Goal: Task Accomplishment & Management: Use online tool/utility

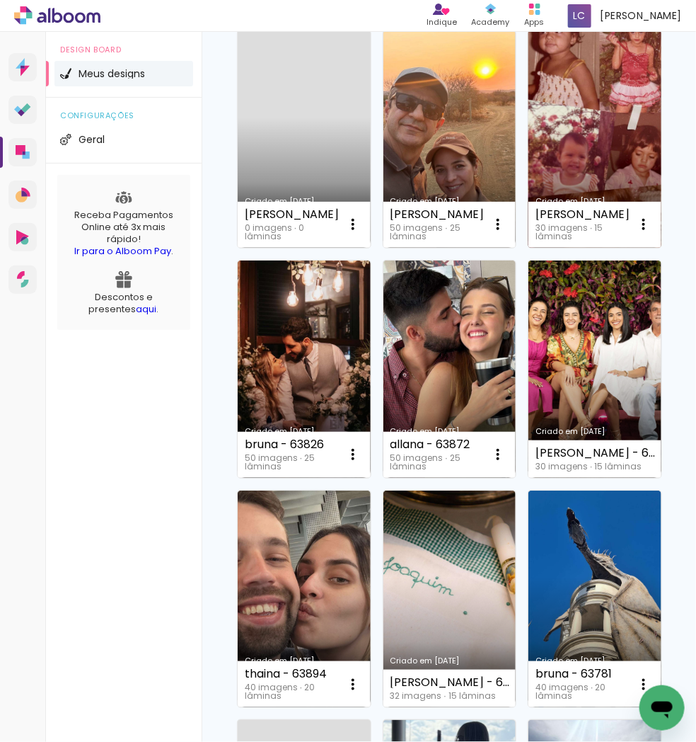
scroll to position [157, 0]
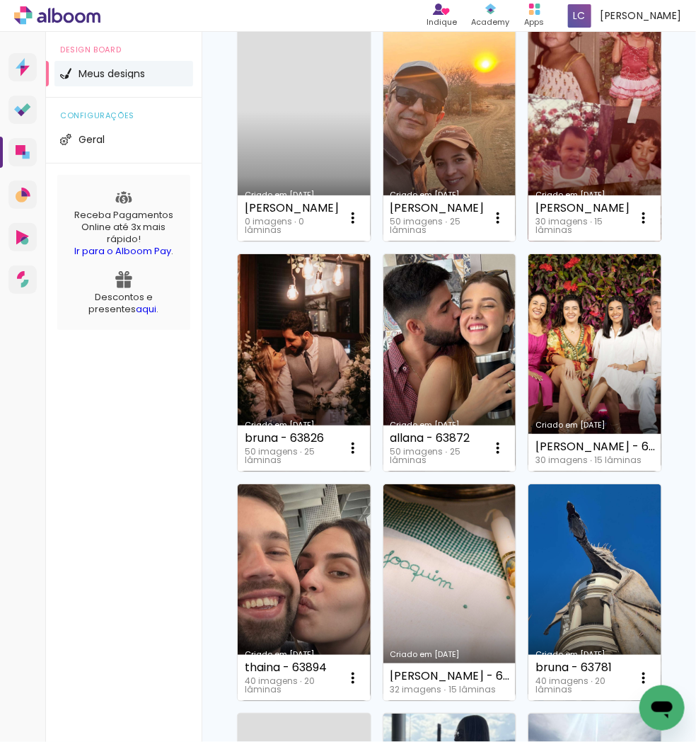
click at [529, 241] on link "Criado em [DATE]" at bounding box center [595, 132] width 133 height 217
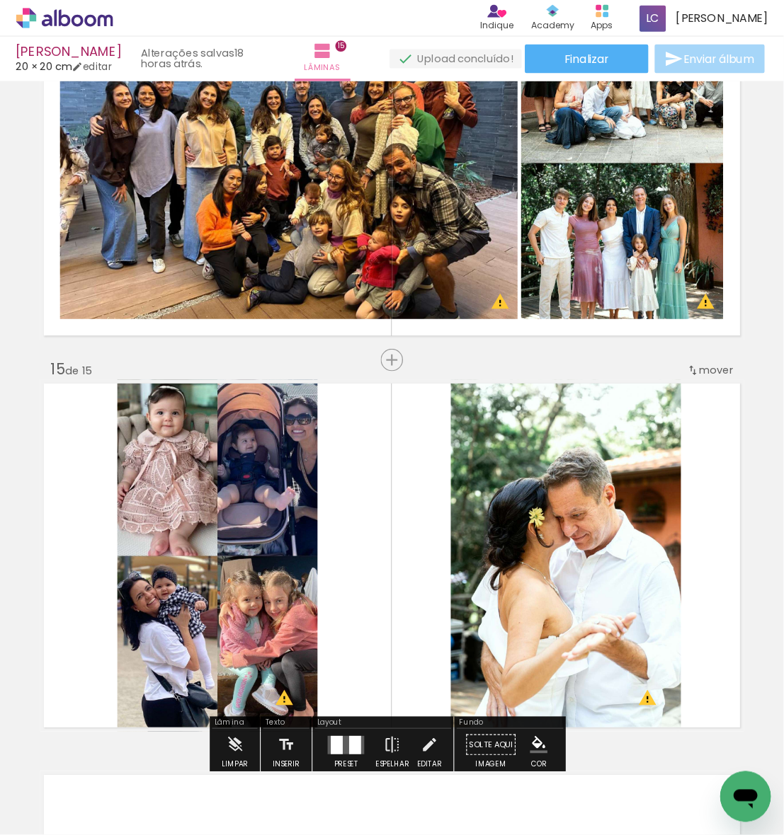
scroll to position [4729, 0]
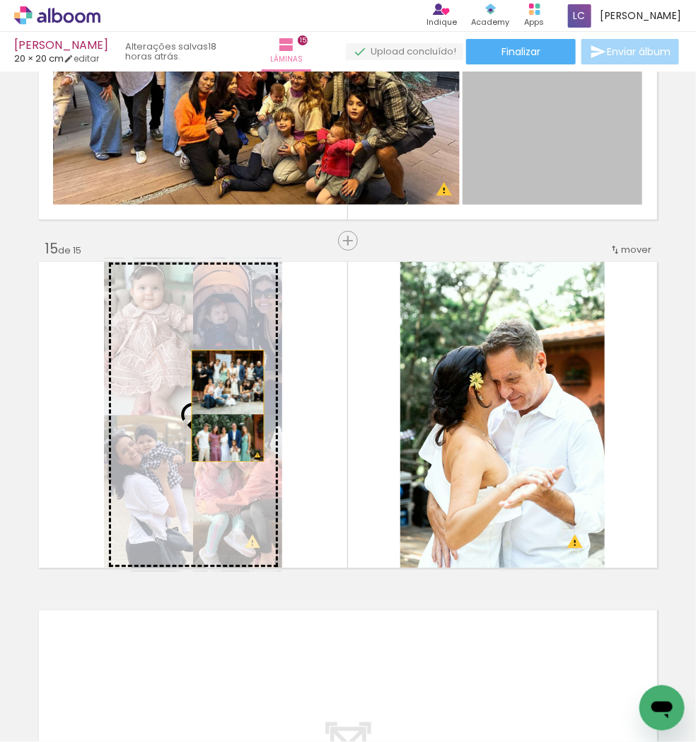
drag, startPoint x: 524, startPoint y: 159, endPoint x: 202, endPoint y: 405, distance: 405.6
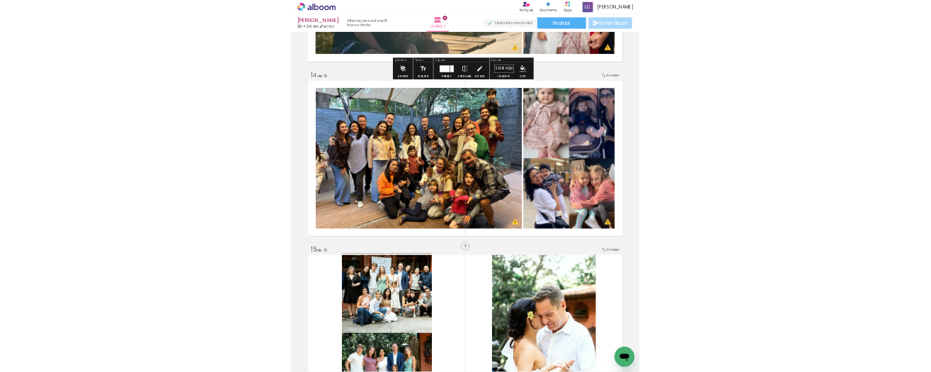
scroll to position [5260, 0]
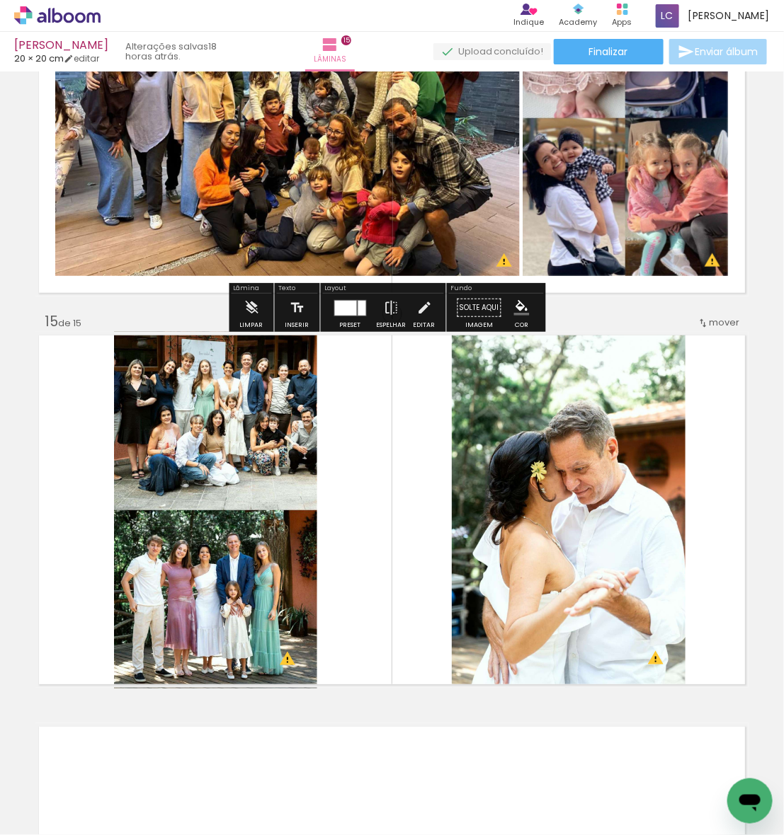
click at [597, 65] on div "ana fusquine 20 × 20 cm editar 18 horas atrás. Lâminas 15 Finalizar Enviar álbum" at bounding box center [392, 35] width 784 height 71
click at [588, 59] on paper-button "Finalizar" at bounding box center [608, 51] width 110 height 25
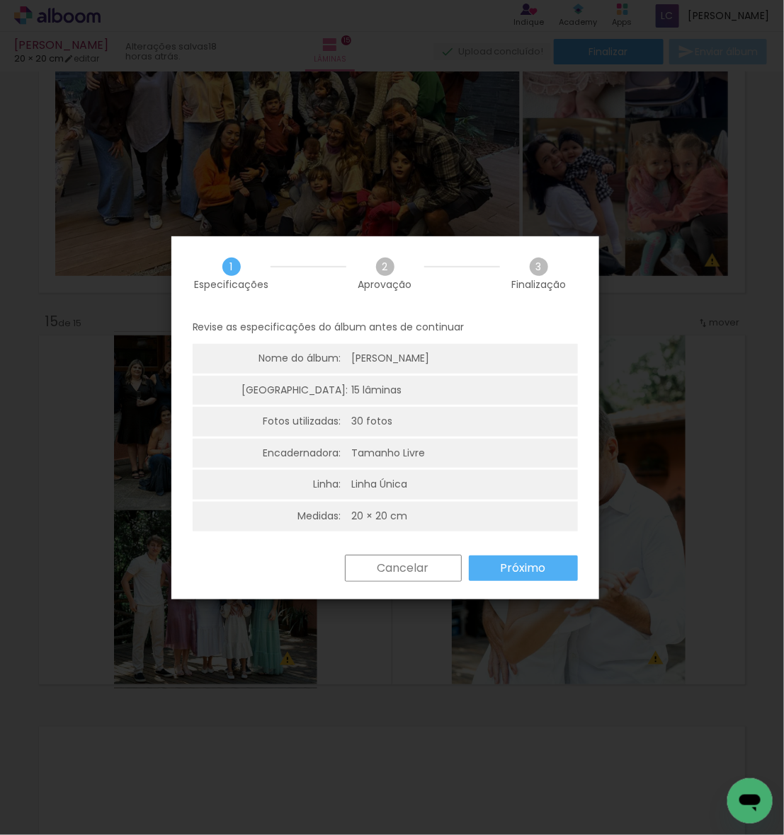
click at [0, 0] on slot "Próximo" at bounding box center [0, 0] width 0 height 0
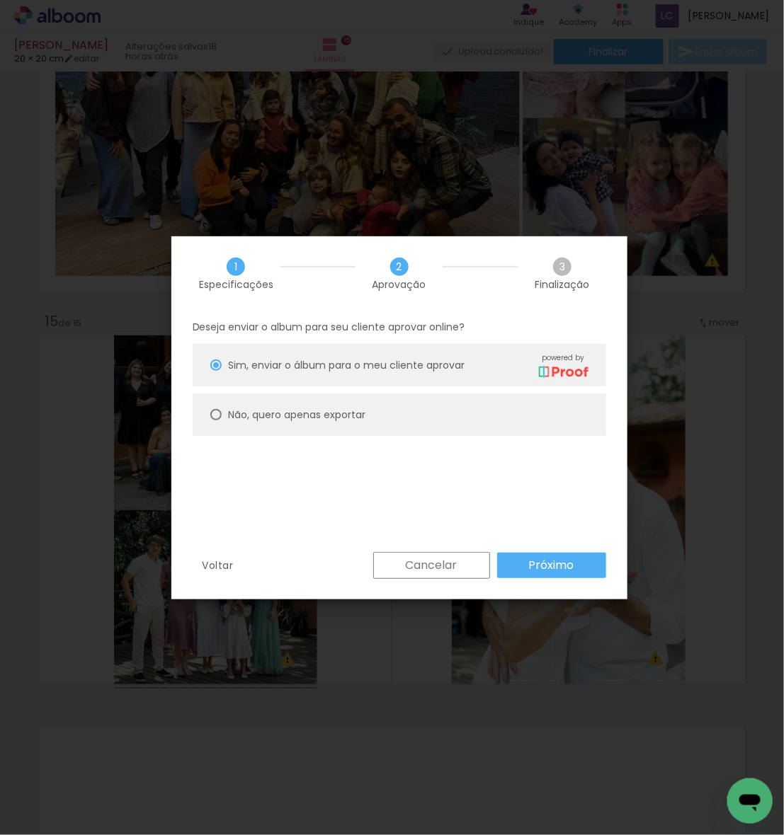
click at [370, 336] on paper-radio-button "Não, quero apenas exportar" at bounding box center [399, 415] width 413 height 42
type paper-radio-button "on"
click at [0, 0] on slot "Próximo" at bounding box center [0, 0] width 0 height 0
type input "Alta, 300 DPI"
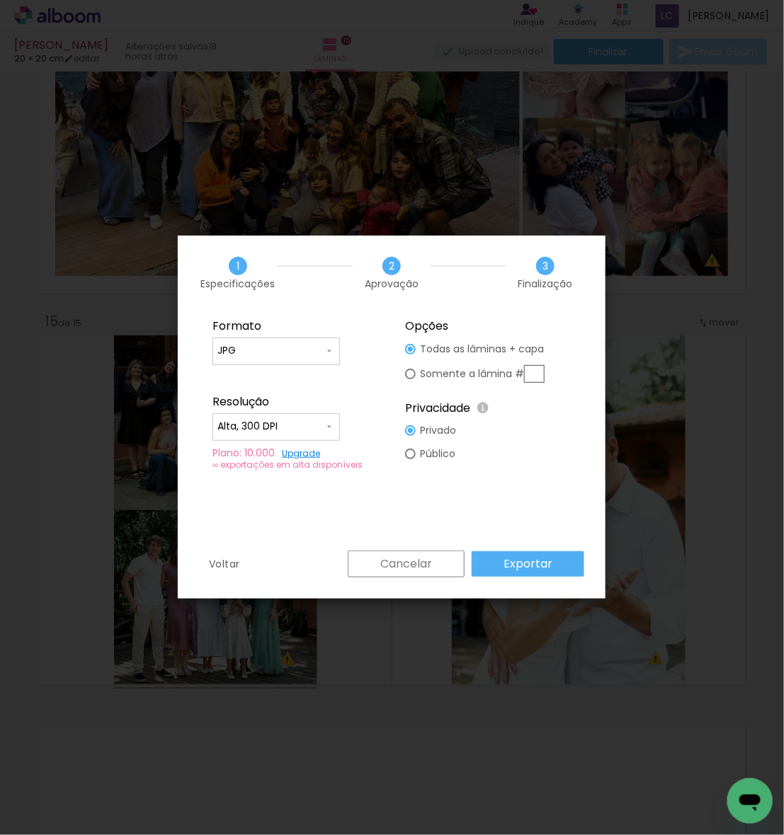
click at [0, 0] on slot "Exportar" at bounding box center [0, 0] width 0 height 0
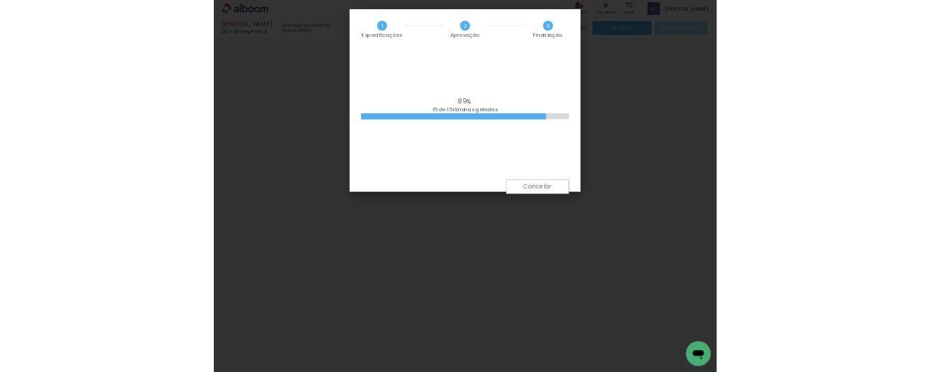
scroll to position [3059, 0]
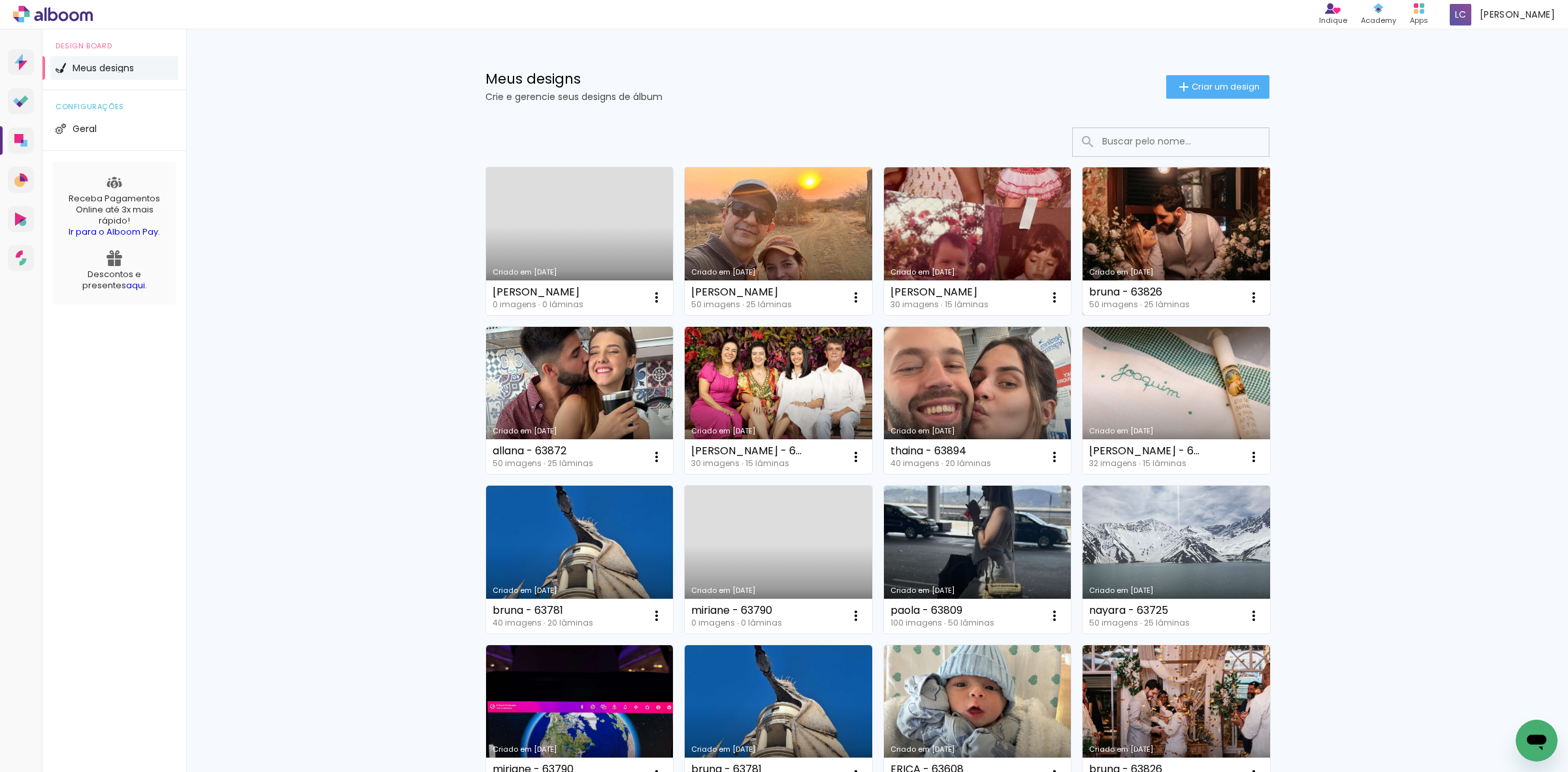
click at [1142, 213] on link "Criado em [DATE]" at bounding box center [1176, 241] width 187 height 148
click at [0, 0] on neon-animated-pages "Confirmar Cancelar" at bounding box center [0, 0] width 0 height 0
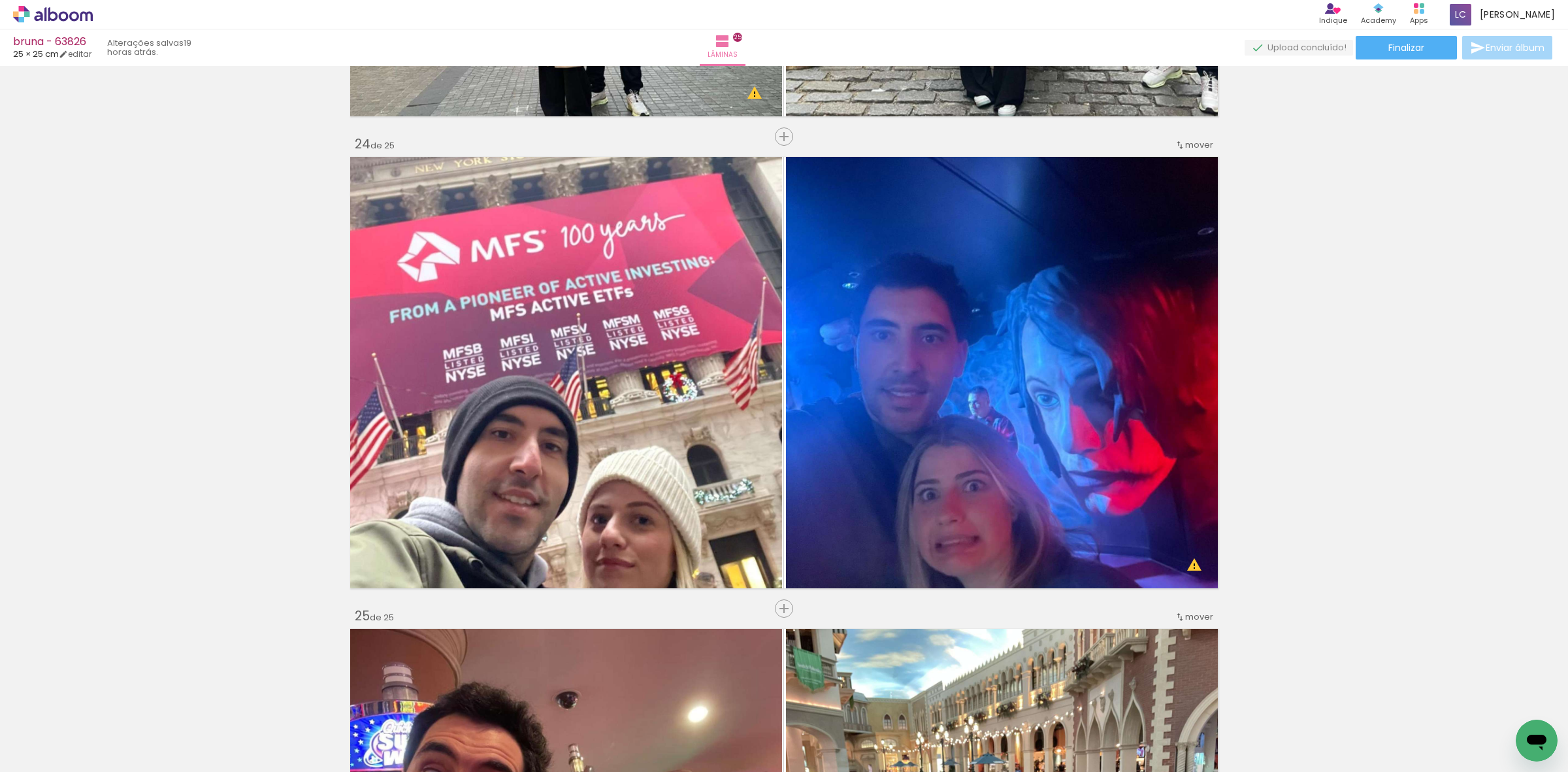
scroll to position [10814, 0]
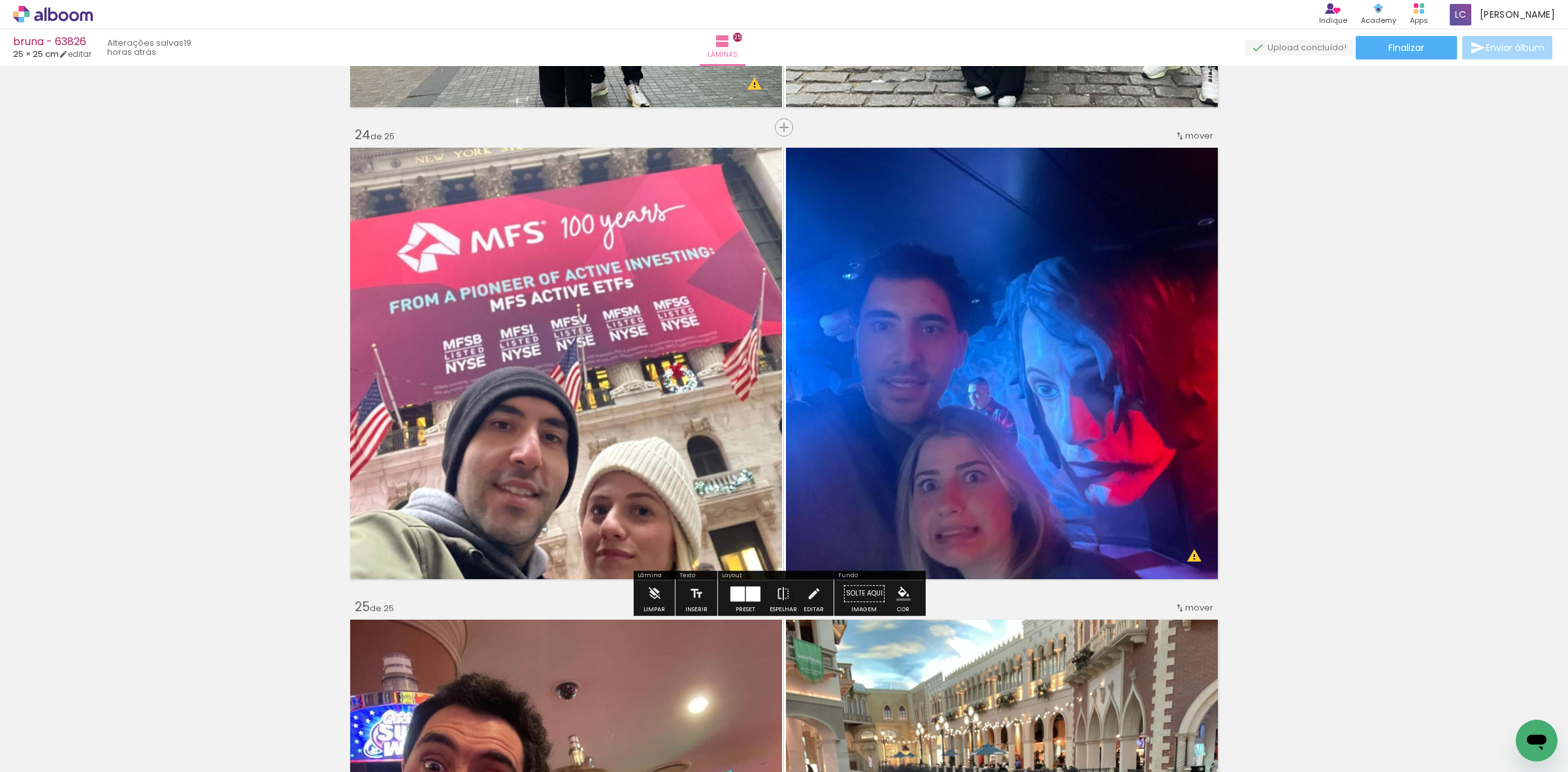
click at [1447, 34] on div "bruna - 63826 25 × 25 cm editar 19 horas atrás. Lâminas 25 Finalizar Enviar álb…" at bounding box center [784, 32] width 1568 height 66
click at [1437, 37] on paper-button "Finalizar" at bounding box center [1406, 47] width 102 height 23
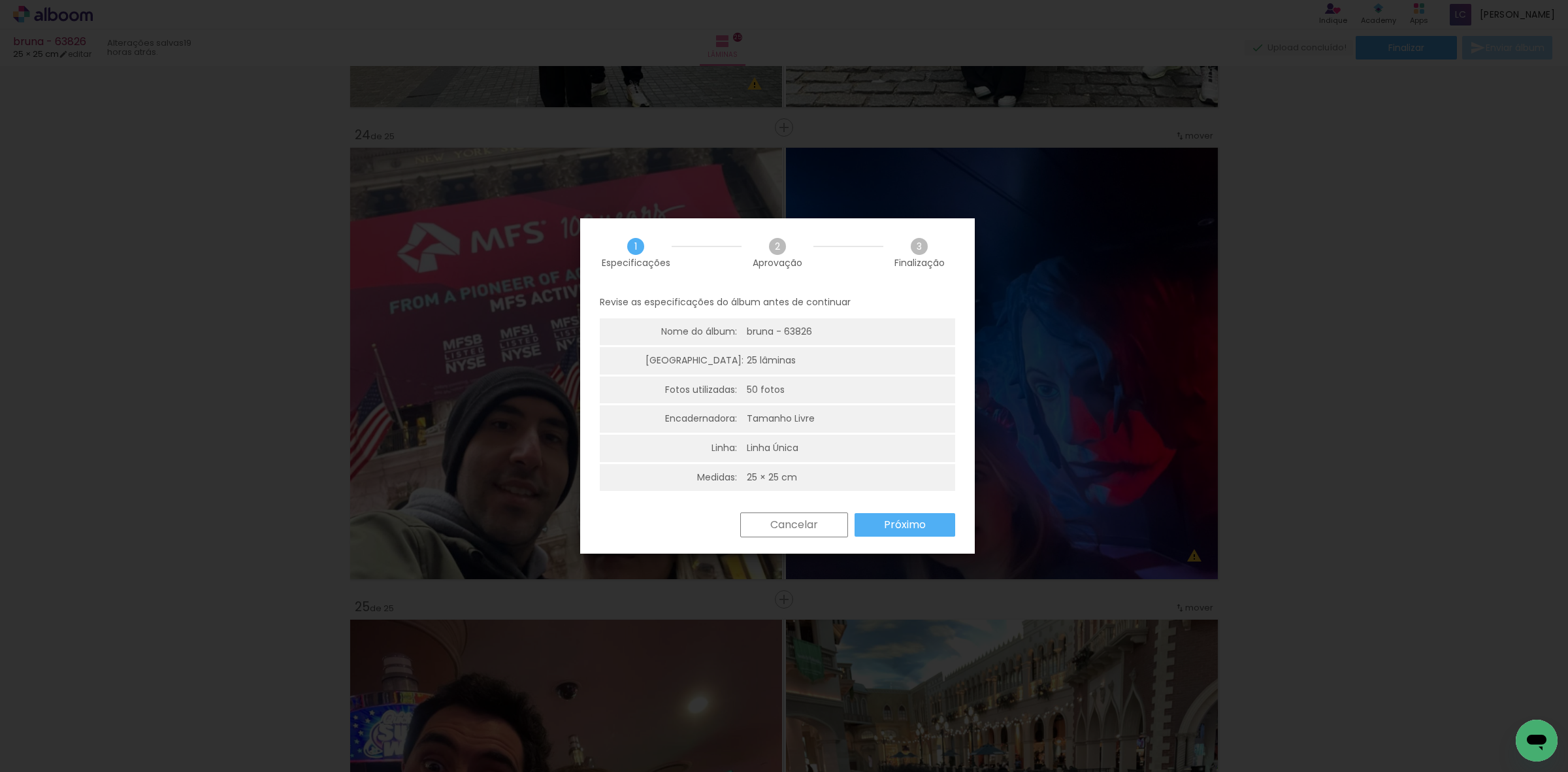
click at [931, 520] on paper-button "Próximo" at bounding box center [904, 525] width 101 height 23
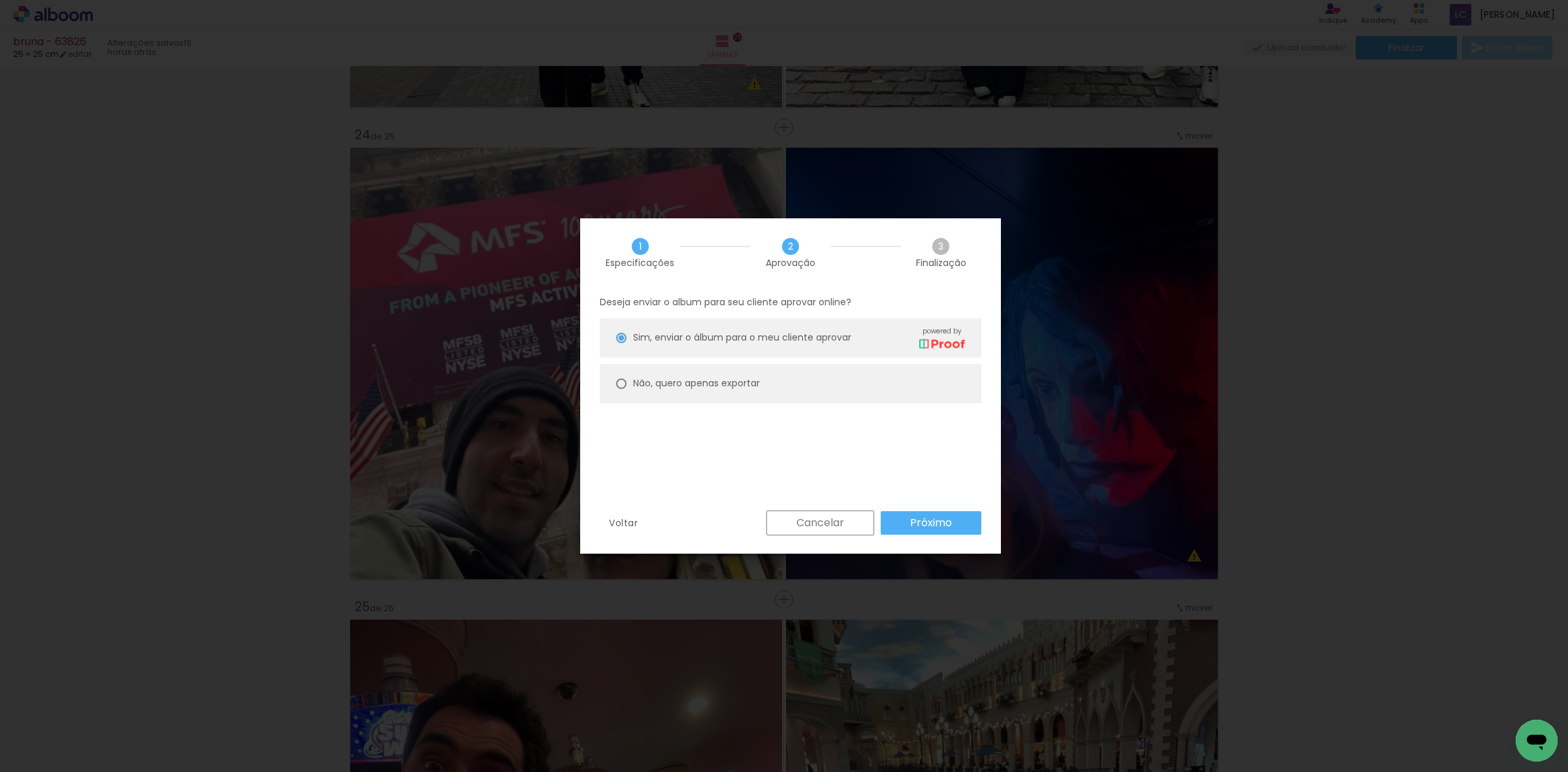
click at [710, 405] on paper-radio-group "Sim, enviar o álbum para o meu cliente aprovar powered by Não, quero apenas exp…" at bounding box center [790, 364] width 381 height 91
click at [707, 397] on paper-radio-button "Não, quero apenas exportar" at bounding box center [790, 383] width 381 height 39
type paper-radio-button "on"
click at [707, 397] on paper-radio-button "Não, quero apenas exportar" at bounding box center [790, 383] width 381 height 39
click at [913, 534] on div "Voltar Cancelar Próximo" at bounding box center [791, 533] width 421 height 44
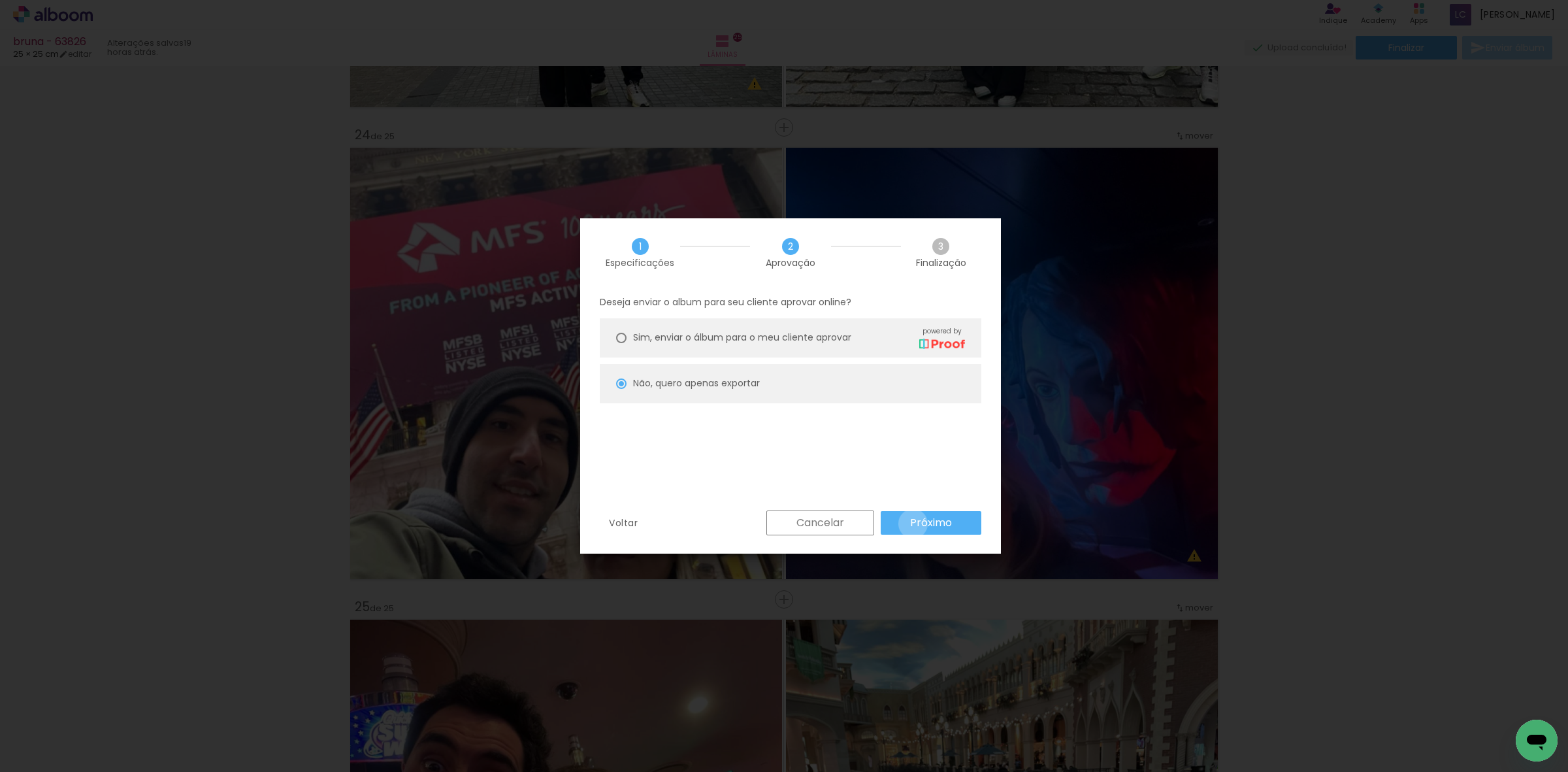
click at [0, 0] on slot "Próximo" at bounding box center [0, 0] width 0 height 0
type input "Alta, 300 DPI"
click at [0, 0] on slot "Exportar" at bounding box center [0, 0] width 0 height 0
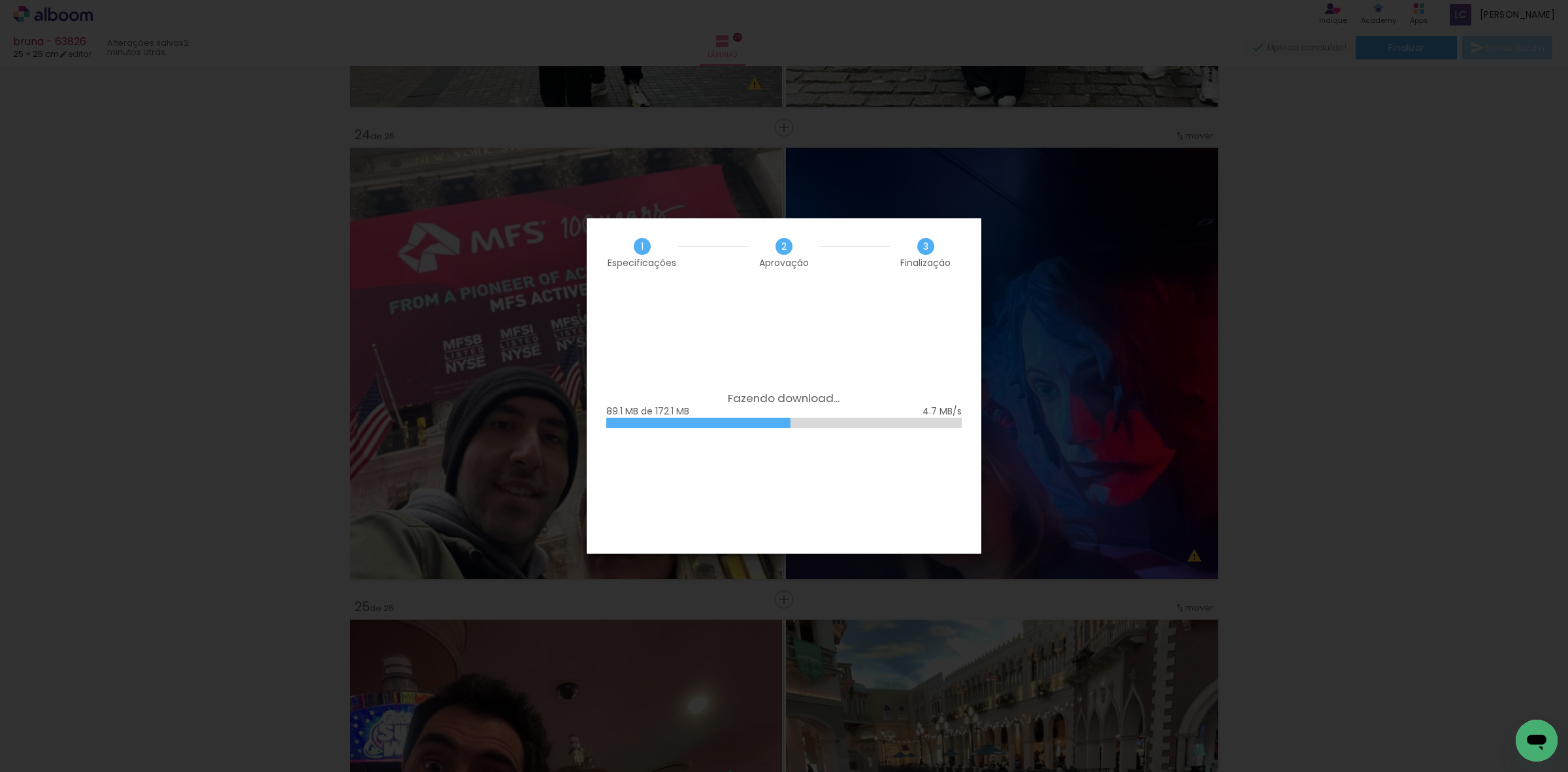
click at [1174, 370] on iron-overlay-backdrop at bounding box center [784, 386] width 1568 height 772
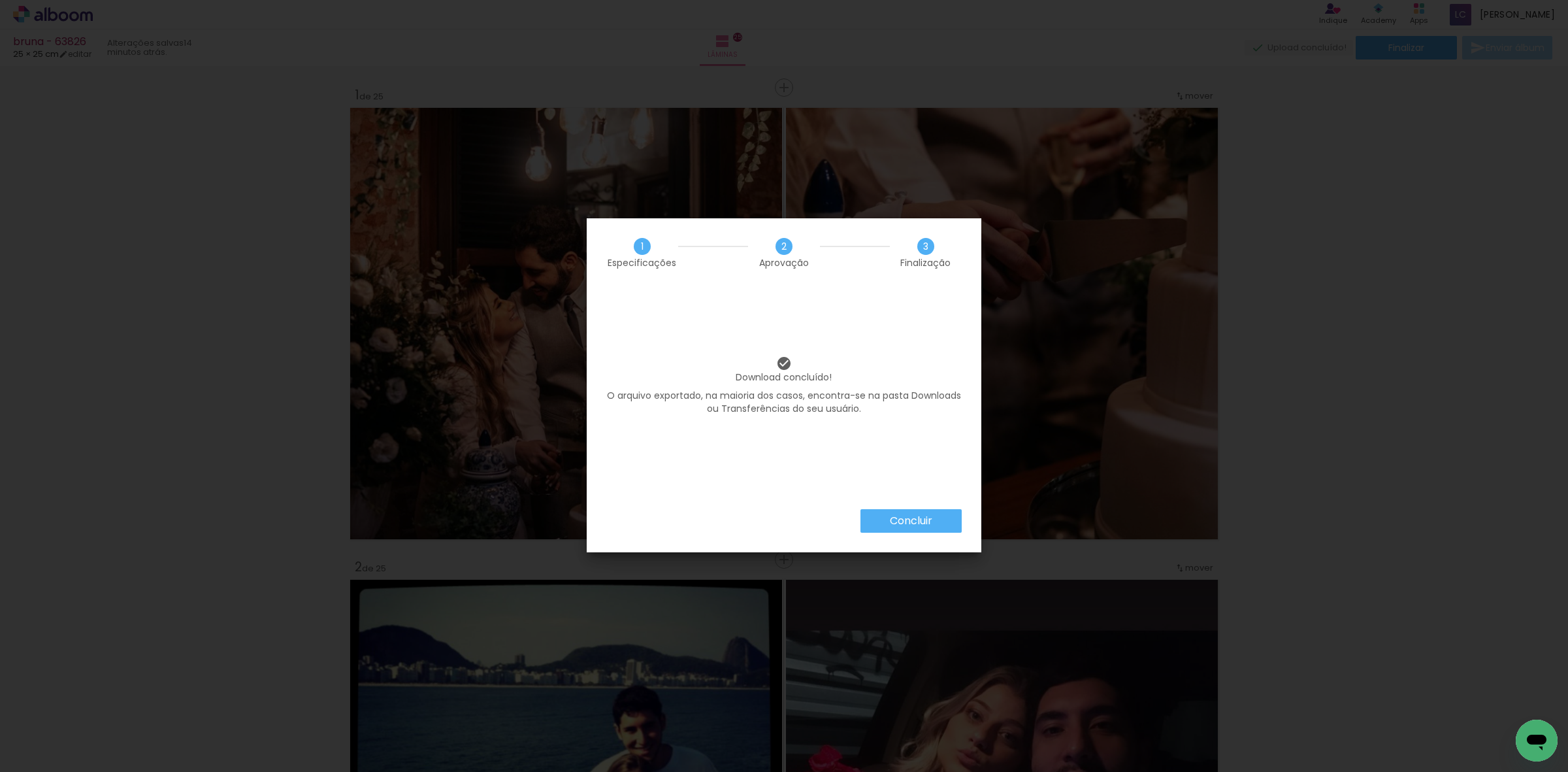
scroll to position [10814, 0]
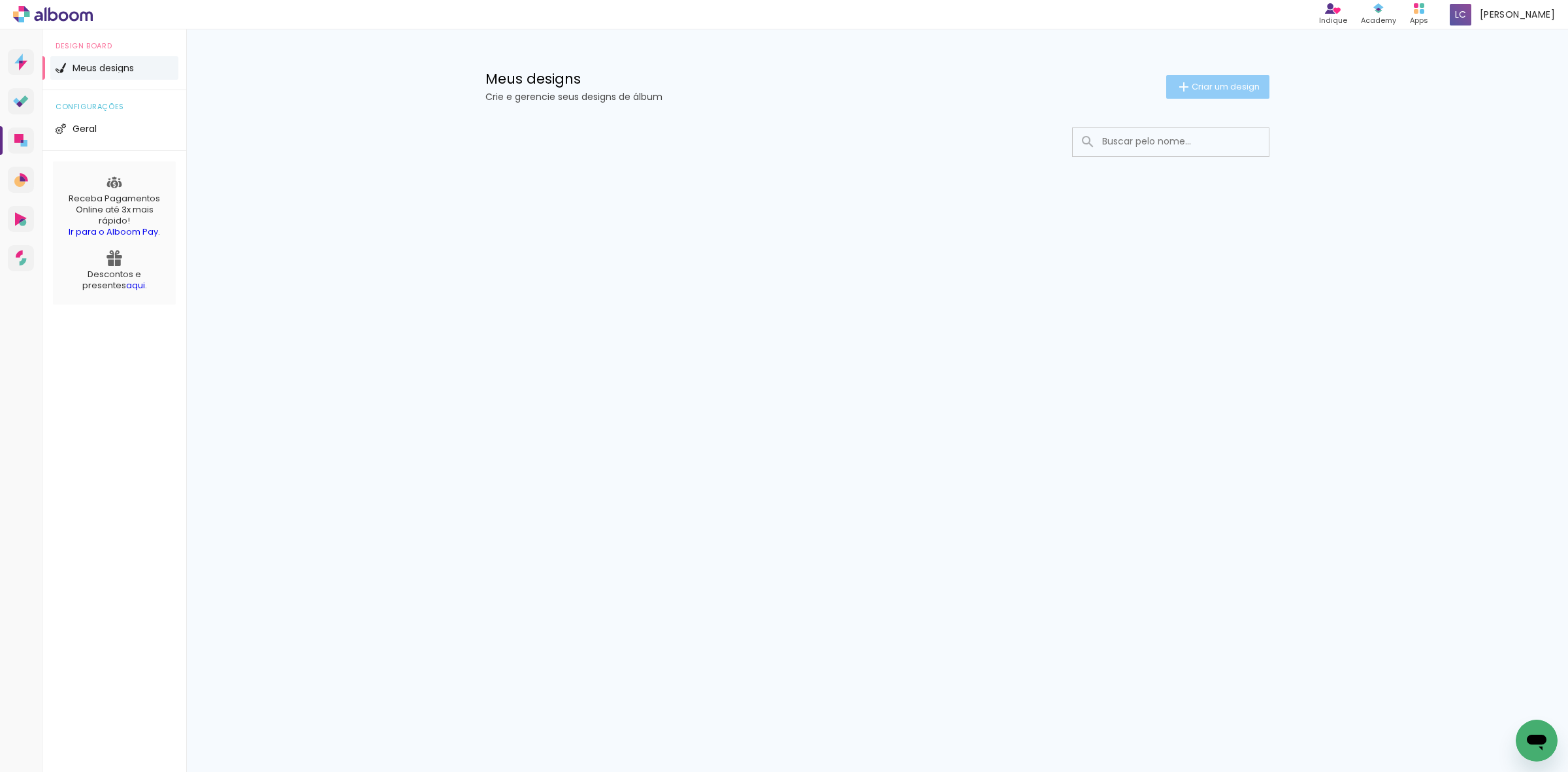
click at [1203, 86] on span "Criar um design" at bounding box center [1226, 86] width 68 height 8
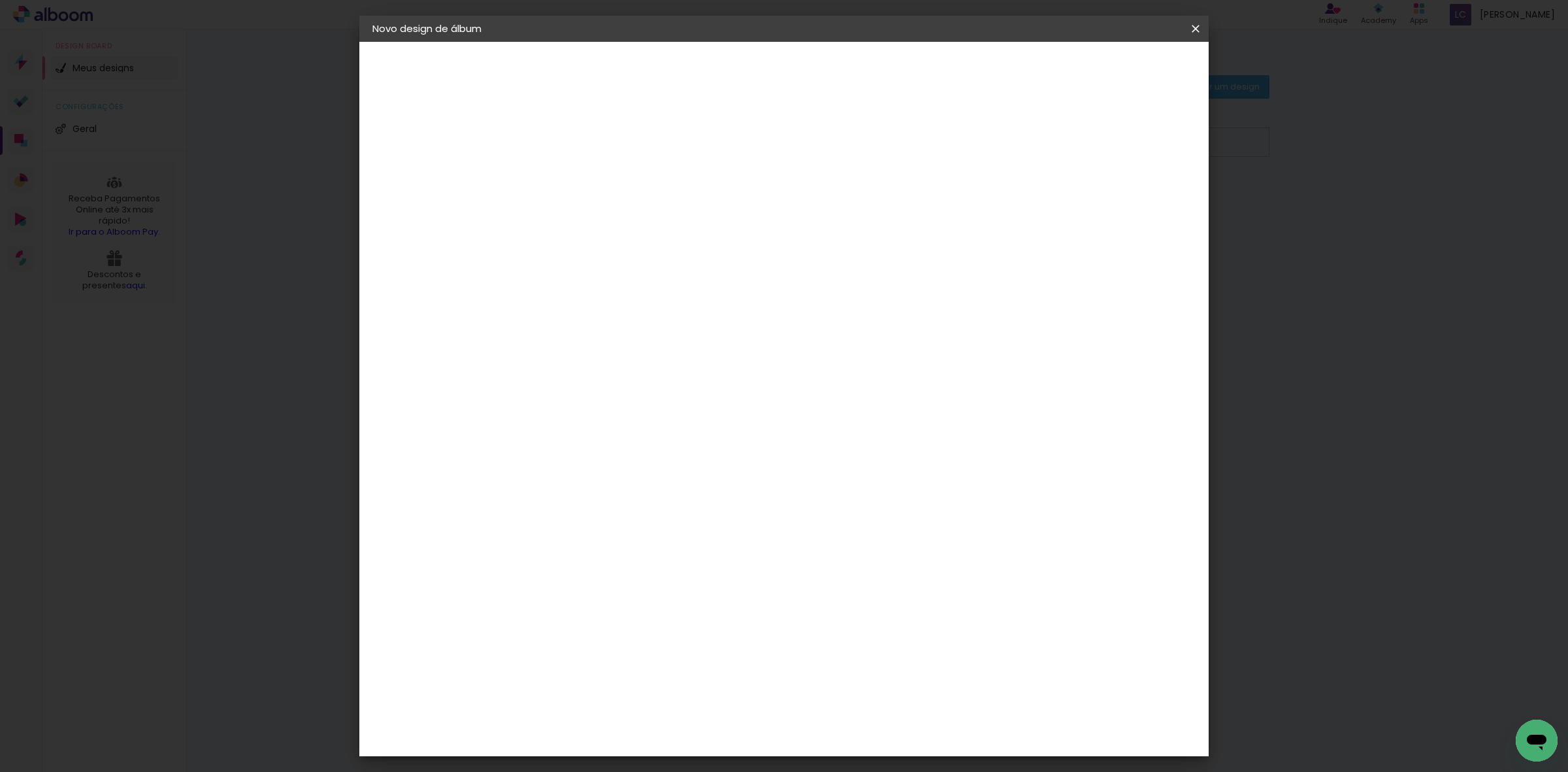
click at [586, 182] on input at bounding box center [586, 175] width 0 height 20
type input "[PERSON_NAME]"
type paper-input "[PERSON_NAME]"
click at [720, 68] on paper-button "Avançar" at bounding box center [688, 69] width 64 height 22
click at [796, 191] on paper-item "Tamanho Livre" at bounding box center [737, 199] width 116 height 29
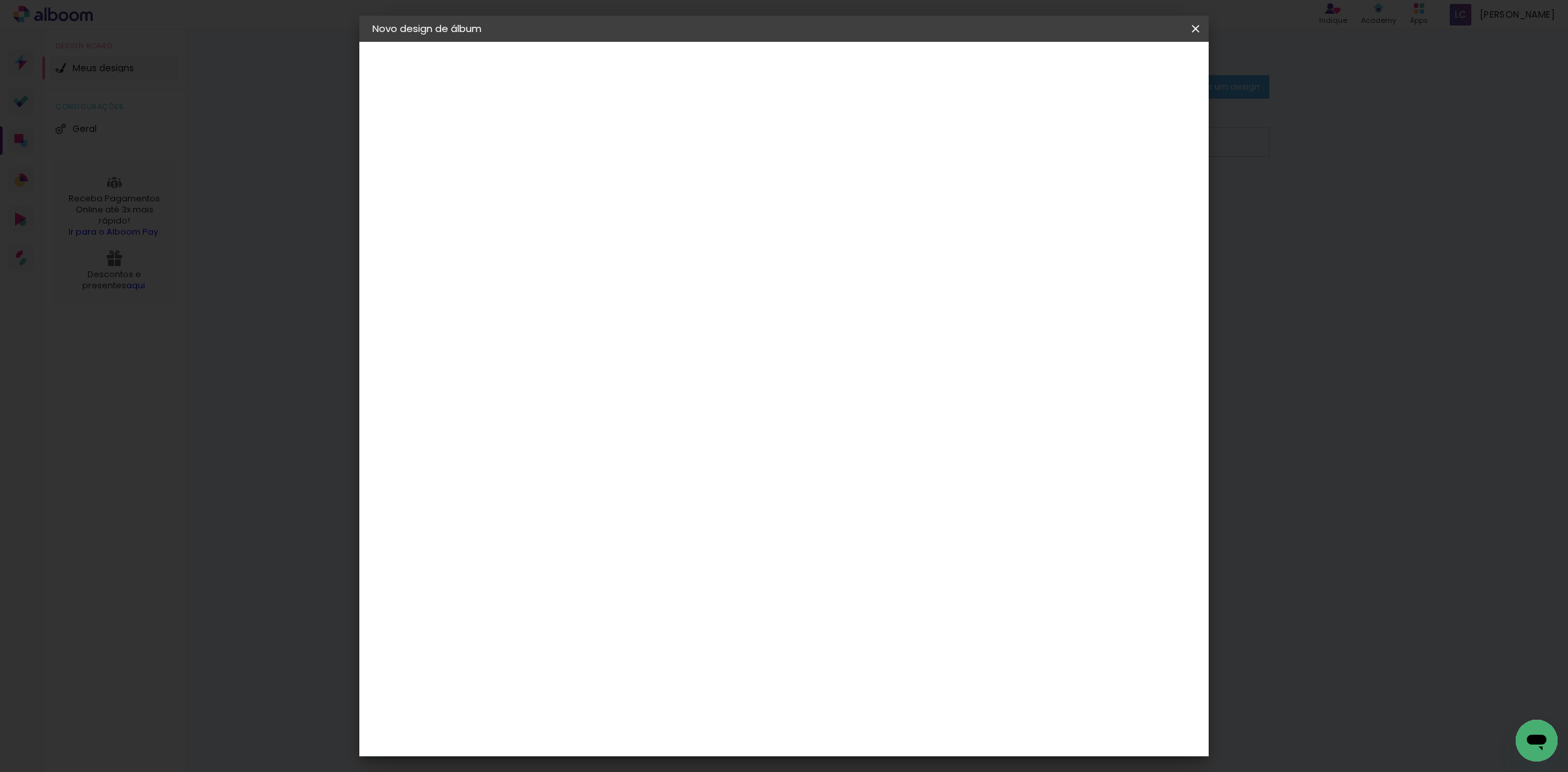
click at [0, 0] on slot "Avançar" at bounding box center [0, 0] width 0 height 0
click at [861, 540] on input "60" at bounding box center [855, 543] width 34 height 19
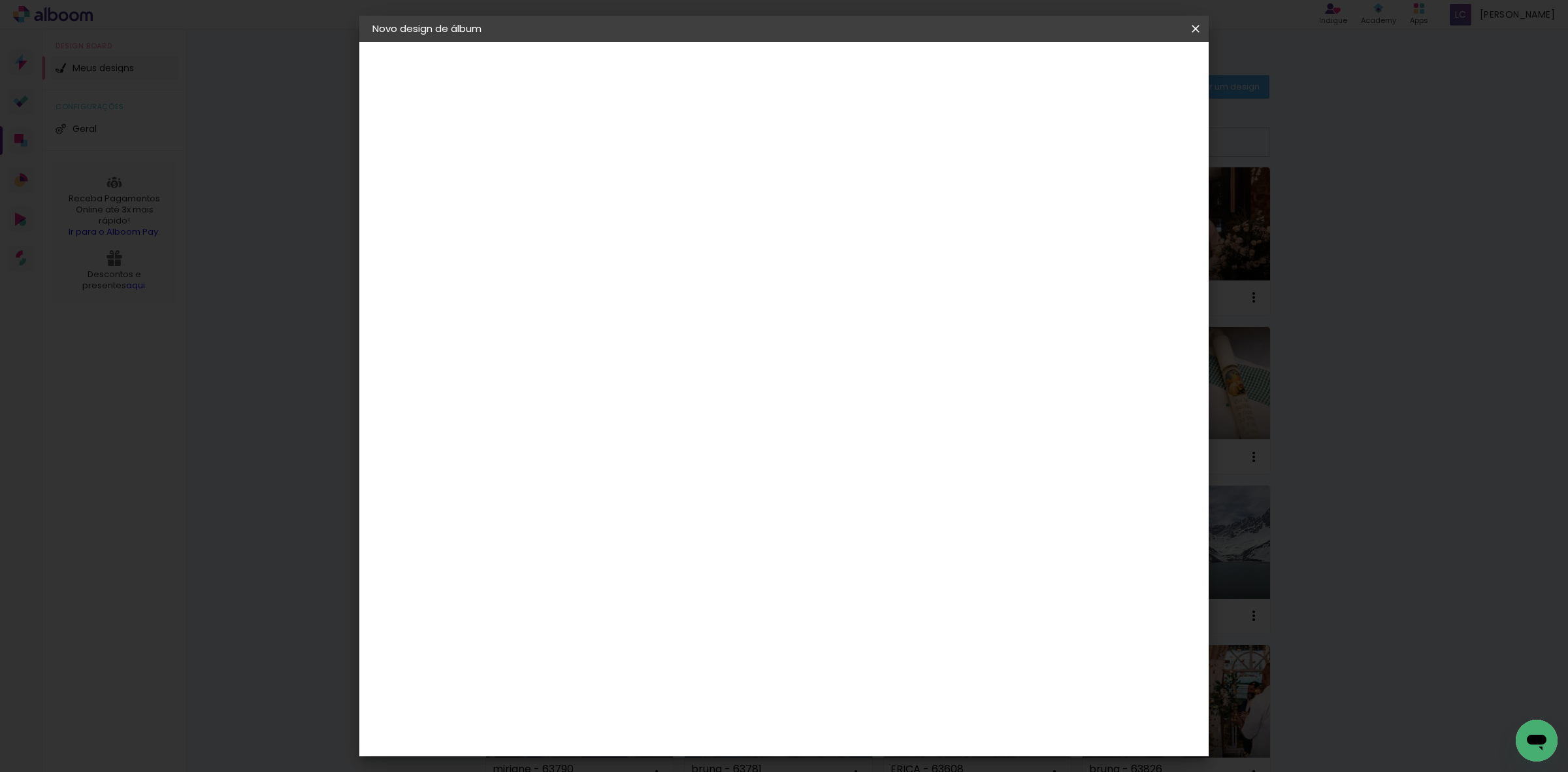
type input "50,6"
type paper-input "50,6"
click at [549, 385] on input "30" at bounding box center [545, 394] width 34 height 19
type input "25,4"
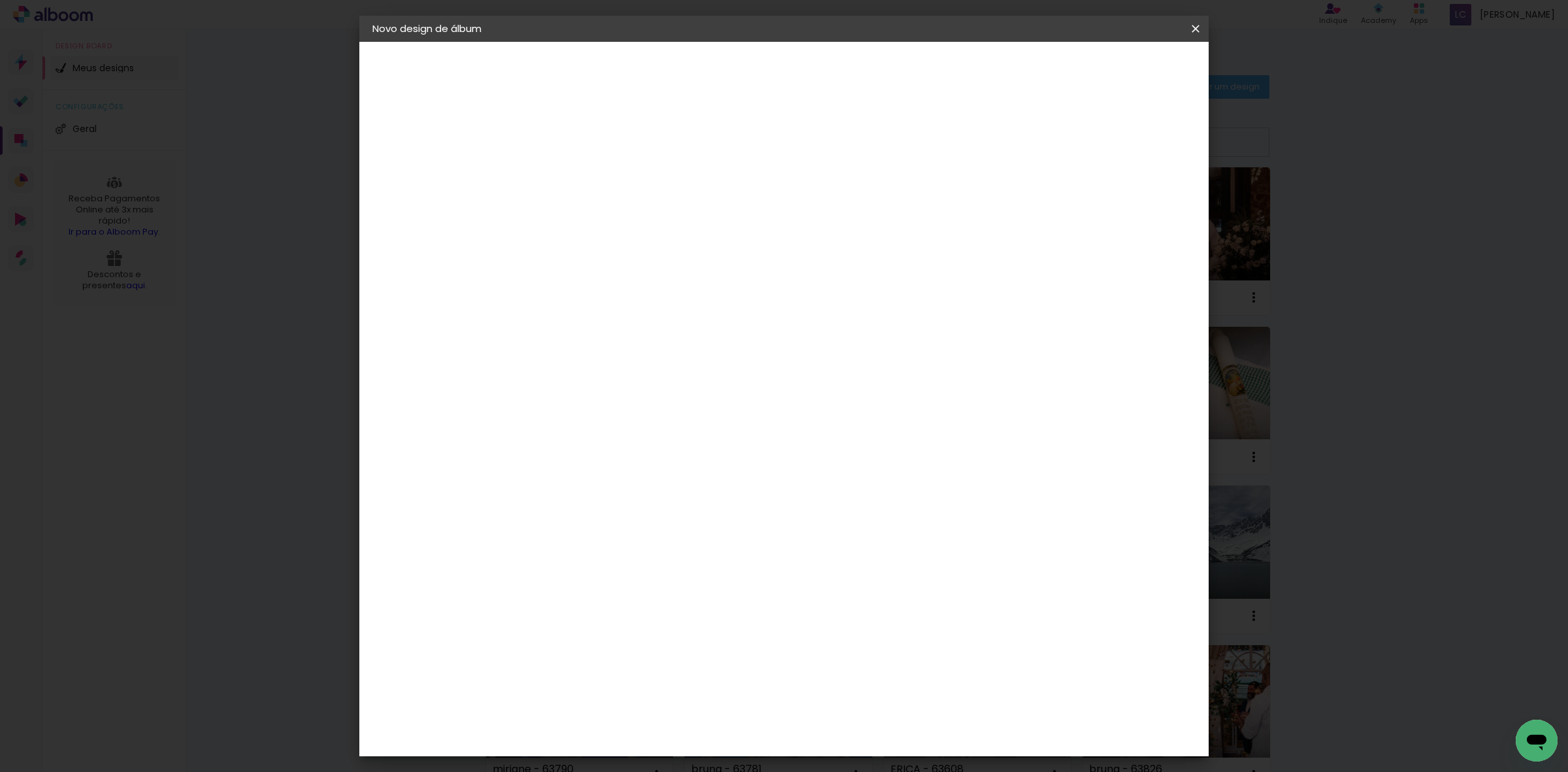
type paper-input "25,4"
type input "4"
type paper-input "4"
click at [1131, 198] on input "4" at bounding box center [1123, 197] width 23 height 19
type input "3"
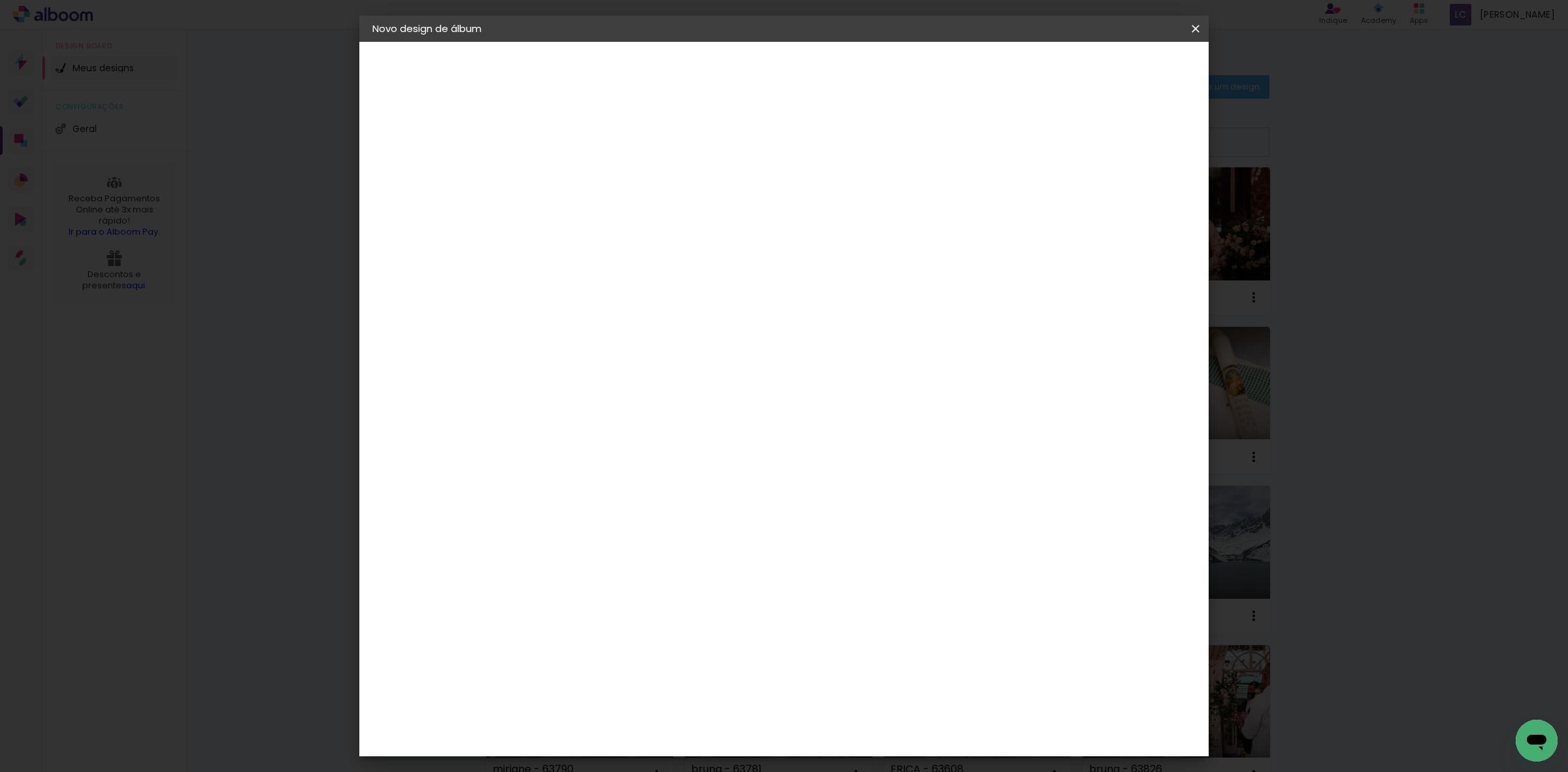
type paper-input "3"
click at [1131, 198] on input "3" at bounding box center [1125, 197] width 23 height 19
type input "2"
type paper-input "2"
click at [1131, 198] on input "2" at bounding box center [1128, 197] width 23 height 19
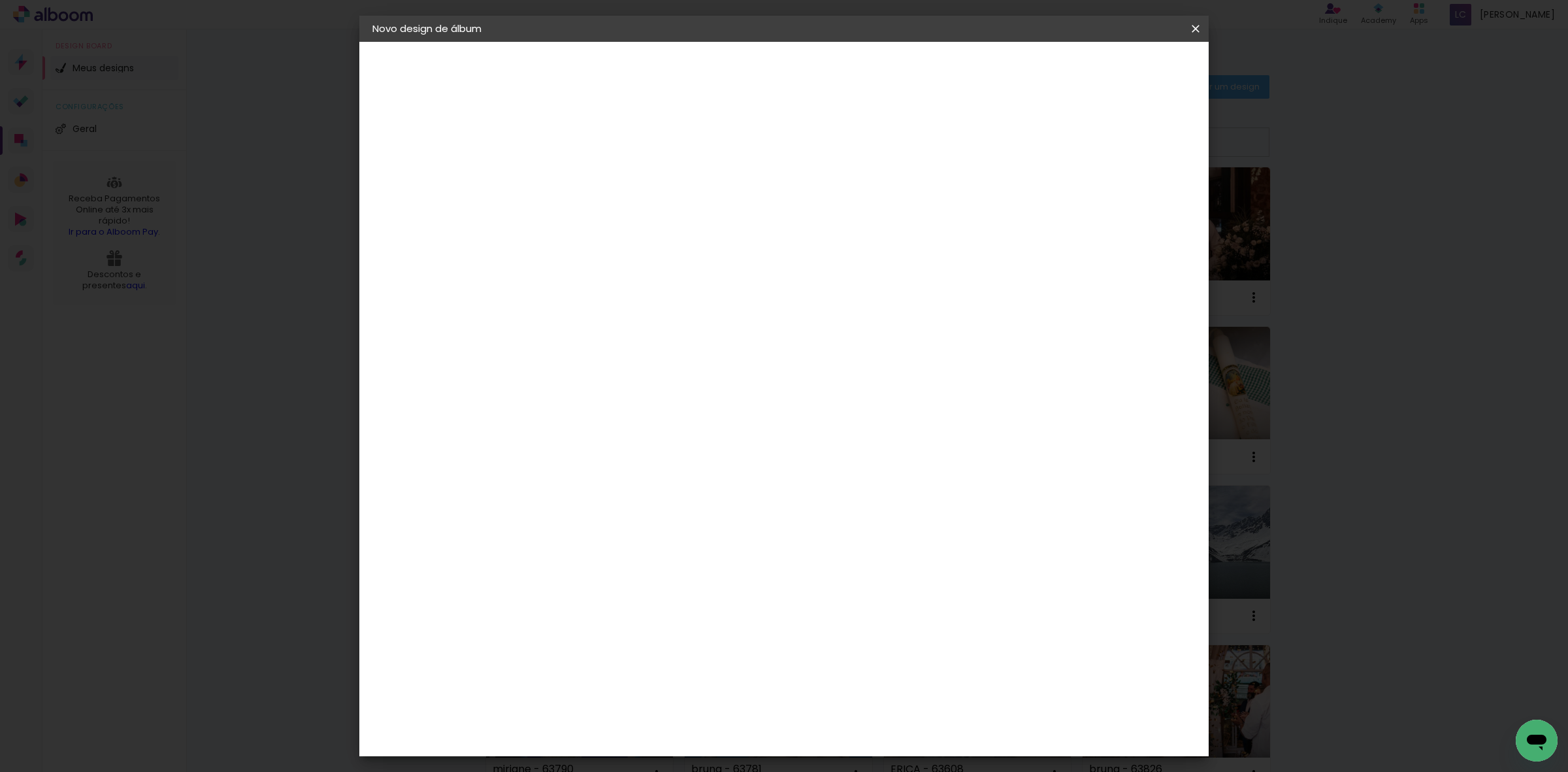
click at [1111, 65] on span "Iniciar design" at bounding box center [1082, 69] width 59 height 9
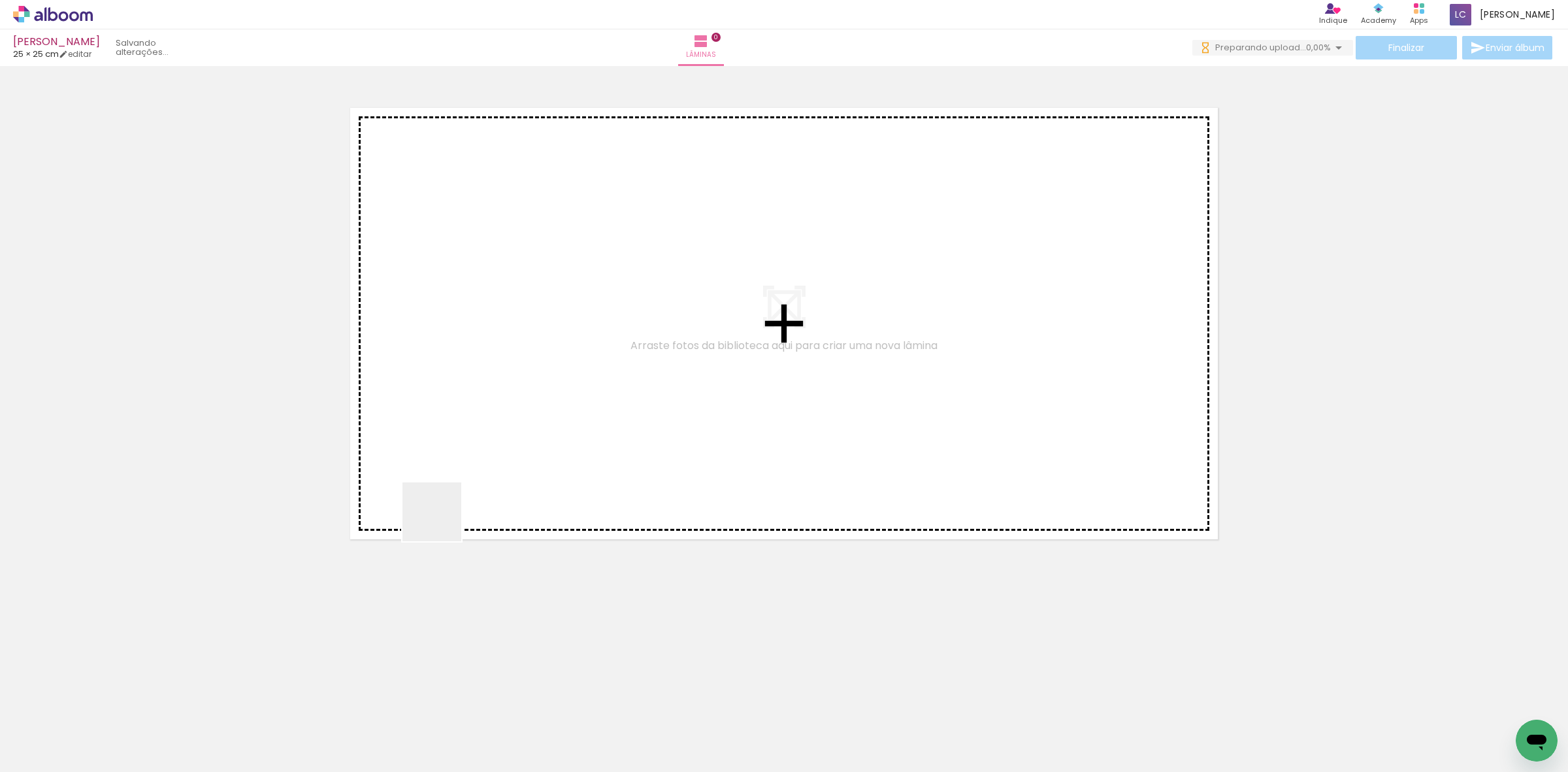
drag, startPoint x: 140, startPoint y: 721, endPoint x: 503, endPoint y: 469, distance: 441.9
click at [503, 469] on quentale-workspace at bounding box center [784, 386] width 1568 height 772
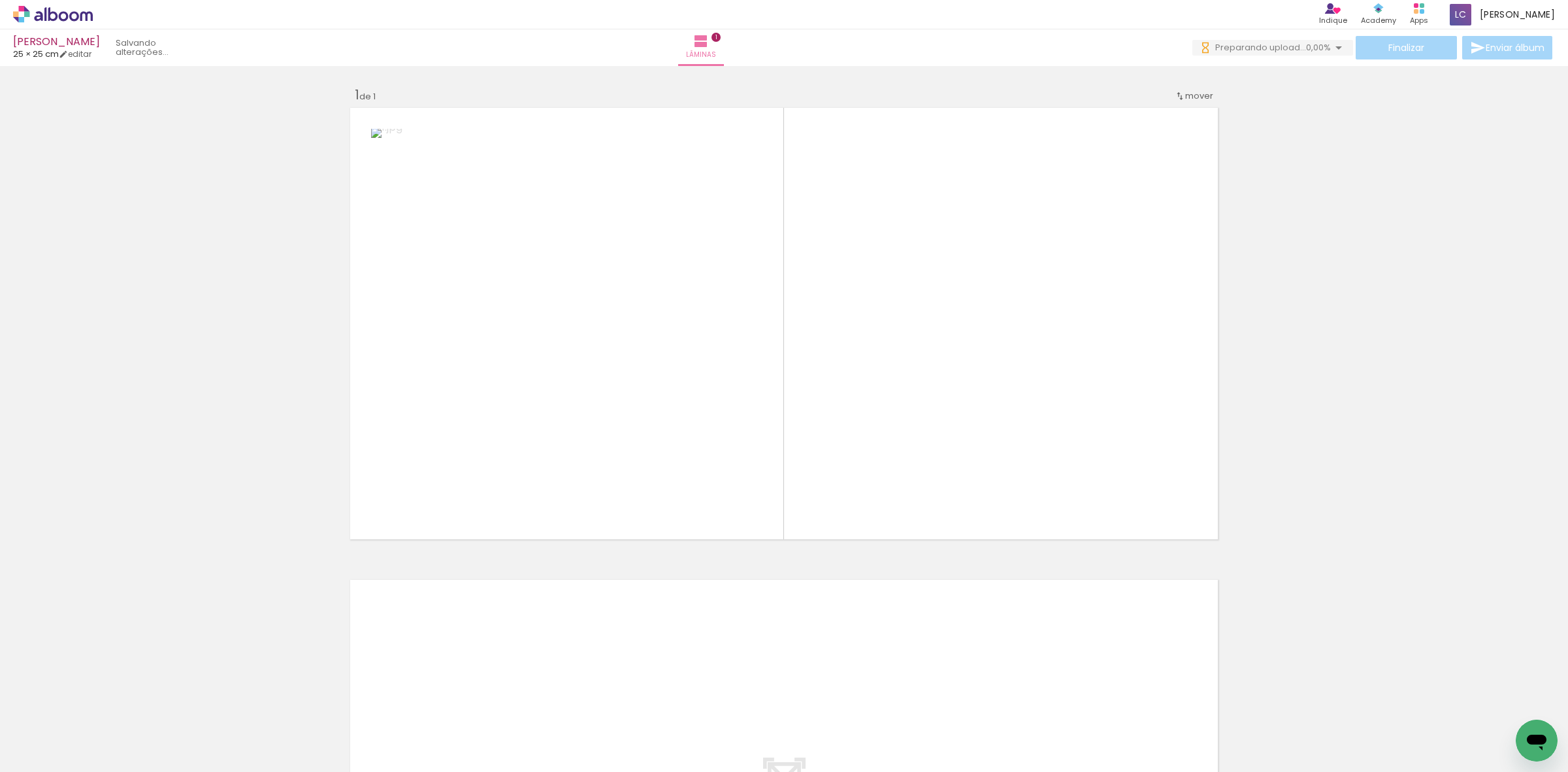
drag, startPoint x: 291, startPoint y: 652, endPoint x: 684, endPoint y: 580, distance: 399.5
click at [777, 341] on quentale-workspace at bounding box center [784, 386] width 1568 height 772
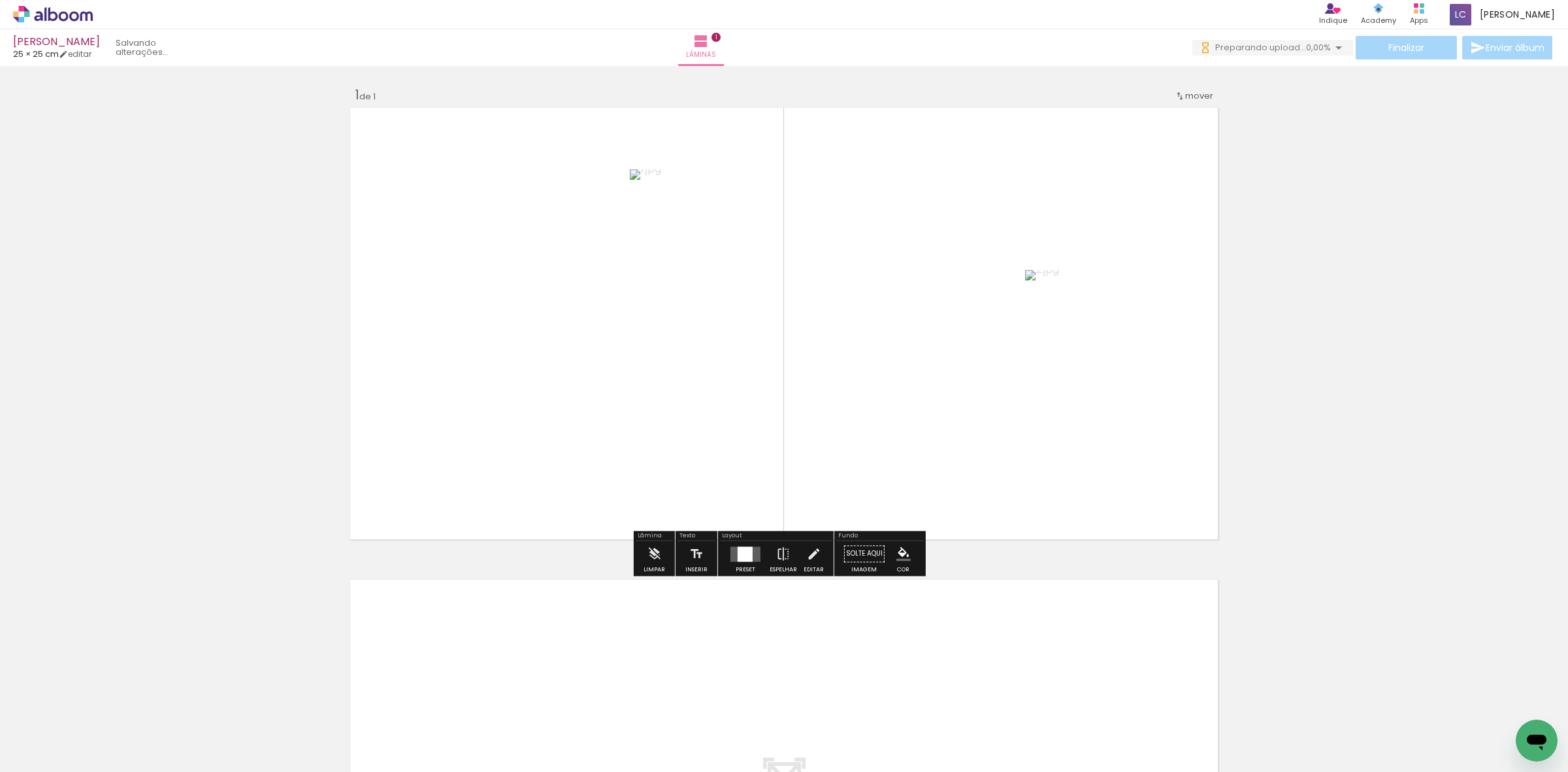
click at [746, 543] on div at bounding box center [745, 553] width 35 height 26
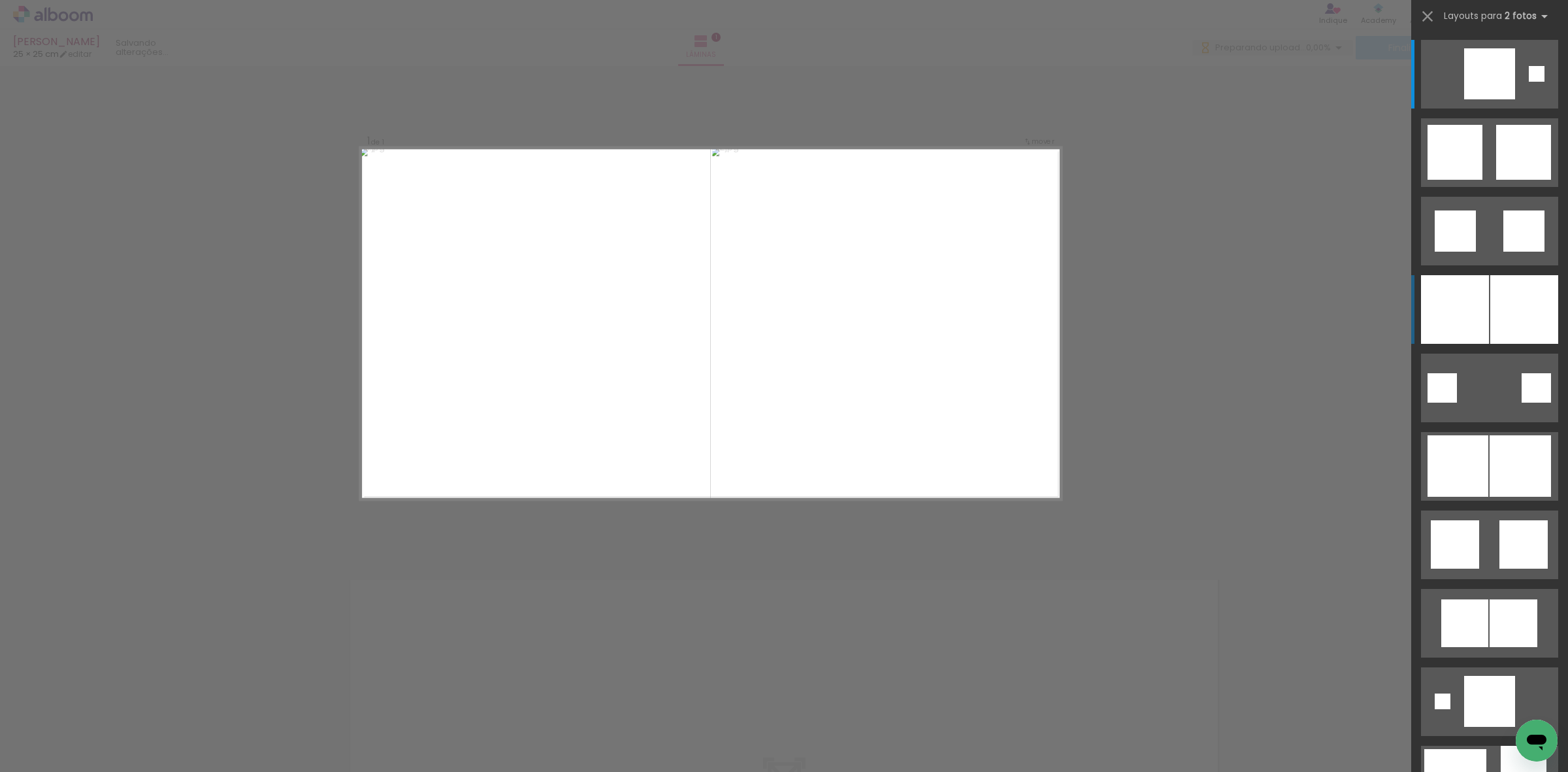
click at [1493, 276] on div at bounding box center [1524, 309] width 68 height 68
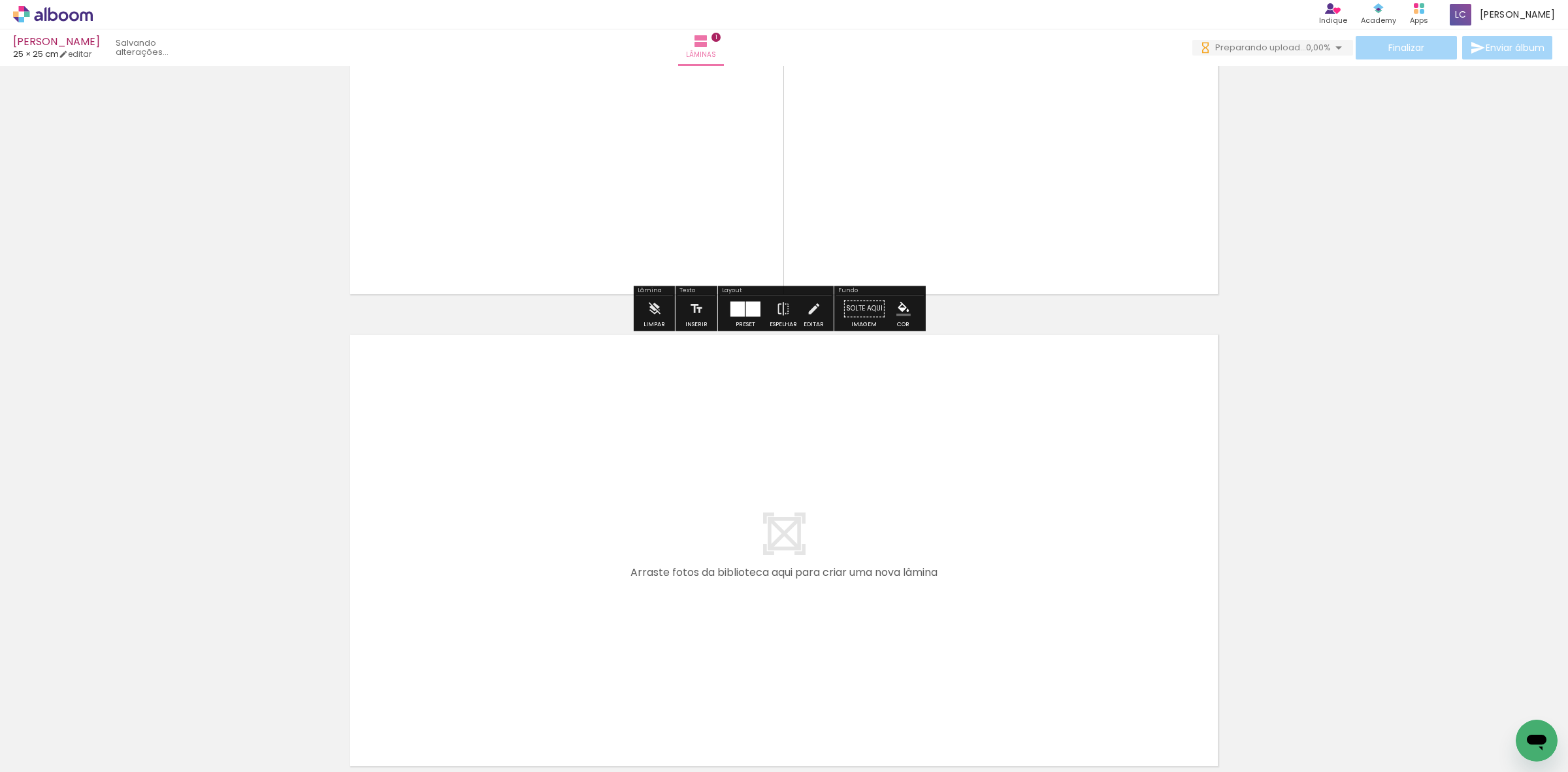
drag, startPoint x: 341, startPoint y: 608, endPoint x: 386, endPoint y: 558, distance: 67.3
click at [386, 558] on quentale-workspace at bounding box center [784, 386] width 1568 height 772
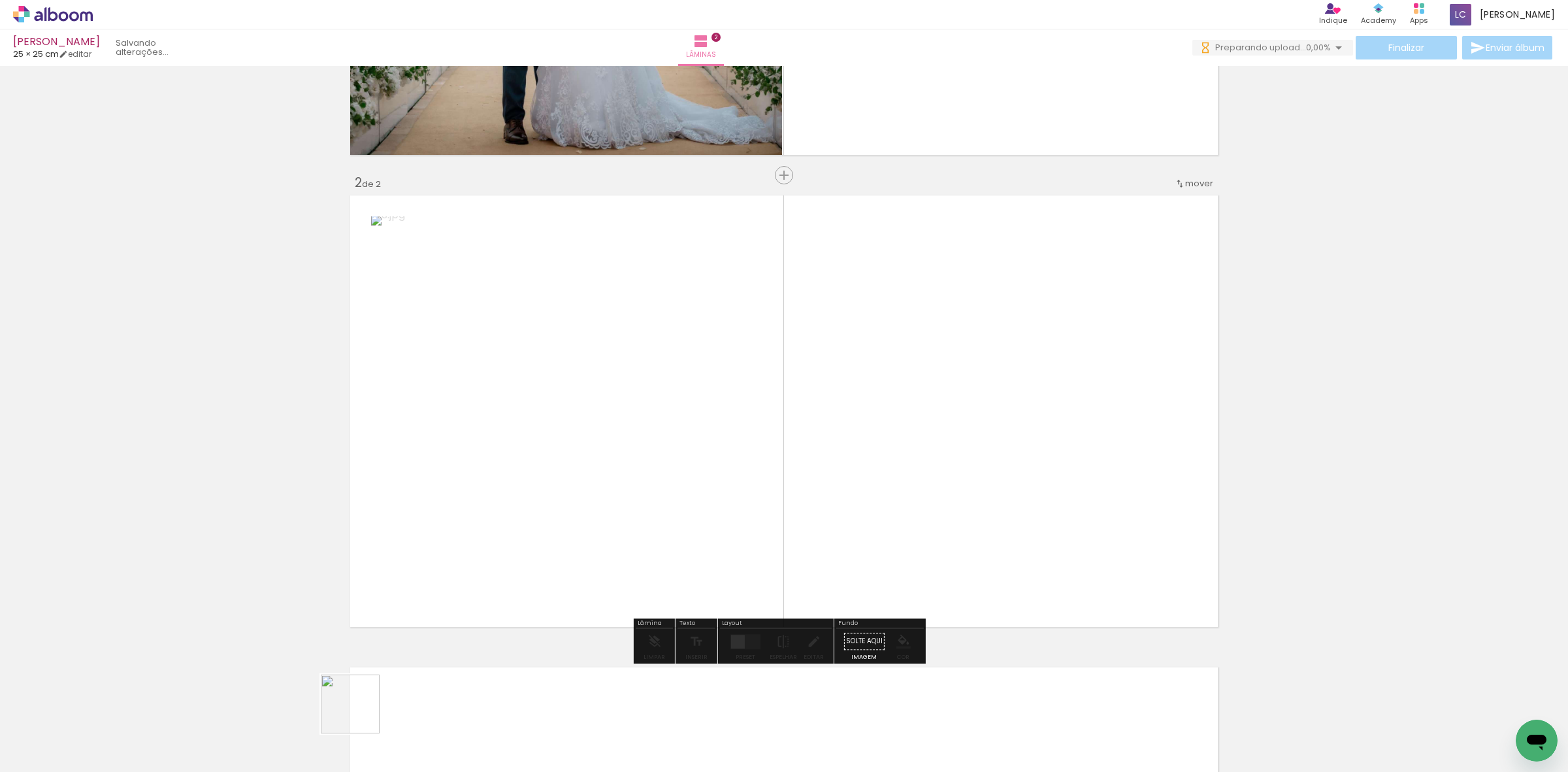
drag, startPoint x: 360, startPoint y: 714, endPoint x: 601, endPoint y: 622, distance: 258.0
click at [513, 508] on quentale-workspace at bounding box center [784, 386] width 1568 height 772
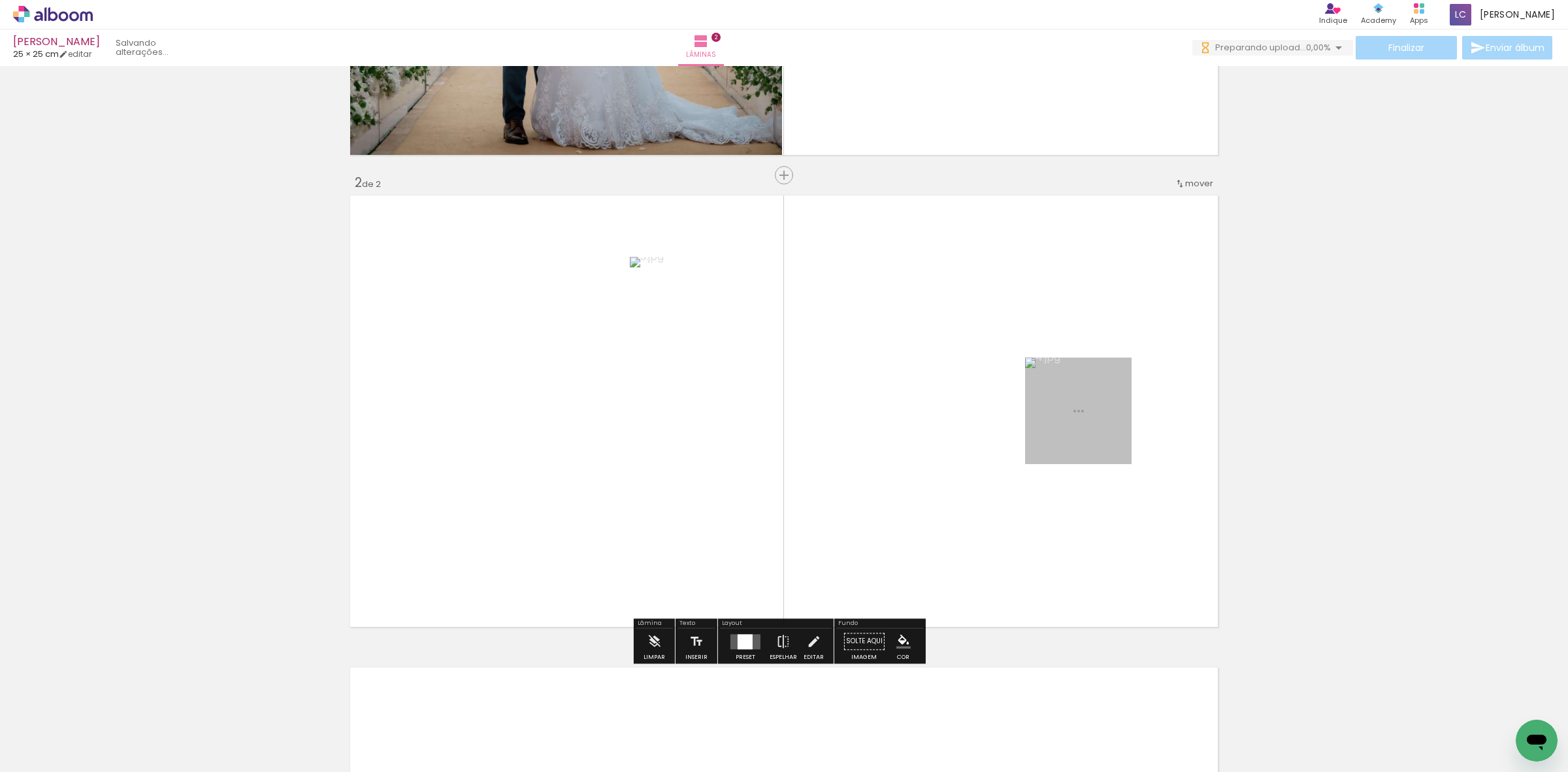
scroll to position [417, 0]
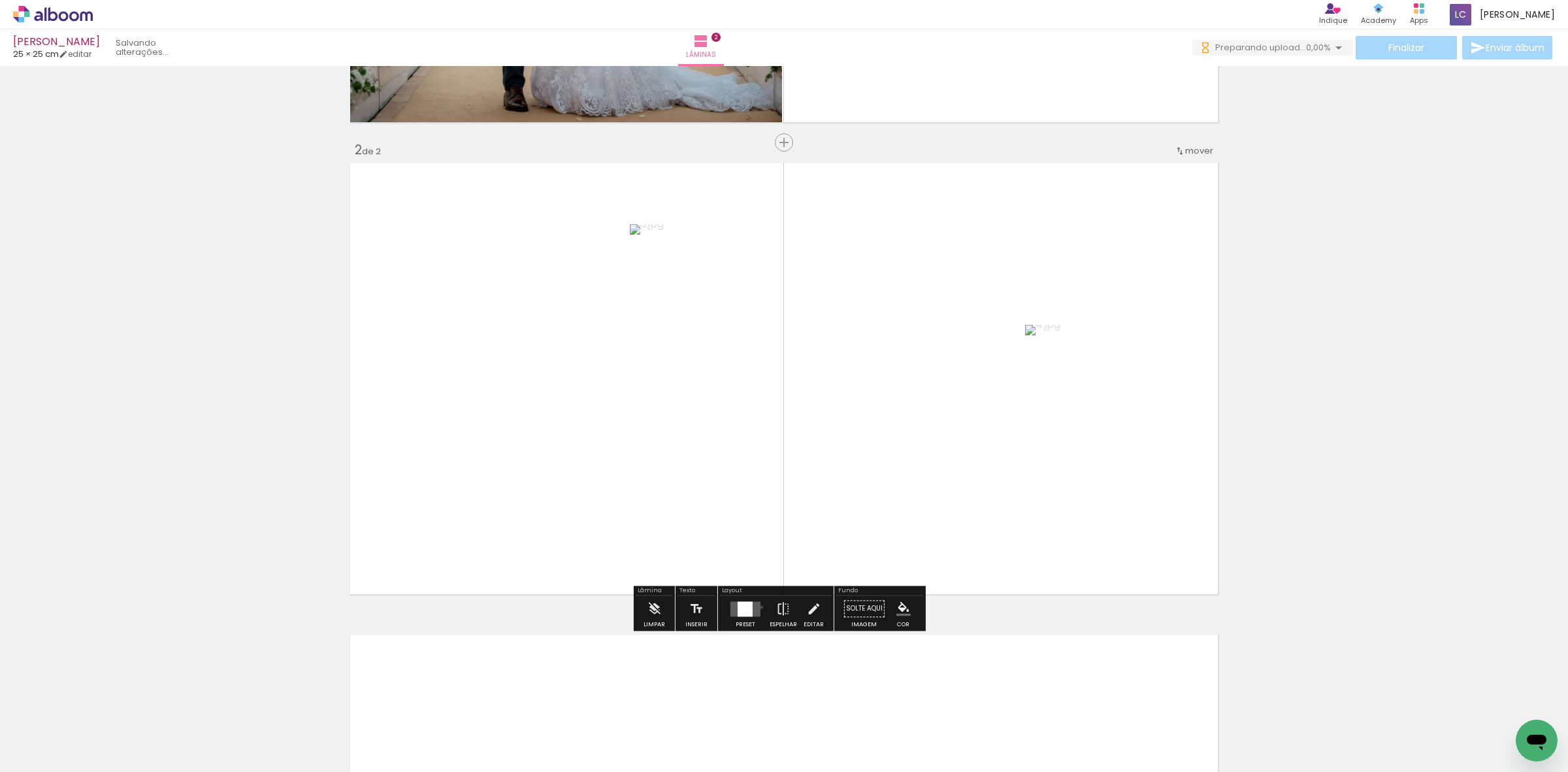
click at [759, 607] on div at bounding box center [745, 609] width 35 height 26
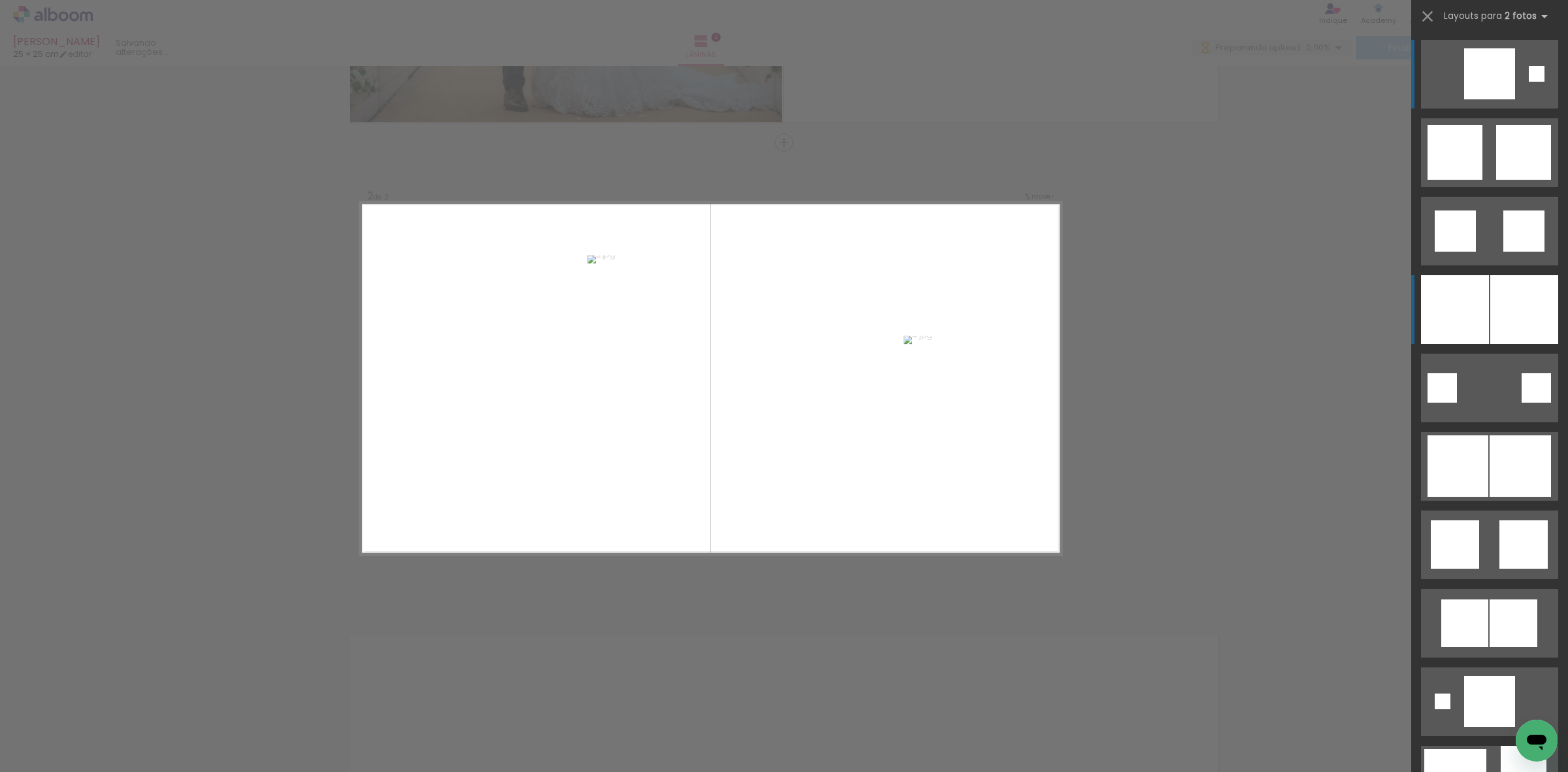
scroll to position [0, 0]
click at [1510, 306] on div at bounding box center [1524, 309] width 68 height 68
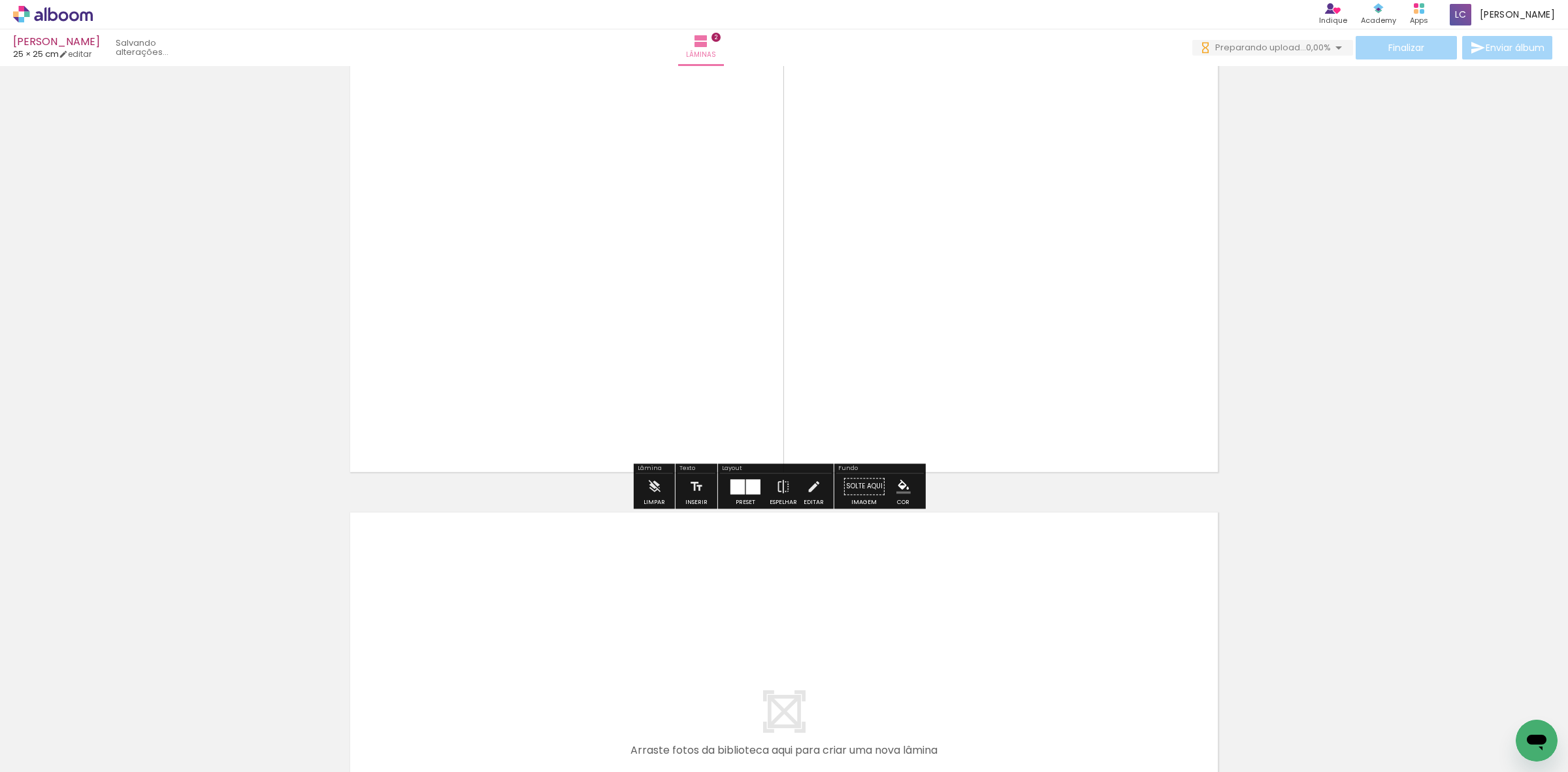
scroll to position [743, 0]
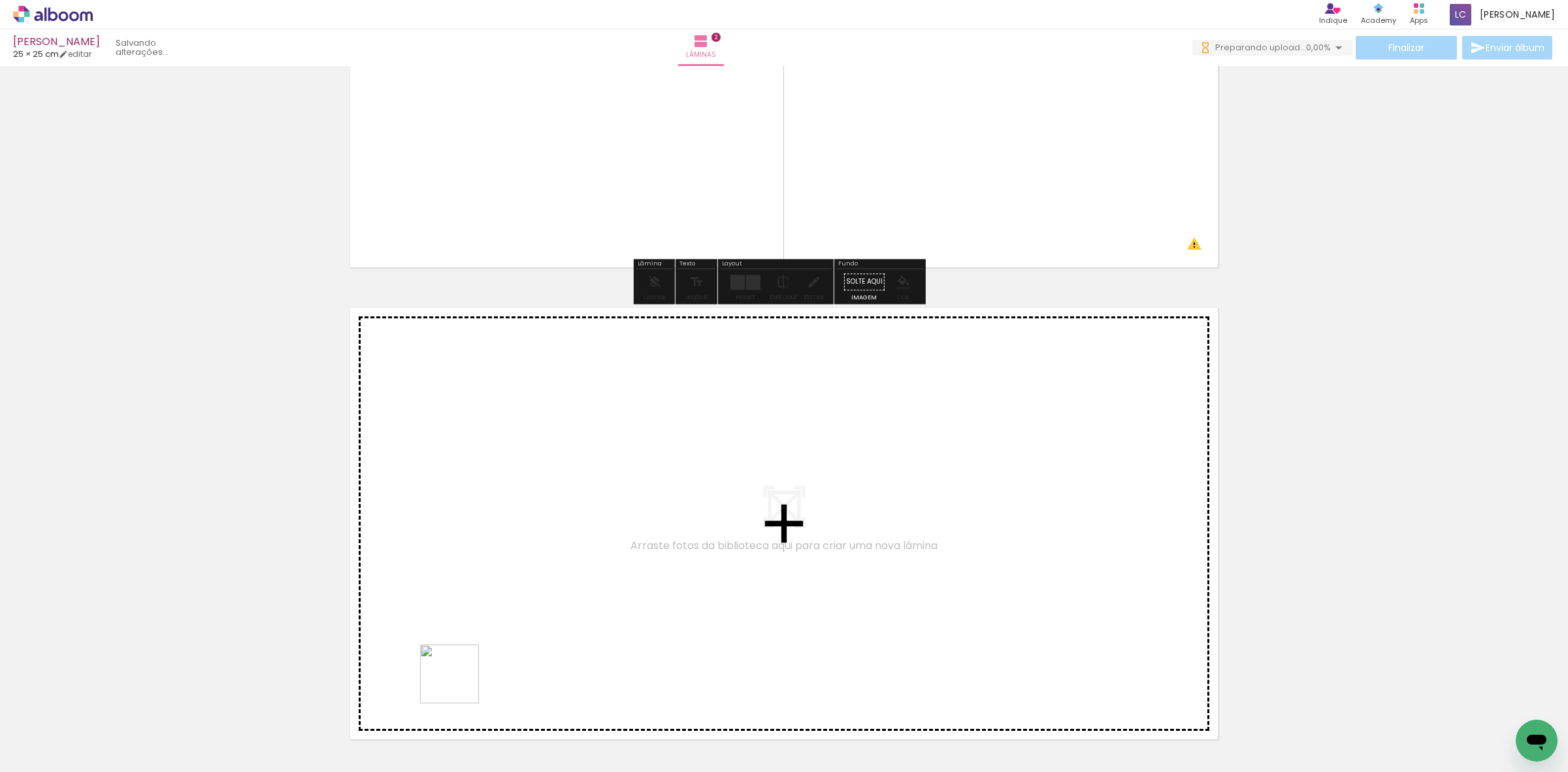
drag, startPoint x: 428, startPoint y: 732, endPoint x: 475, endPoint y: 732, distance: 47.0
click at [484, 631] on quentale-workspace at bounding box center [784, 386] width 1568 height 772
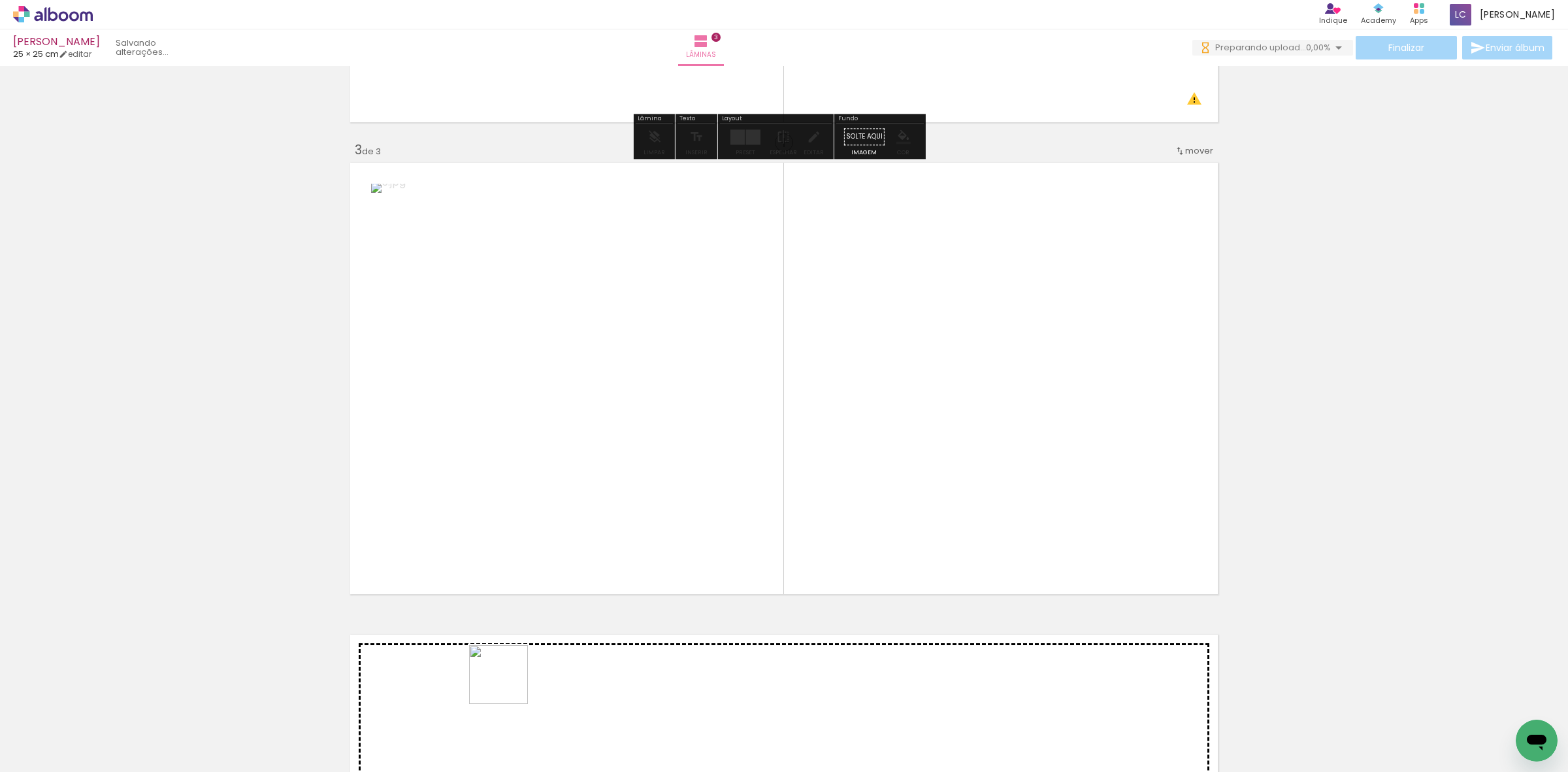
drag, startPoint x: 509, startPoint y: 684, endPoint x: 607, endPoint y: 582, distance: 141.4
click at [601, 523] on quentale-workspace at bounding box center [784, 386] width 1568 height 772
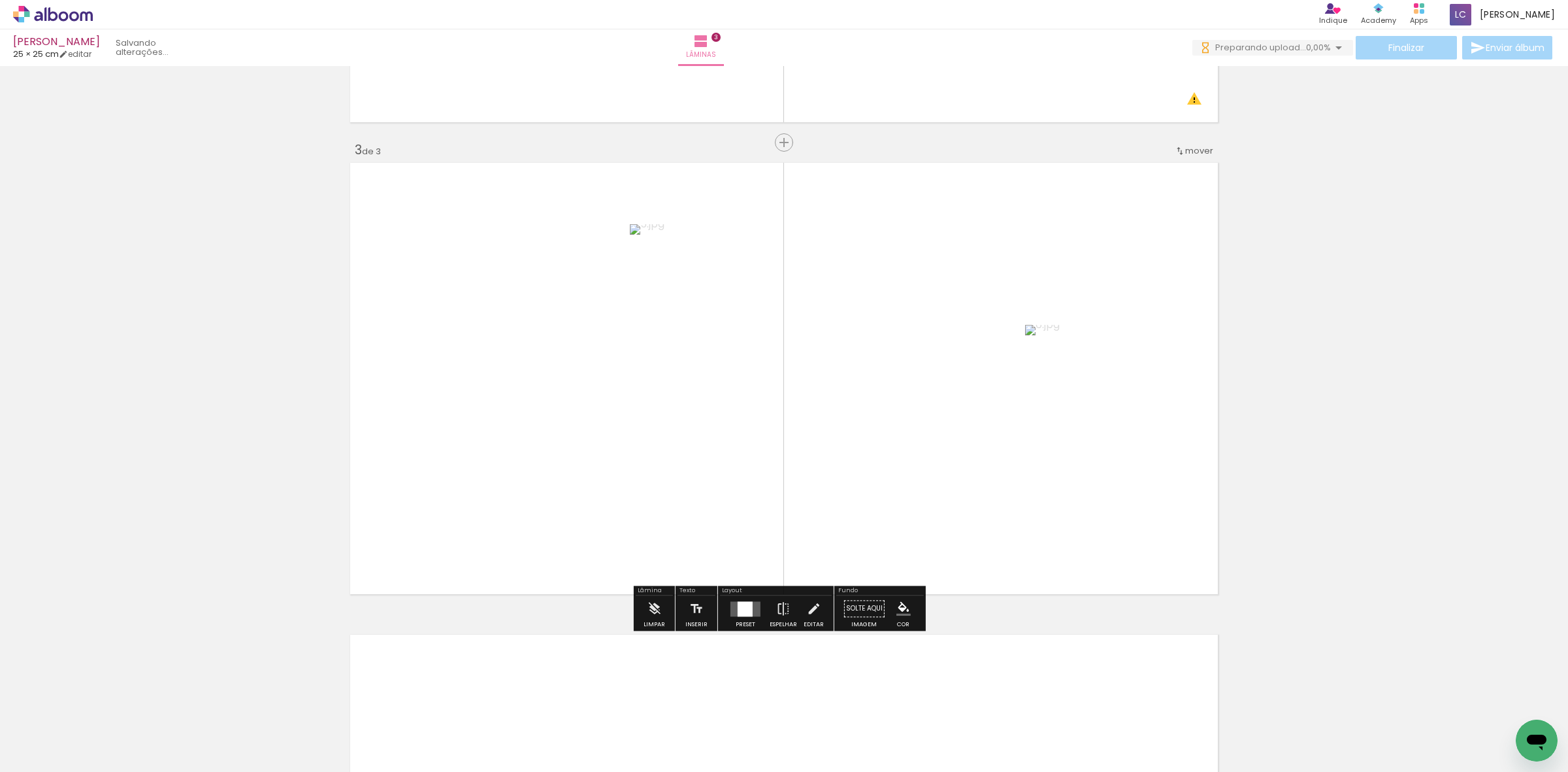
scroll to position [889, 0]
drag, startPoint x: 736, startPoint y: 602, endPoint x: 832, endPoint y: 573, distance: 100.3
click at [737, 602] on div at bounding box center [745, 609] width 15 height 15
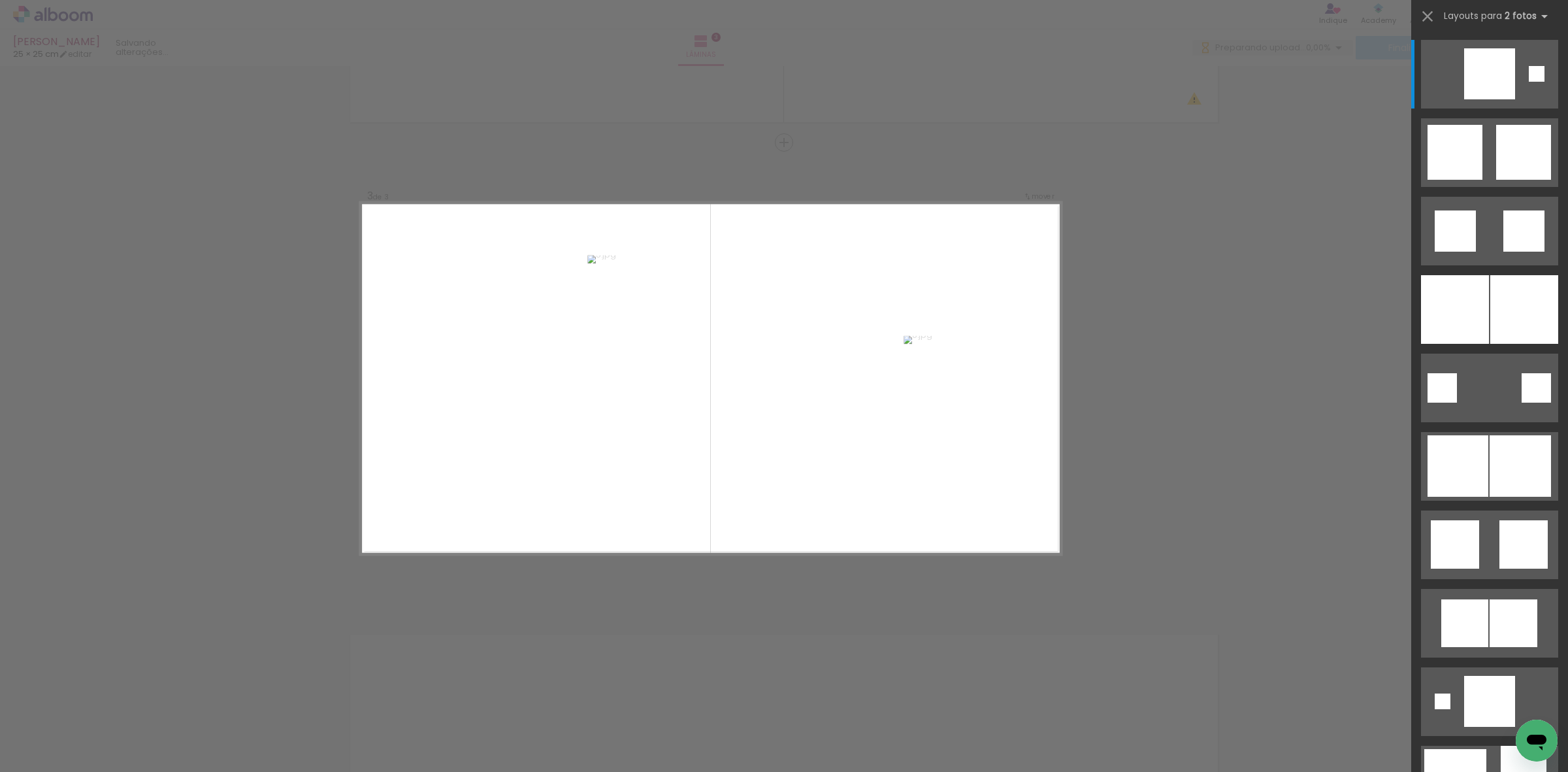
click at [1509, 269] on div at bounding box center [1490, 304] width 157 height 78
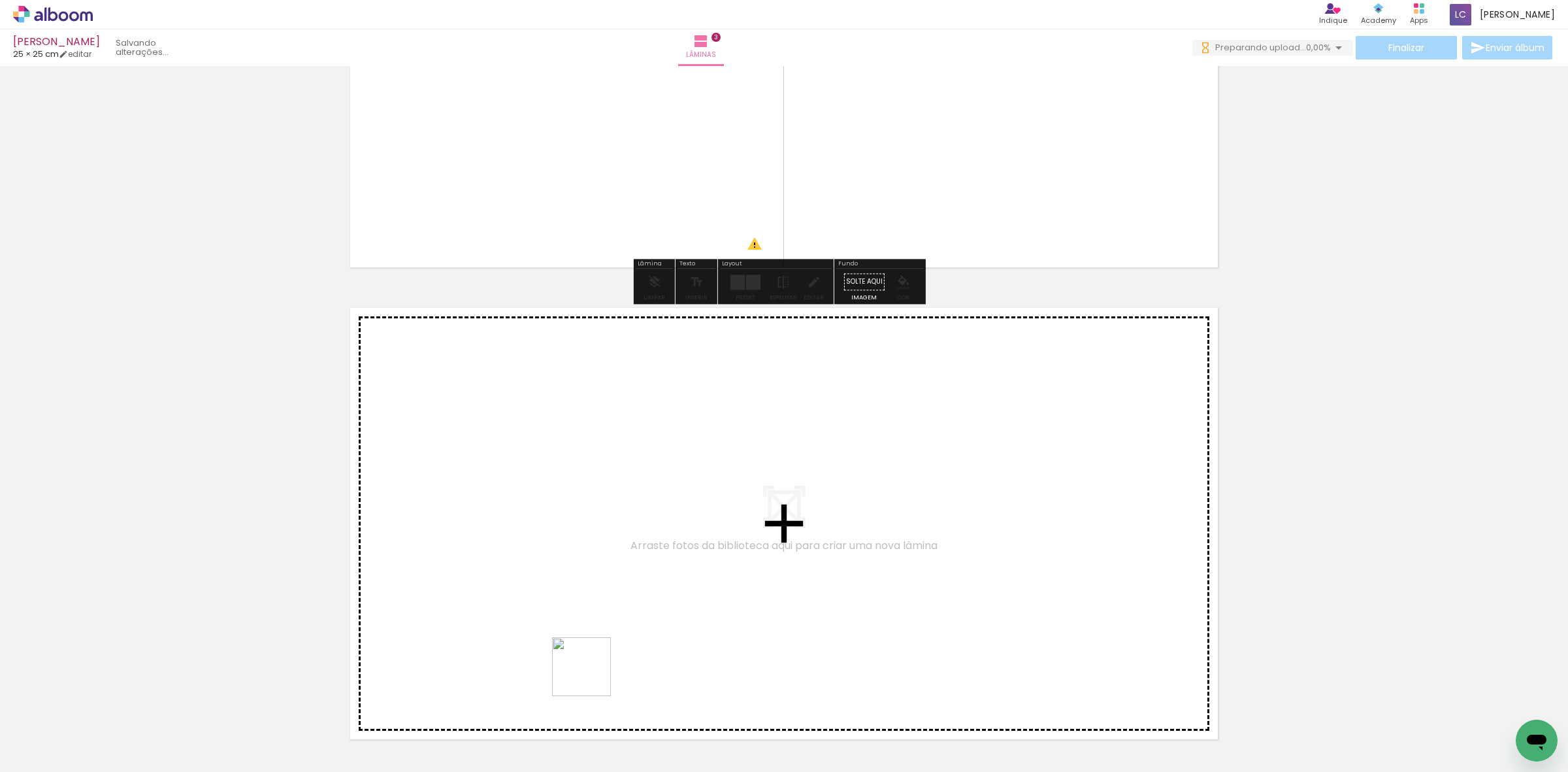
drag, startPoint x: 550, startPoint y: 730, endPoint x: 644, endPoint y: 750, distance: 96.1
click at [595, 672] on quentale-workspace at bounding box center [784, 386] width 1568 height 772
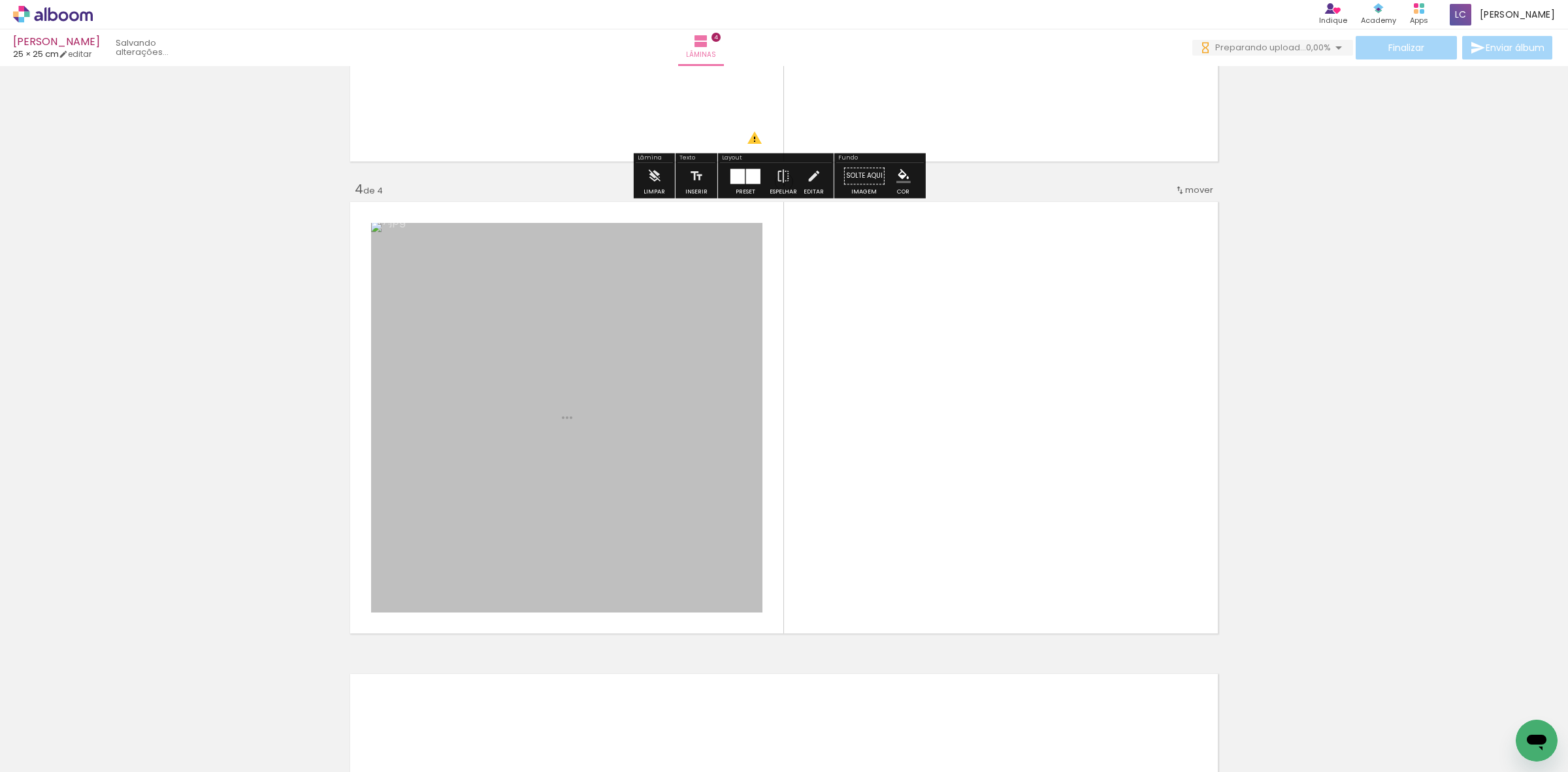
drag, startPoint x: 650, startPoint y: 726, endPoint x: 712, endPoint y: 619, distance: 123.7
click at [712, 619] on quentale-workspace at bounding box center [784, 386] width 1568 height 772
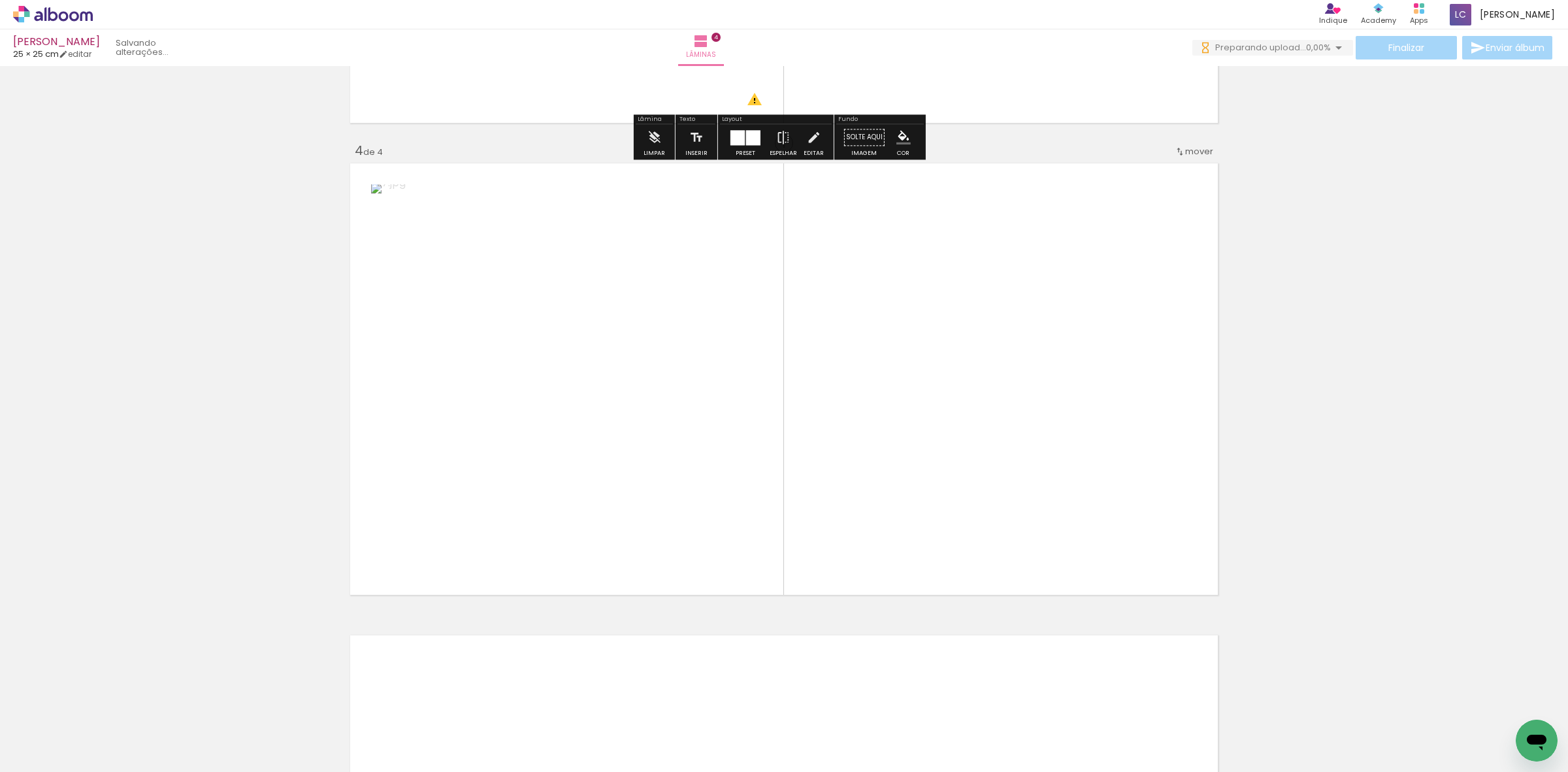
scroll to position [1361, 0]
drag, startPoint x: 664, startPoint y: 709, endPoint x: 732, endPoint y: 632, distance: 102.7
click at [760, 524] on quentale-workspace at bounding box center [784, 386] width 1568 height 772
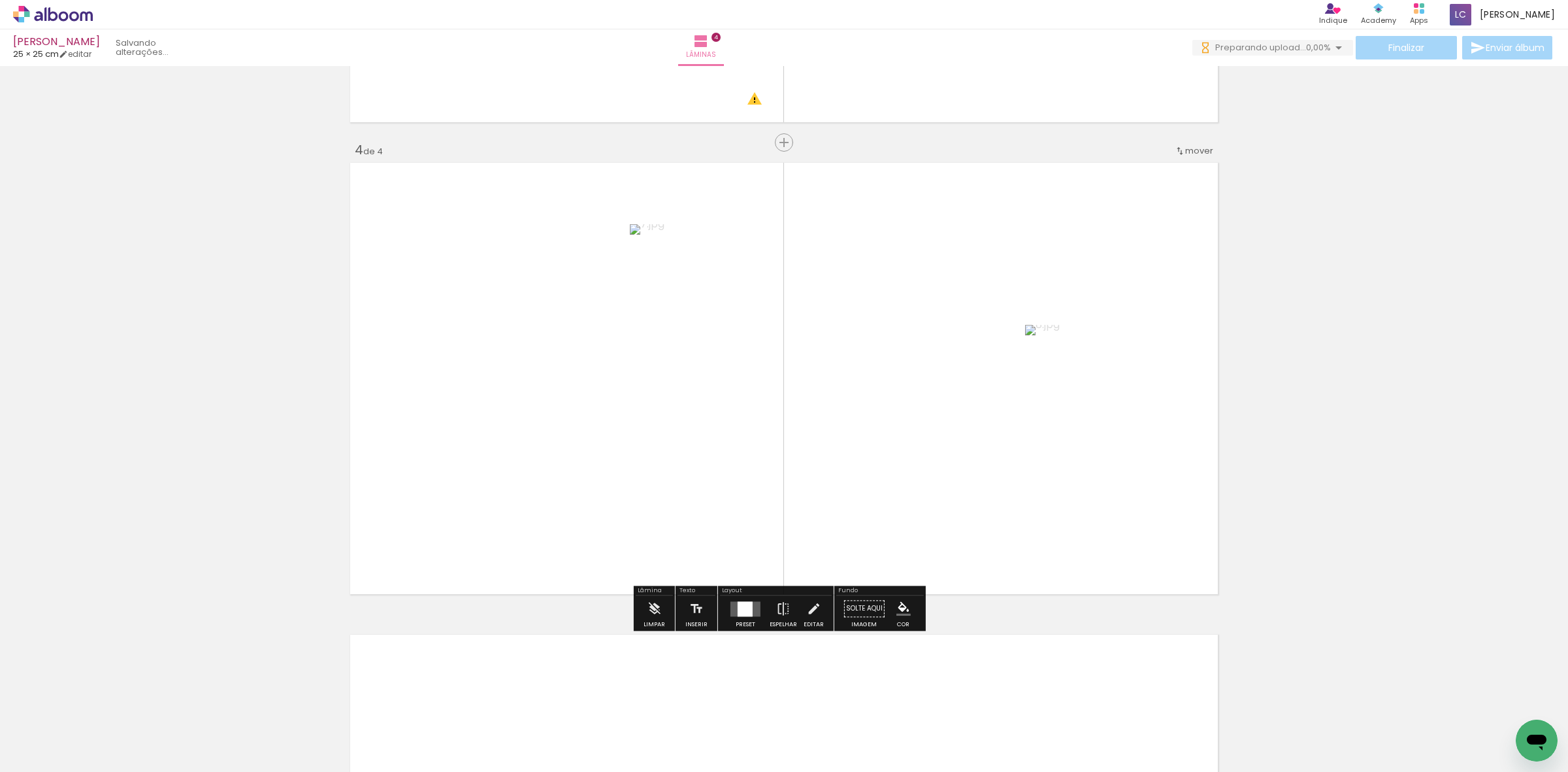
click at [746, 613] on div at bounding box center [745, 609] width 15 height 15
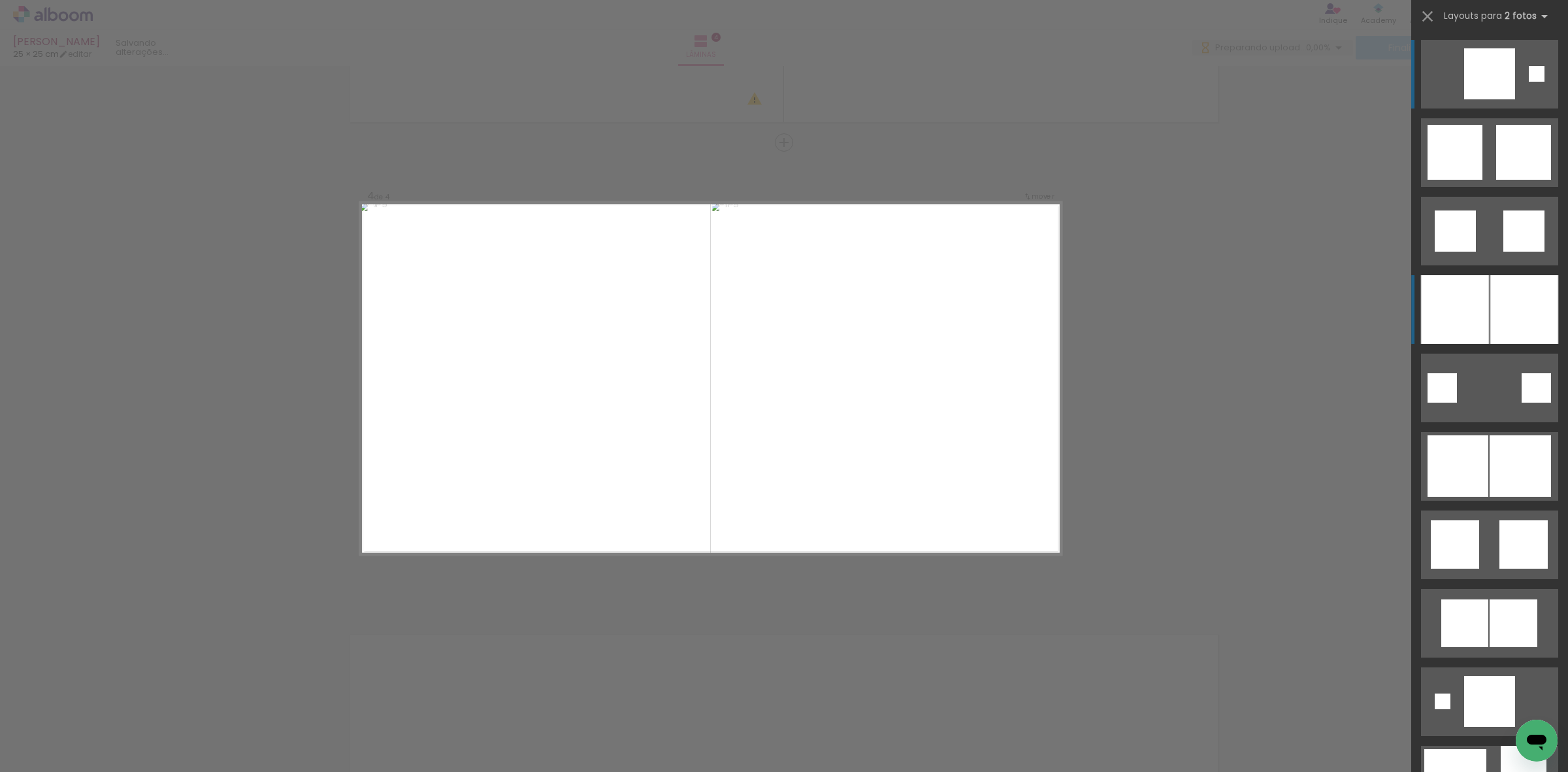
click at [1496, 318] on div at bounding box center [1524, 309] width 68 height 68
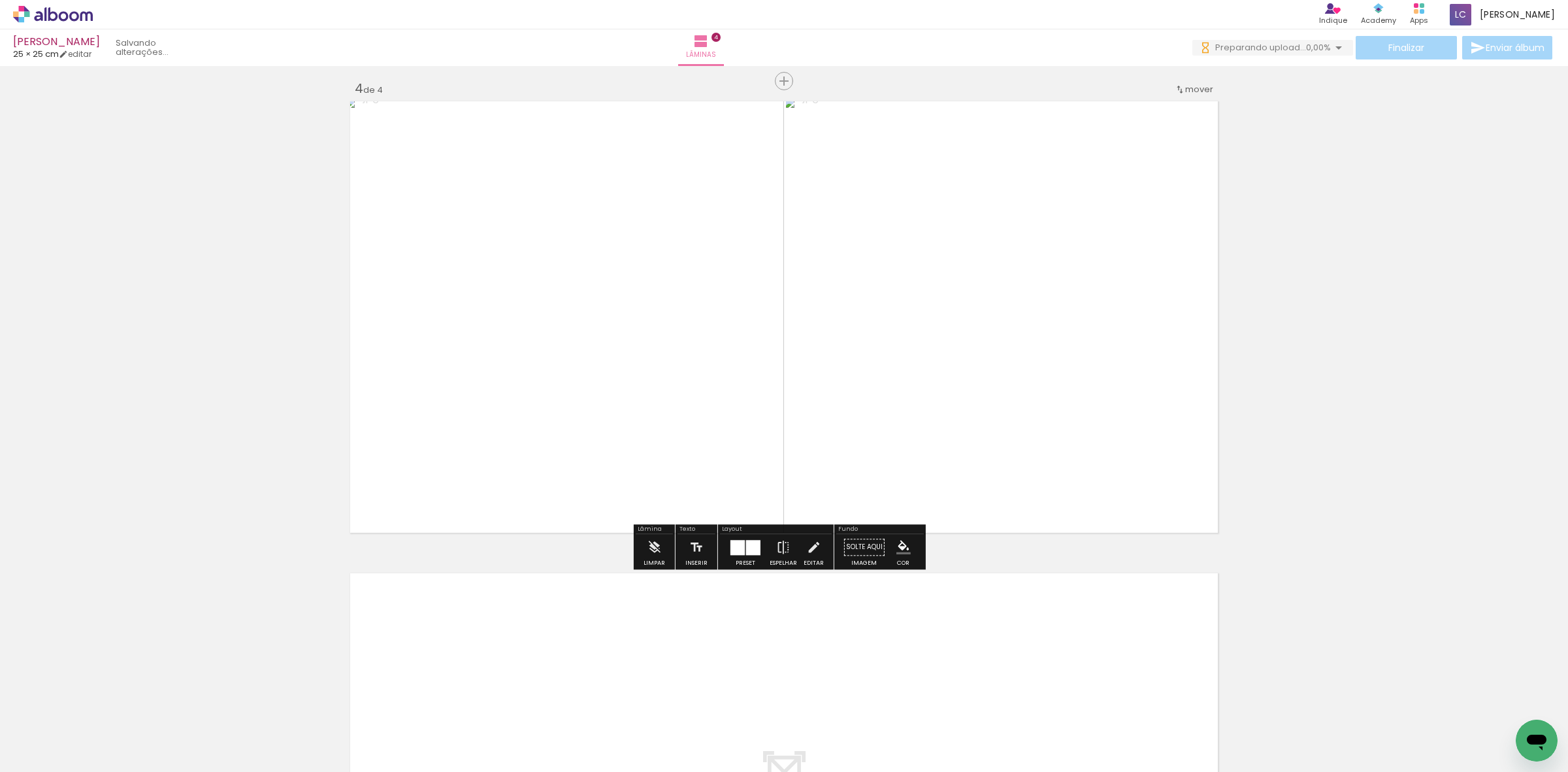
scroll to position [1525, 0]
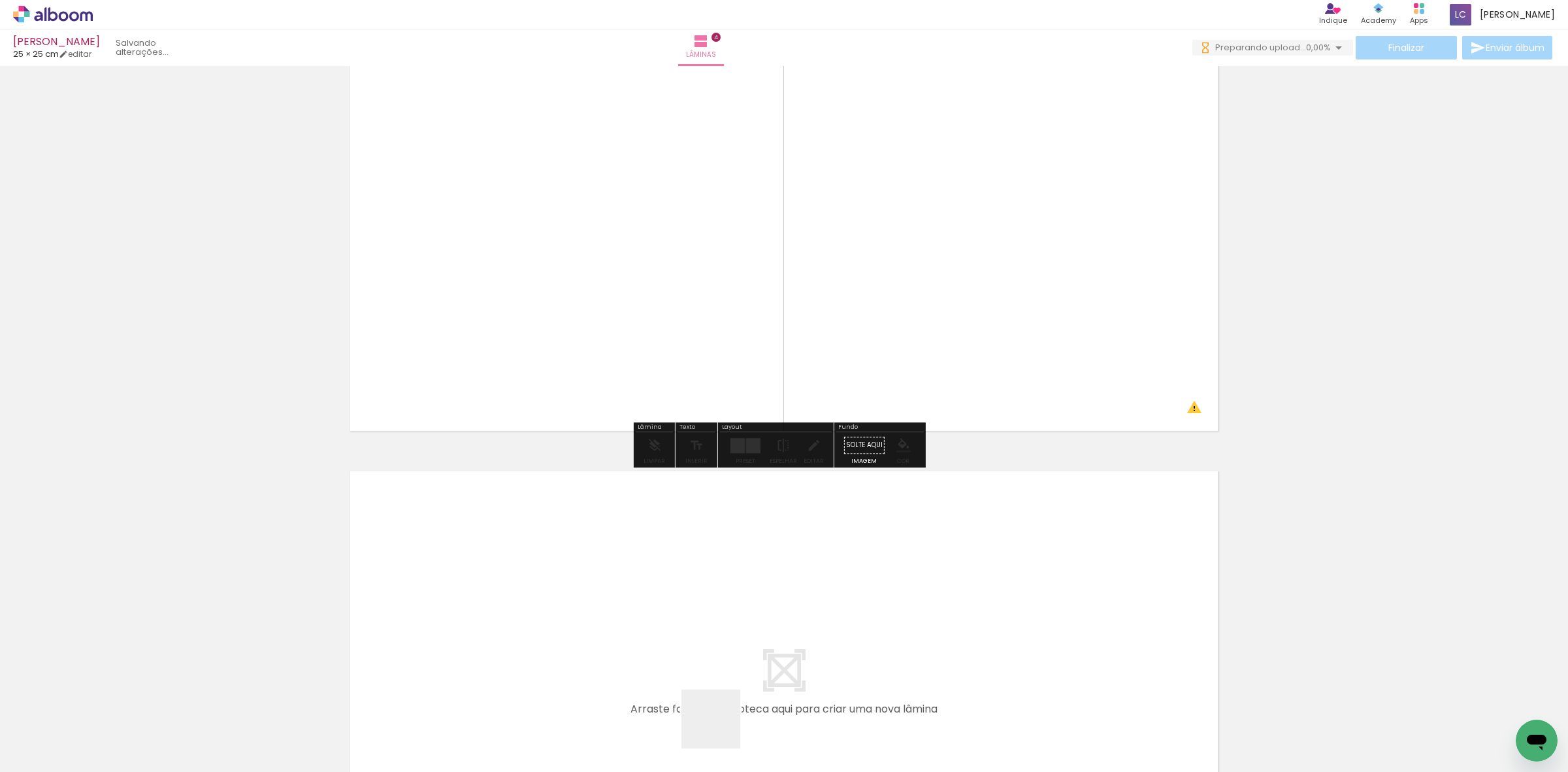
drag, startPoint x: 721, startPoint y: 733, endPoint x: 770, endPoint y: 749, distance: 51.5
click at [736, 652] on quentale-workspace at bounding box center [784, 386] width 1568 height 772
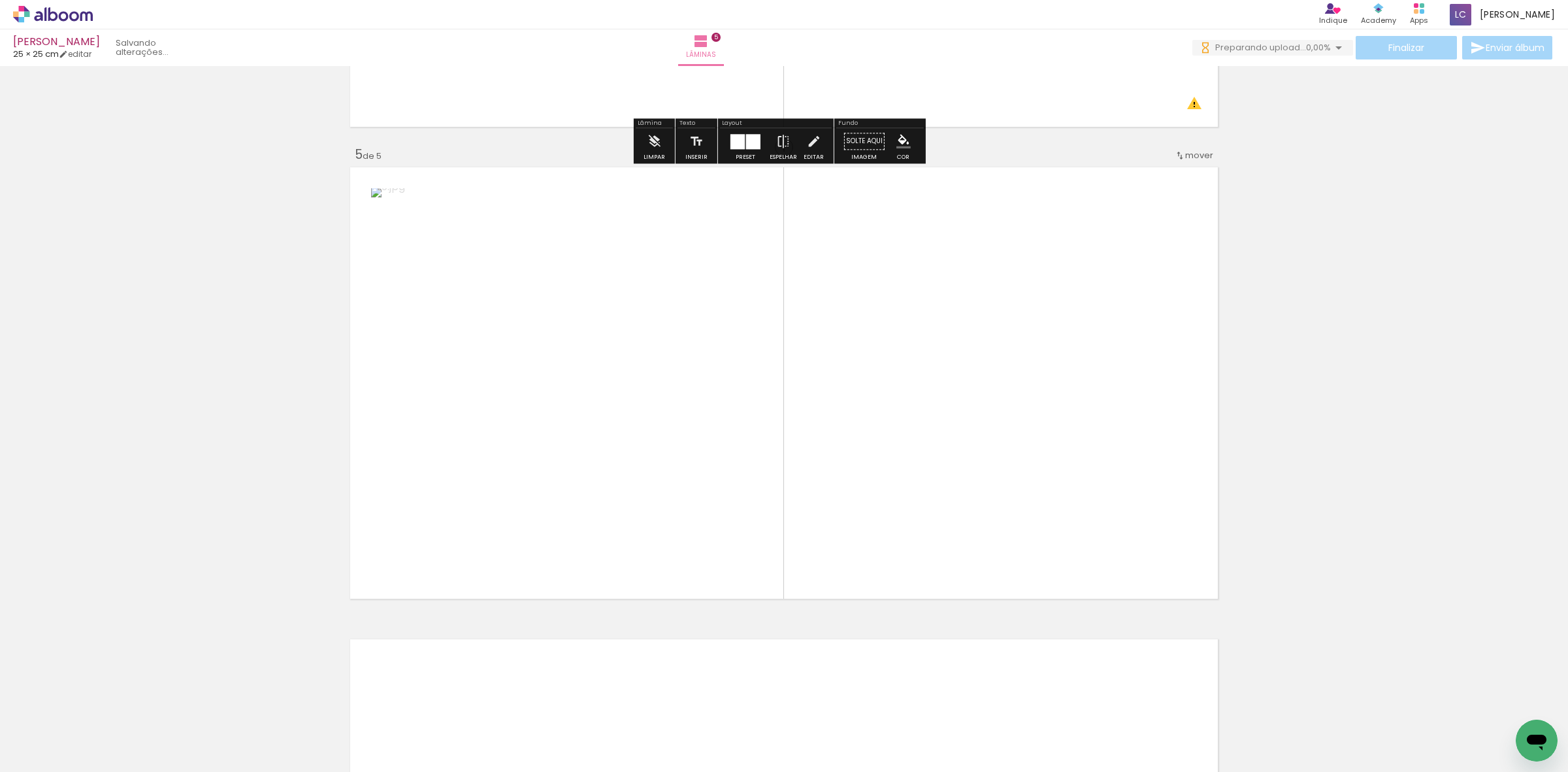
click at [795, 518] on quentale-workspace at bounding box center [784, 386] width 1568 height 772
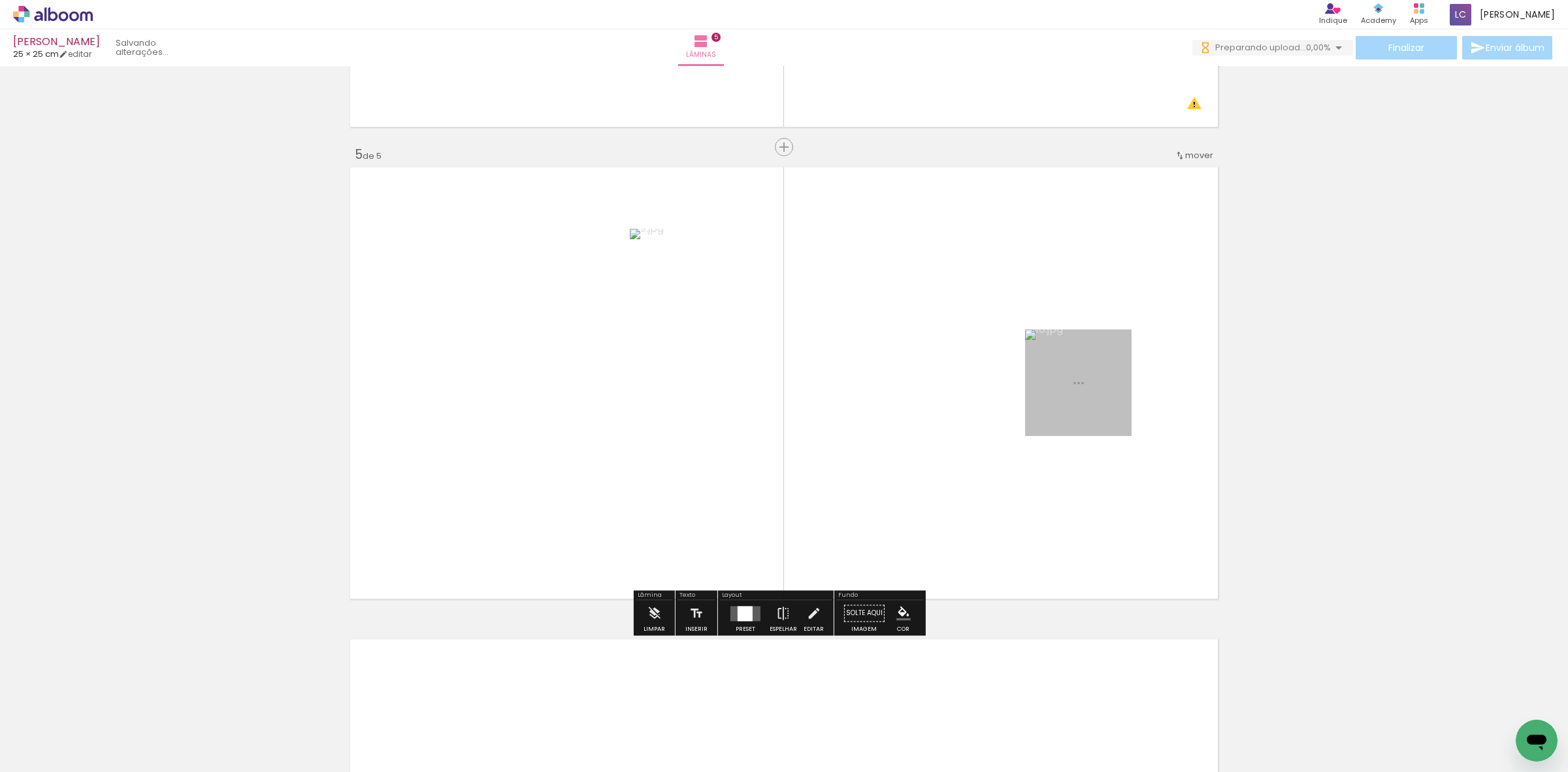
scroll to position [1832, 0]
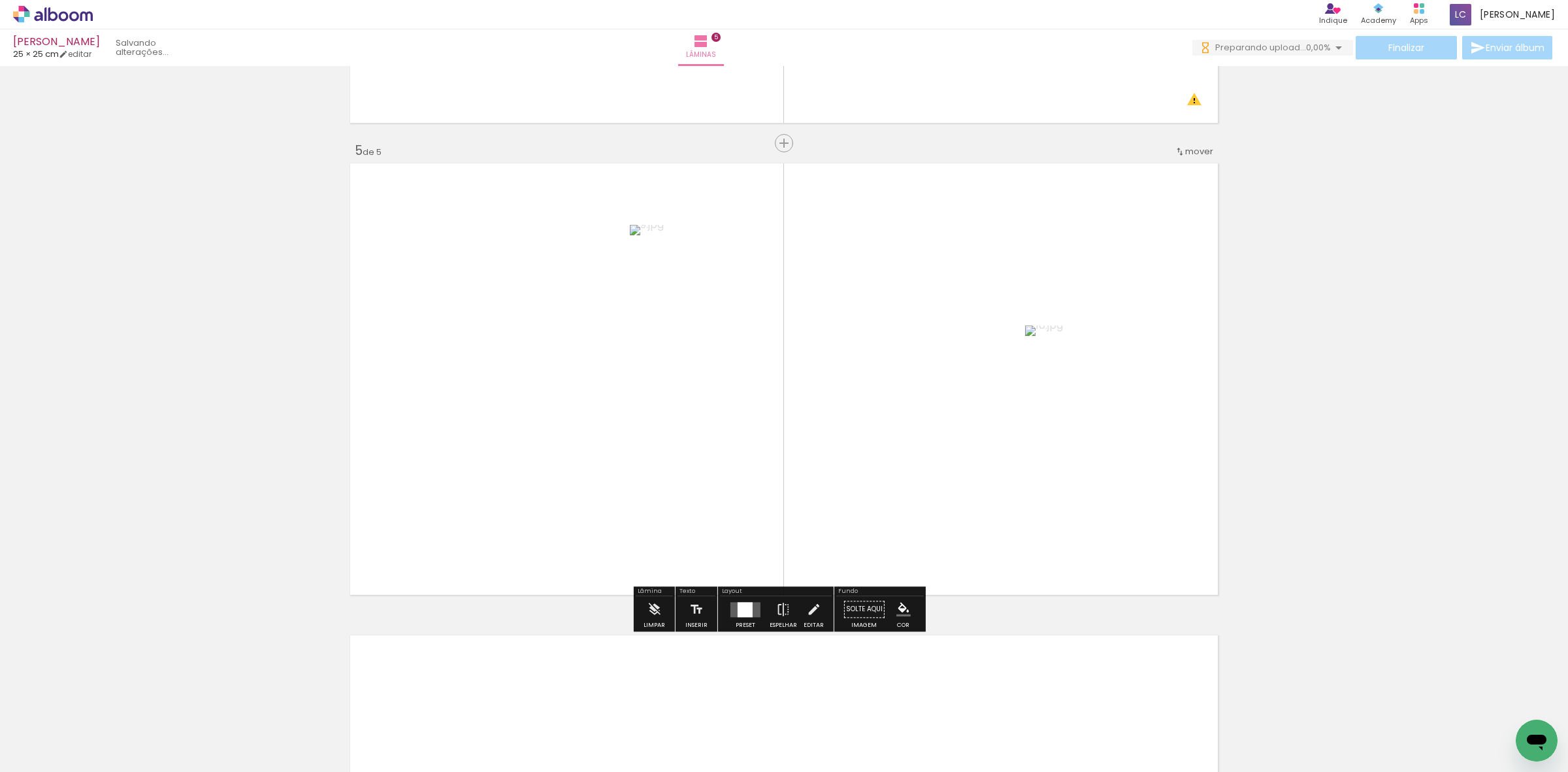
click at [748, 608] on div at bounding box center [745, 609] width 15 height 15
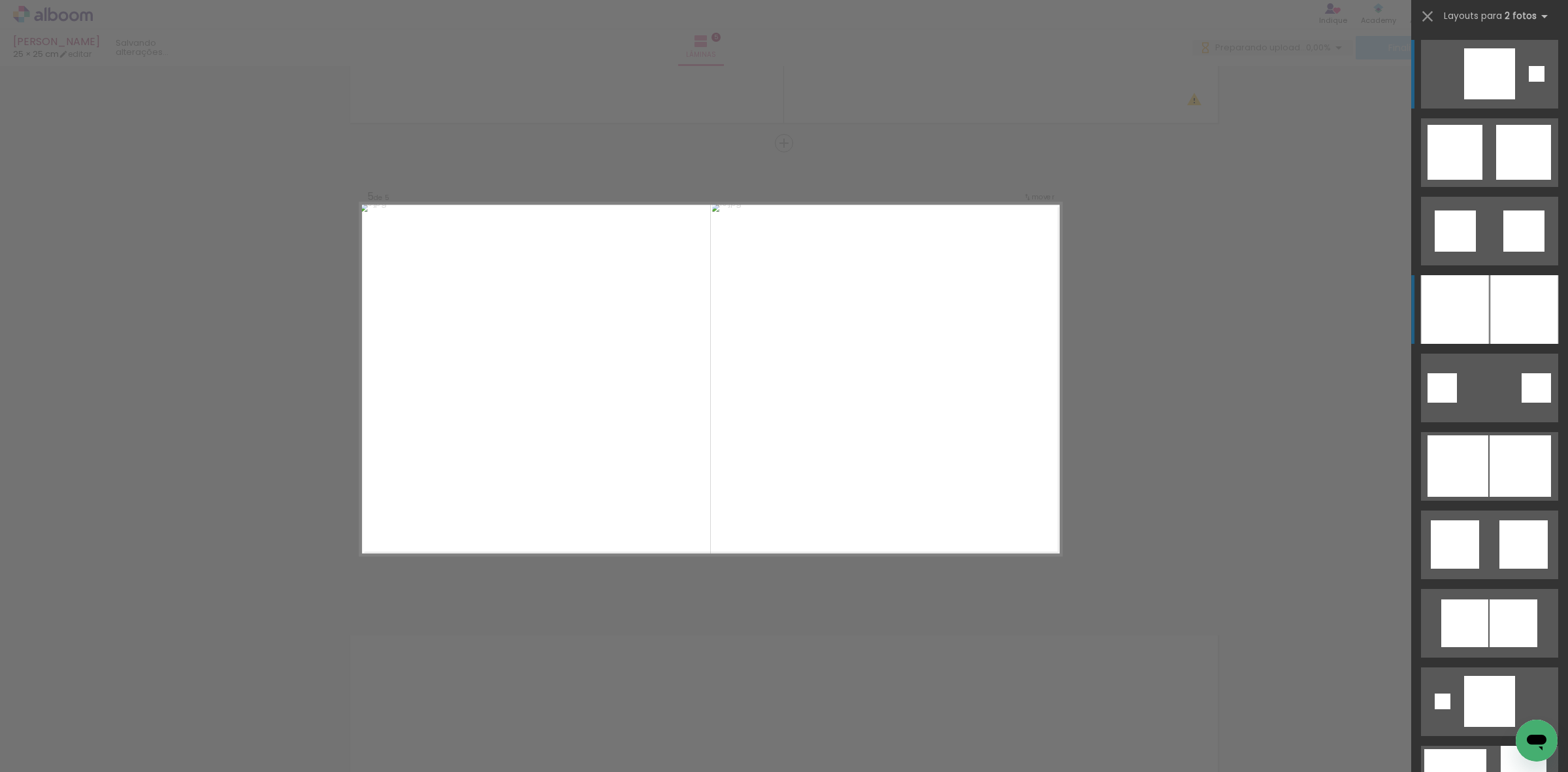
click at [1450, 299] on div at bounding box center [1454, 309] width 68 height 68
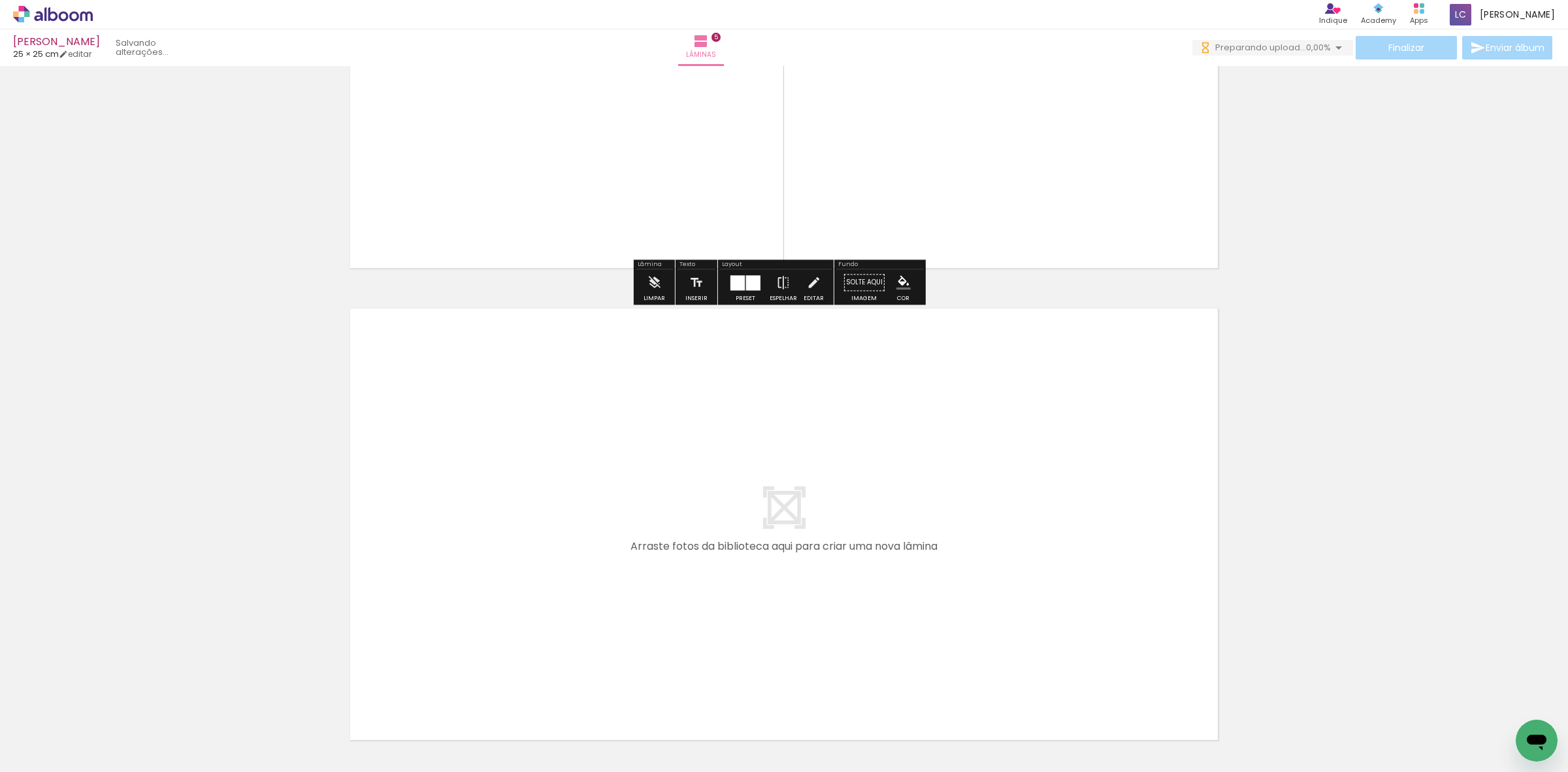
drag, startPoint x: 864, startPoint y: 720, endPoint x: 954, endPoint y: 748, distance: 94.3
click at [867, 616] on quentale-workspace at bounding box center [784, 386] width 1568 height 772
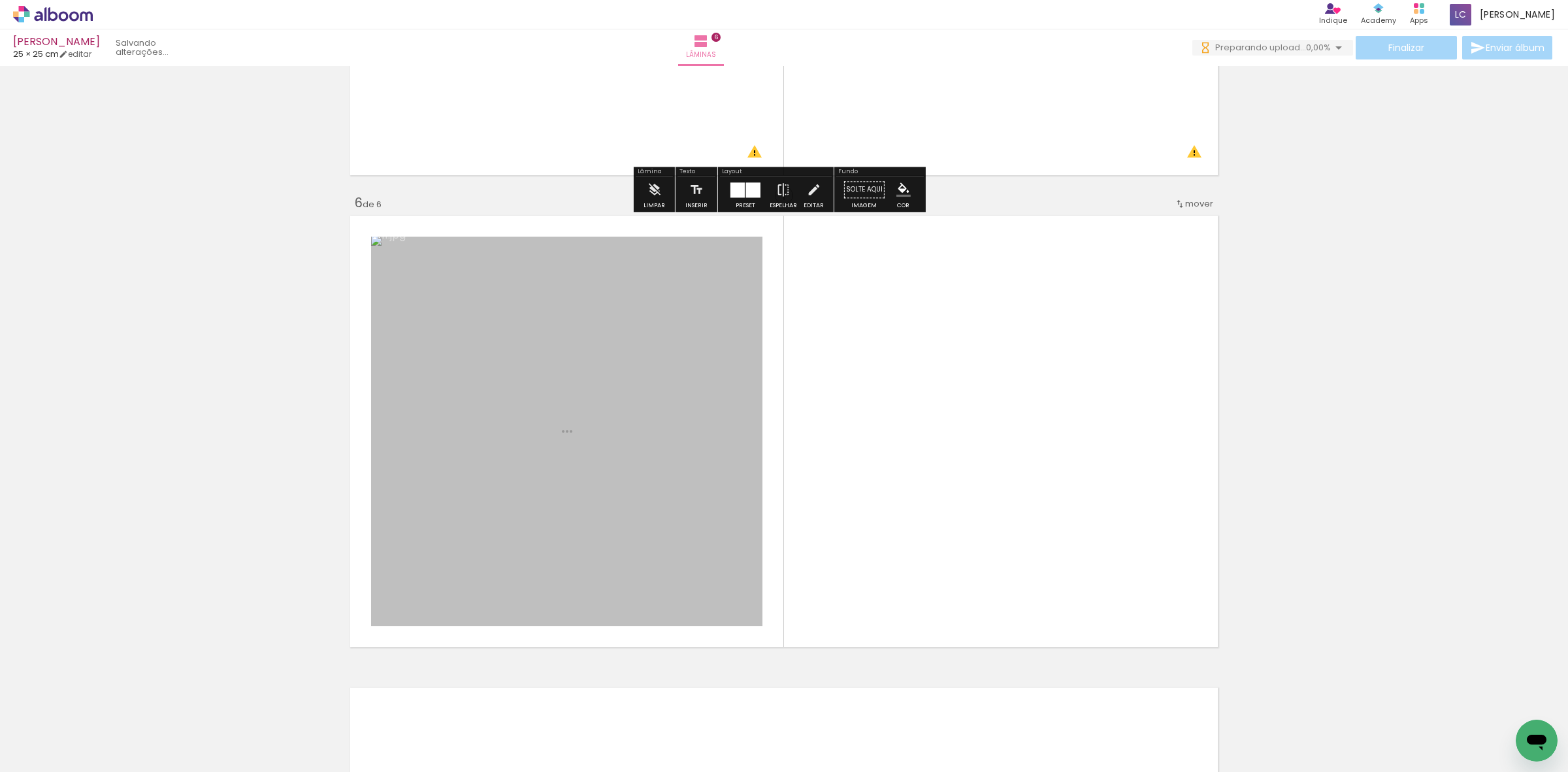
click at [887, 518] on quentale-workspace at bounding box center [784, 386] width 1568 height 772
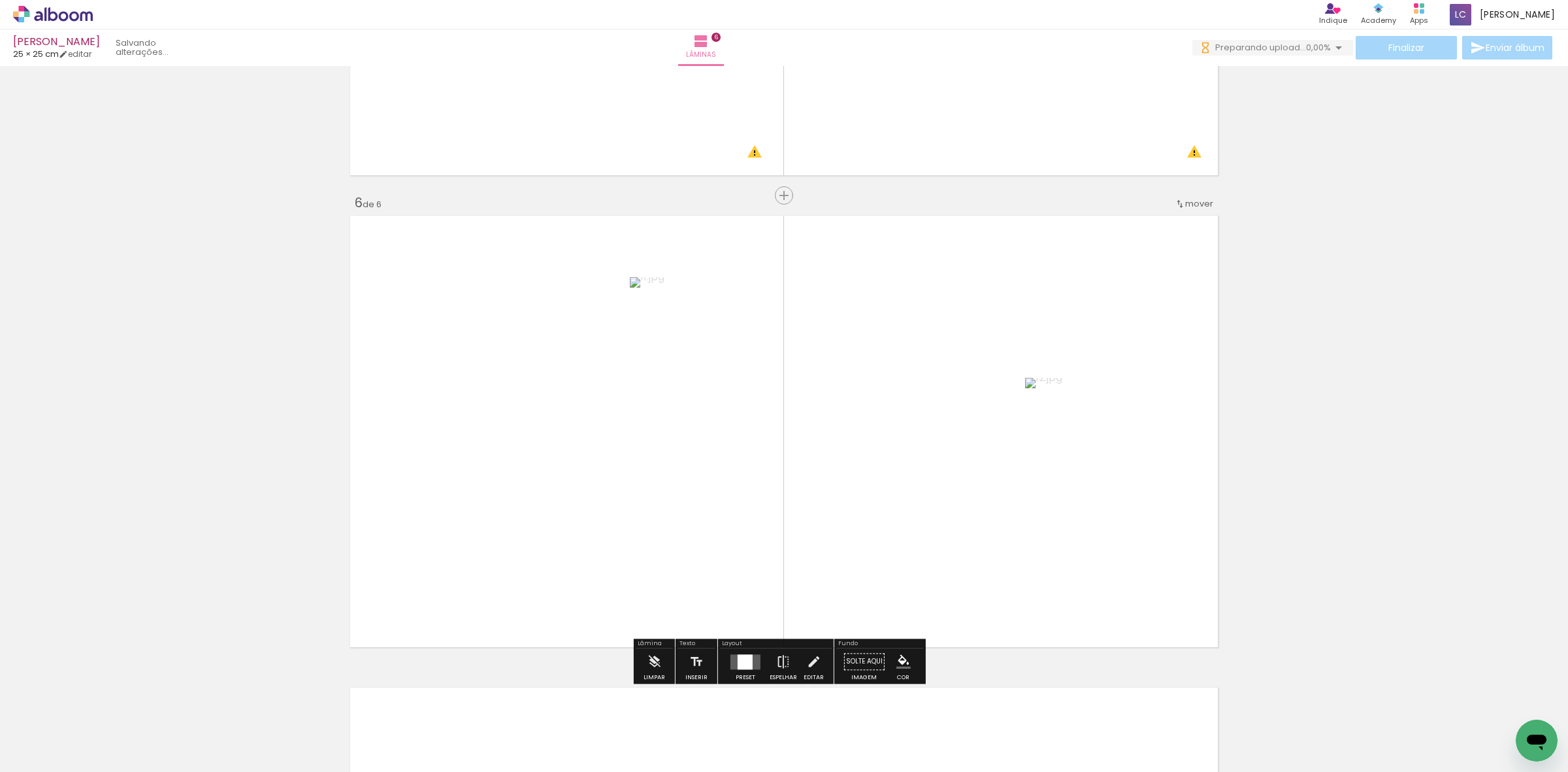
scroll to position [2305, 0]
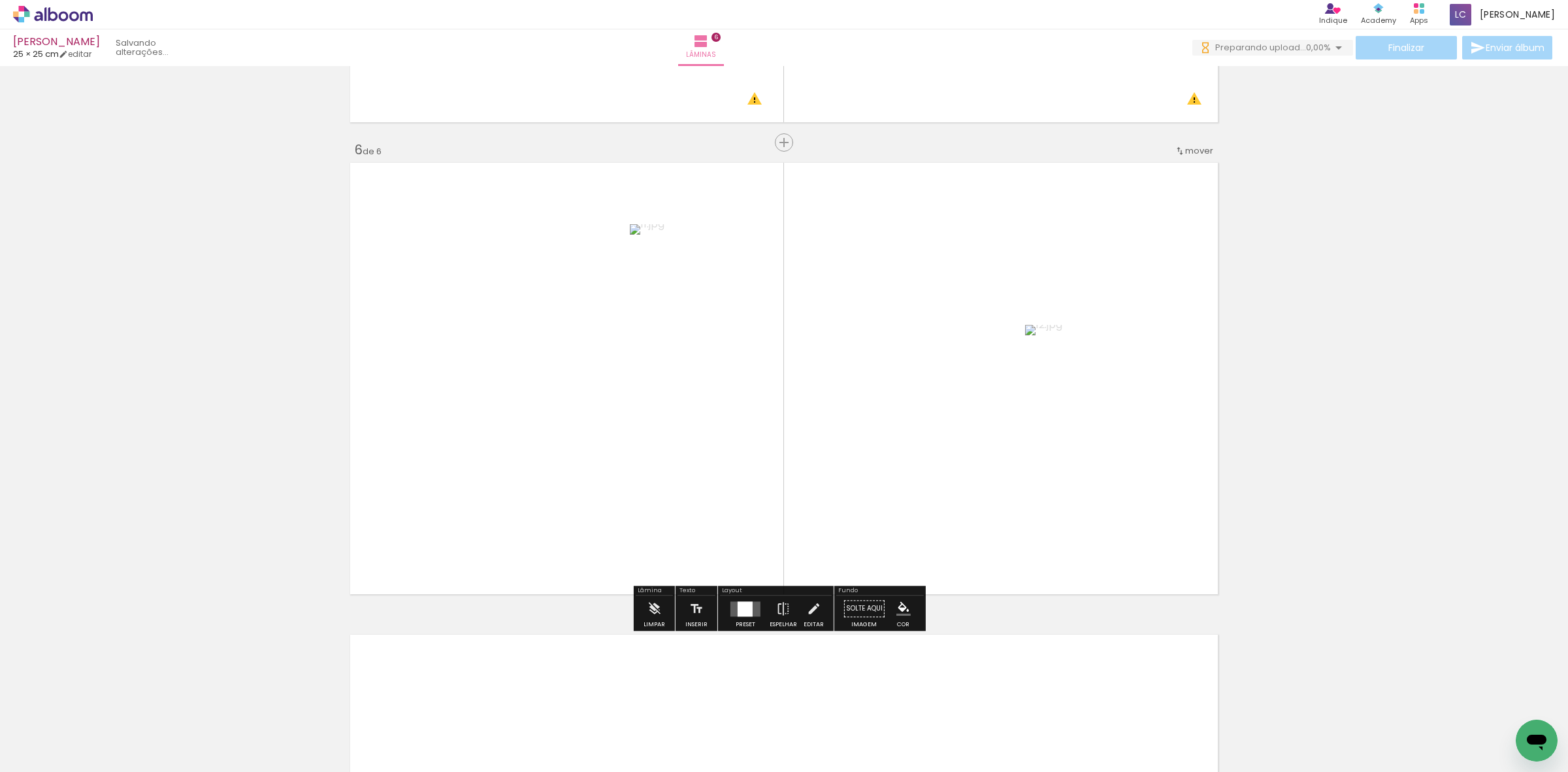
click at [740, 627] on div "Preset" at bounding box center [745, 624] width 19 height 6
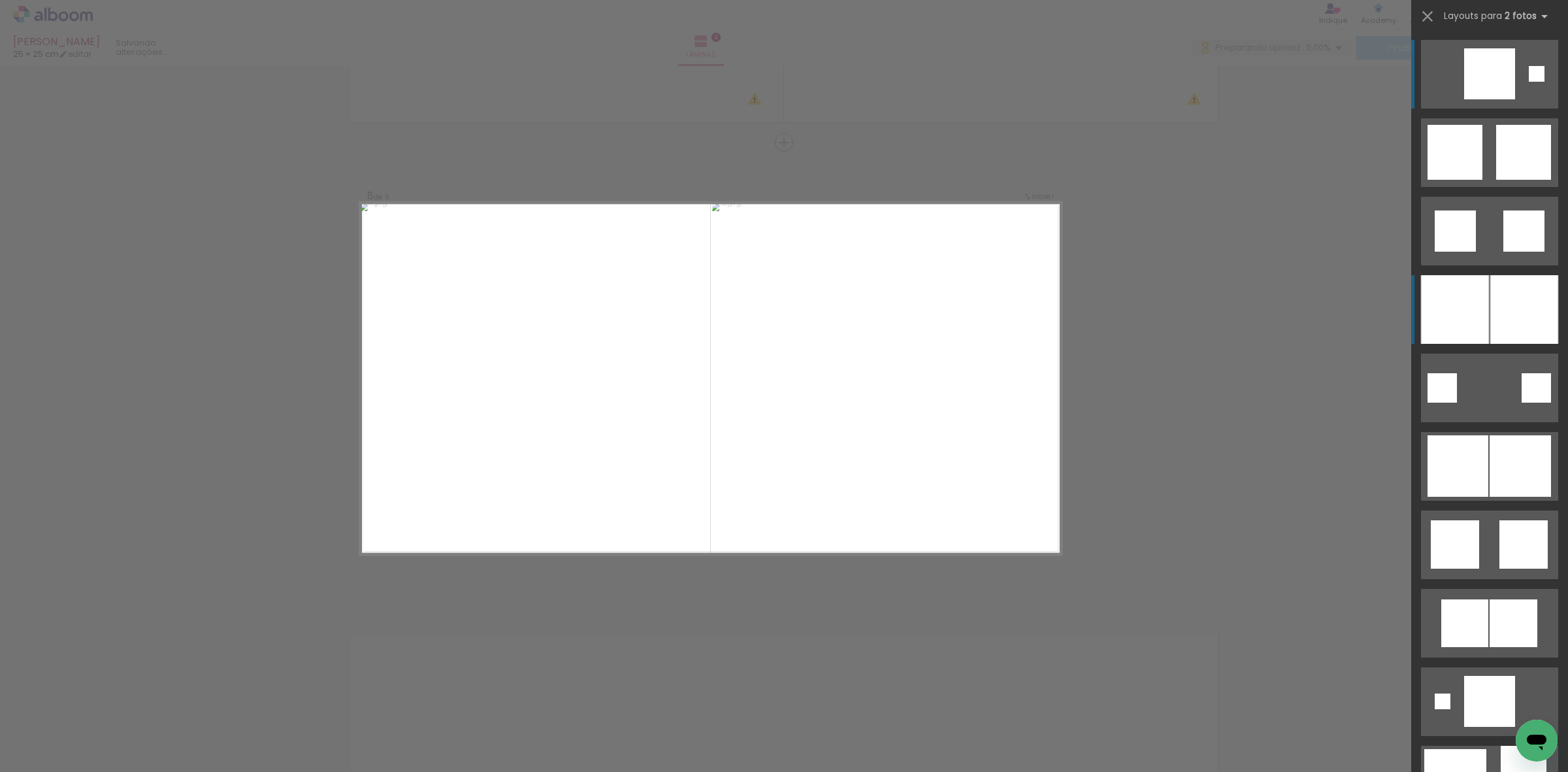
click at [1445, 308] on div at bounding box center [1454, 309] width 68 height 68
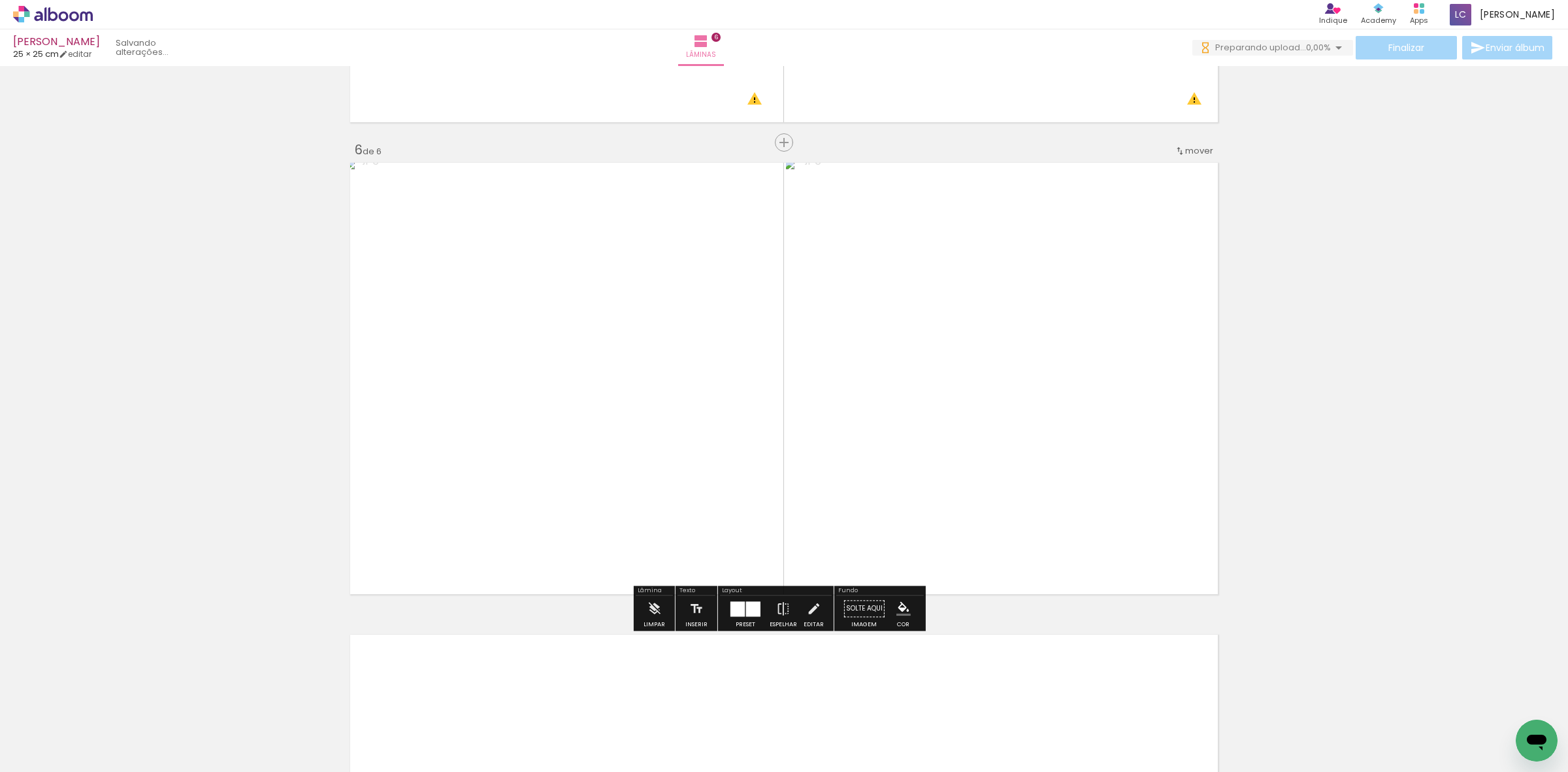
drag, startPoint x: 1013, startPoint y: 734, endPoint x: 1079, endPoint y: 759, distance: 70.6
click at [1007, 657] on quentale-workspace at bounding box center [784, 386] width 1568 height 772
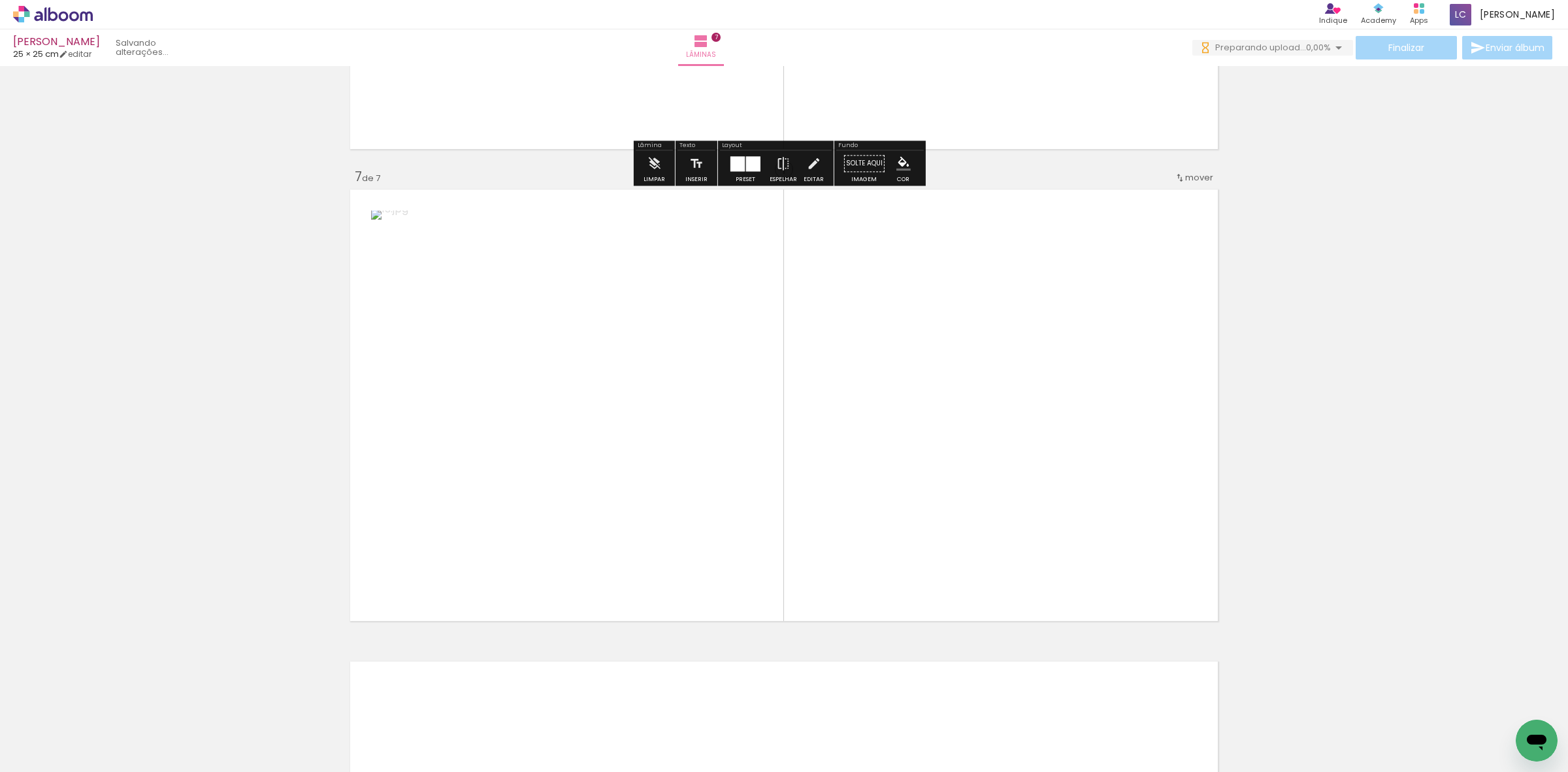
drag, startPoint x: 1091, startPoint y: 724, endPoint x: 833, endPoint y: 543, distance: 315.2
click at [976, 507] on quentale-workspace at bounding box center [784, 386] width 1568 height 772
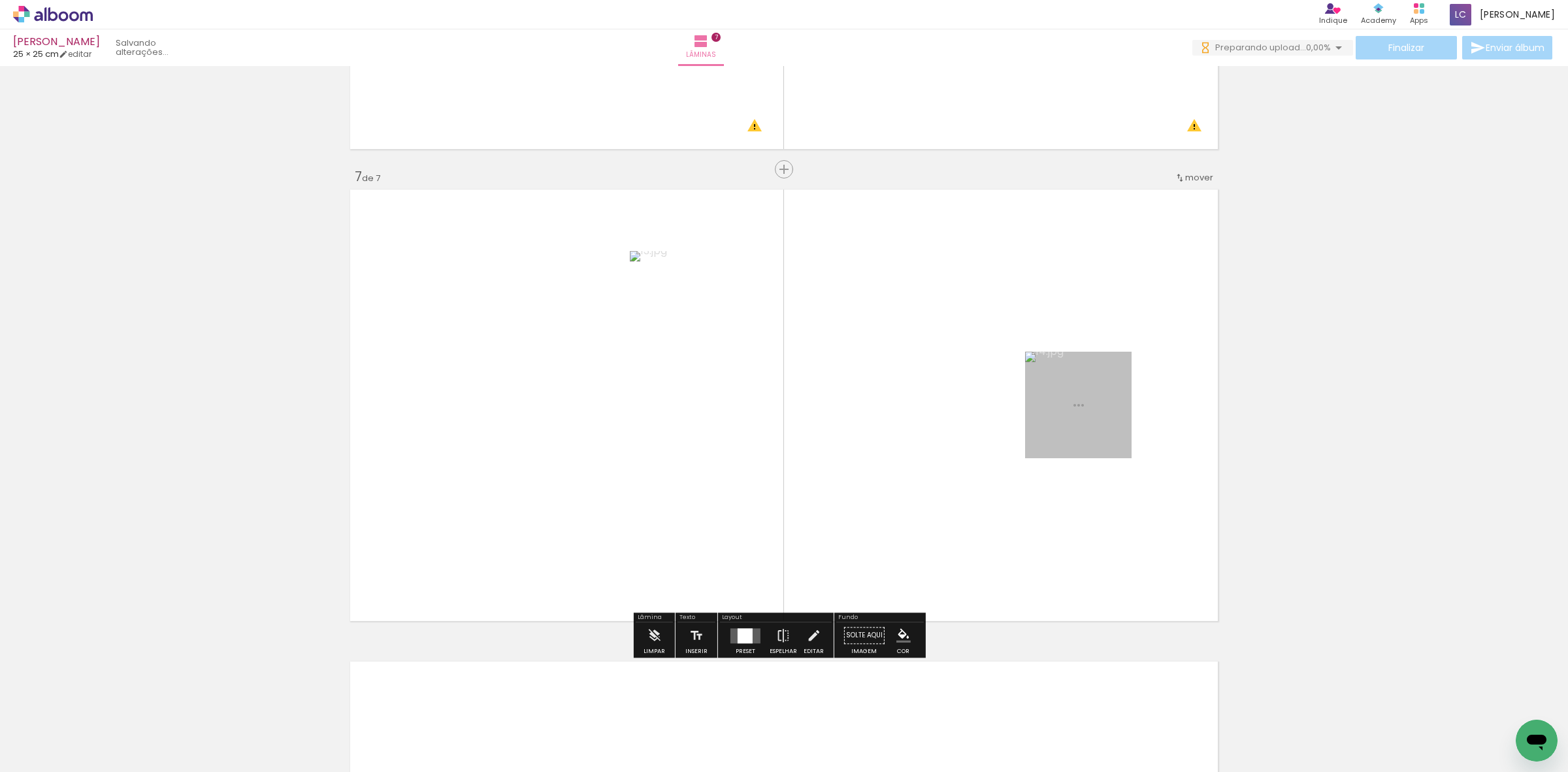
scroll to position [2777, 0]
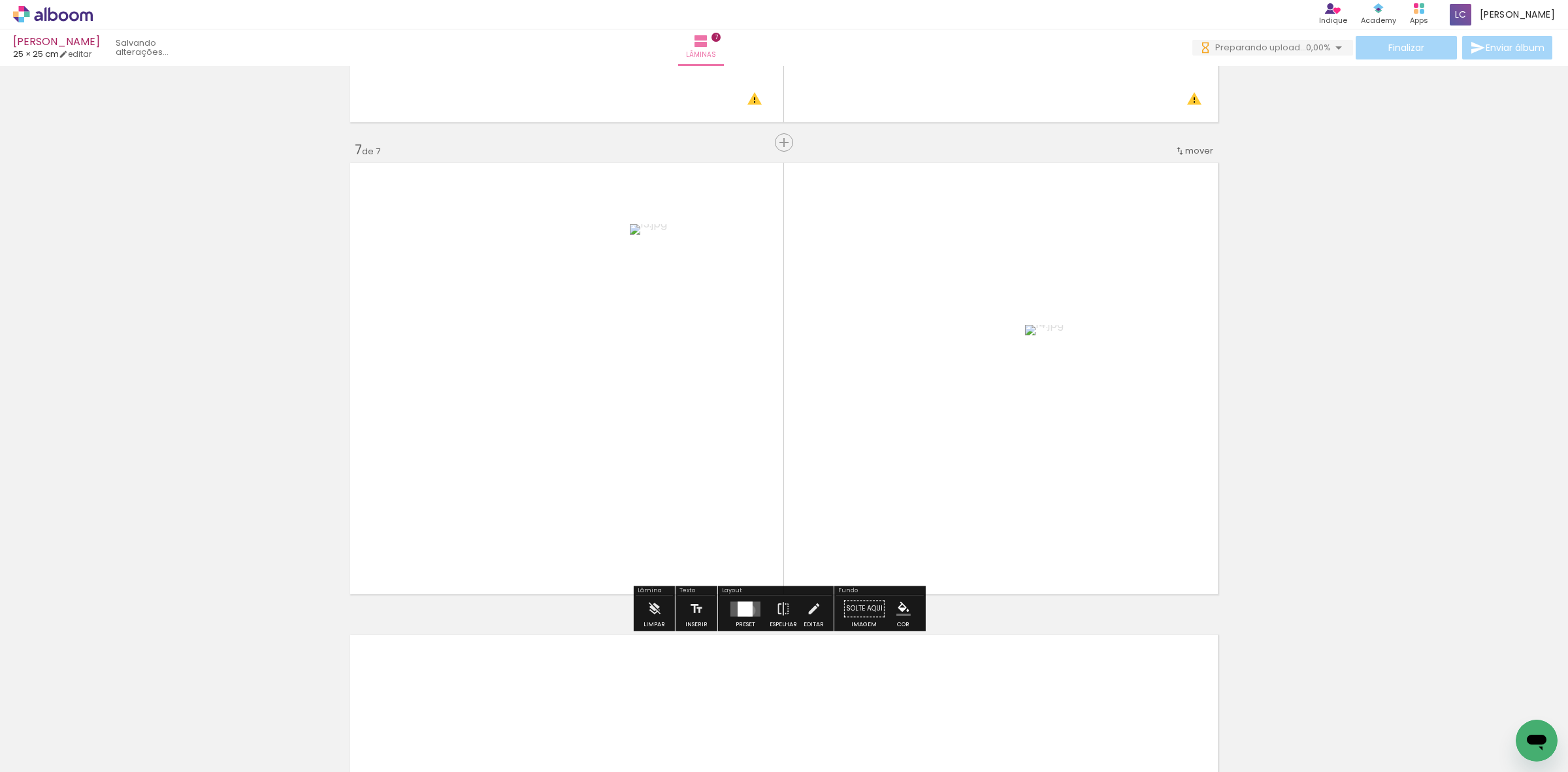
click at [746, 609] on div at bounding box center [745, 609] width 15 height 15
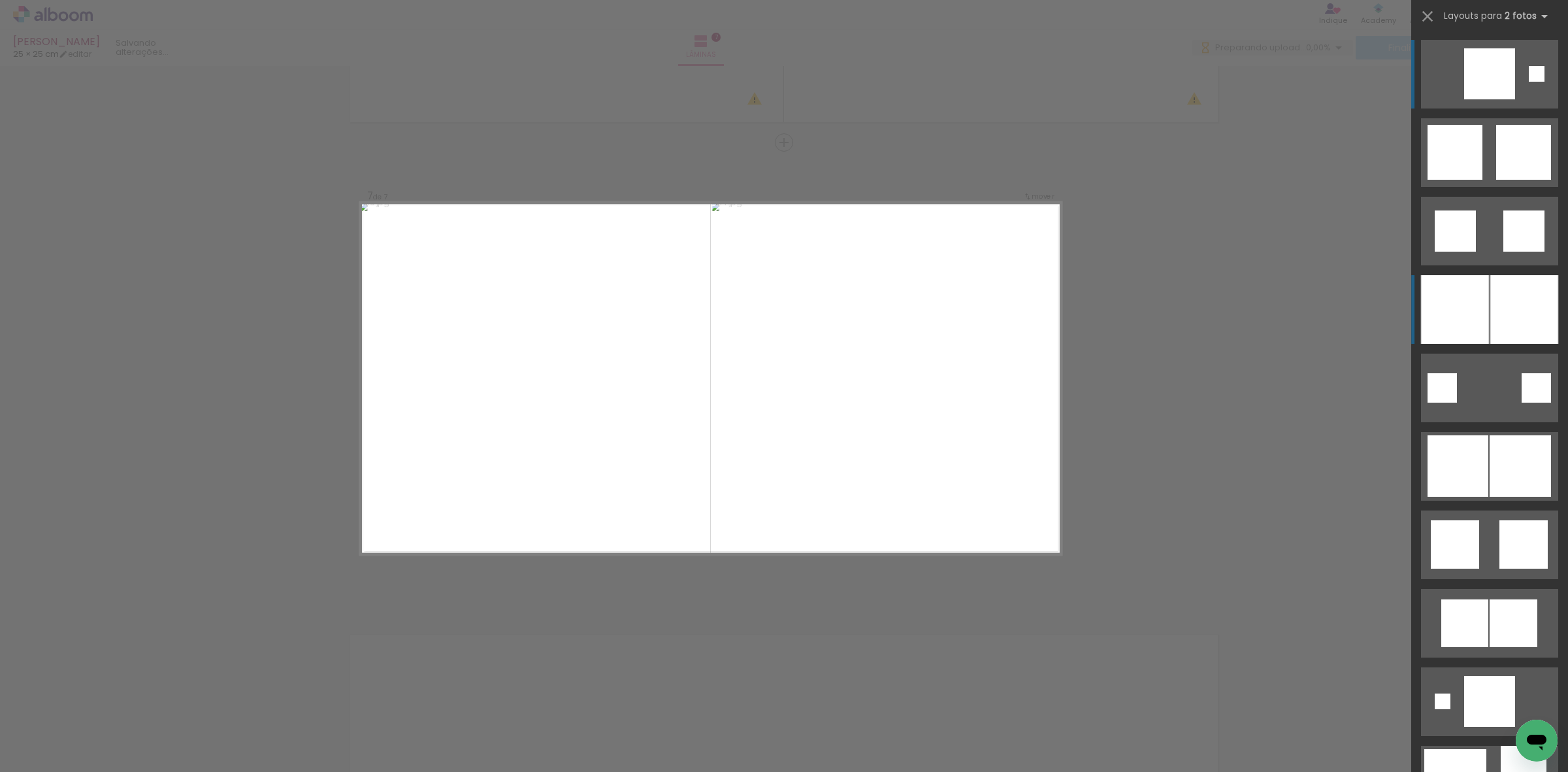
click at [1500, 292] on div at bounding box center [1524, 309] width 68 height 68
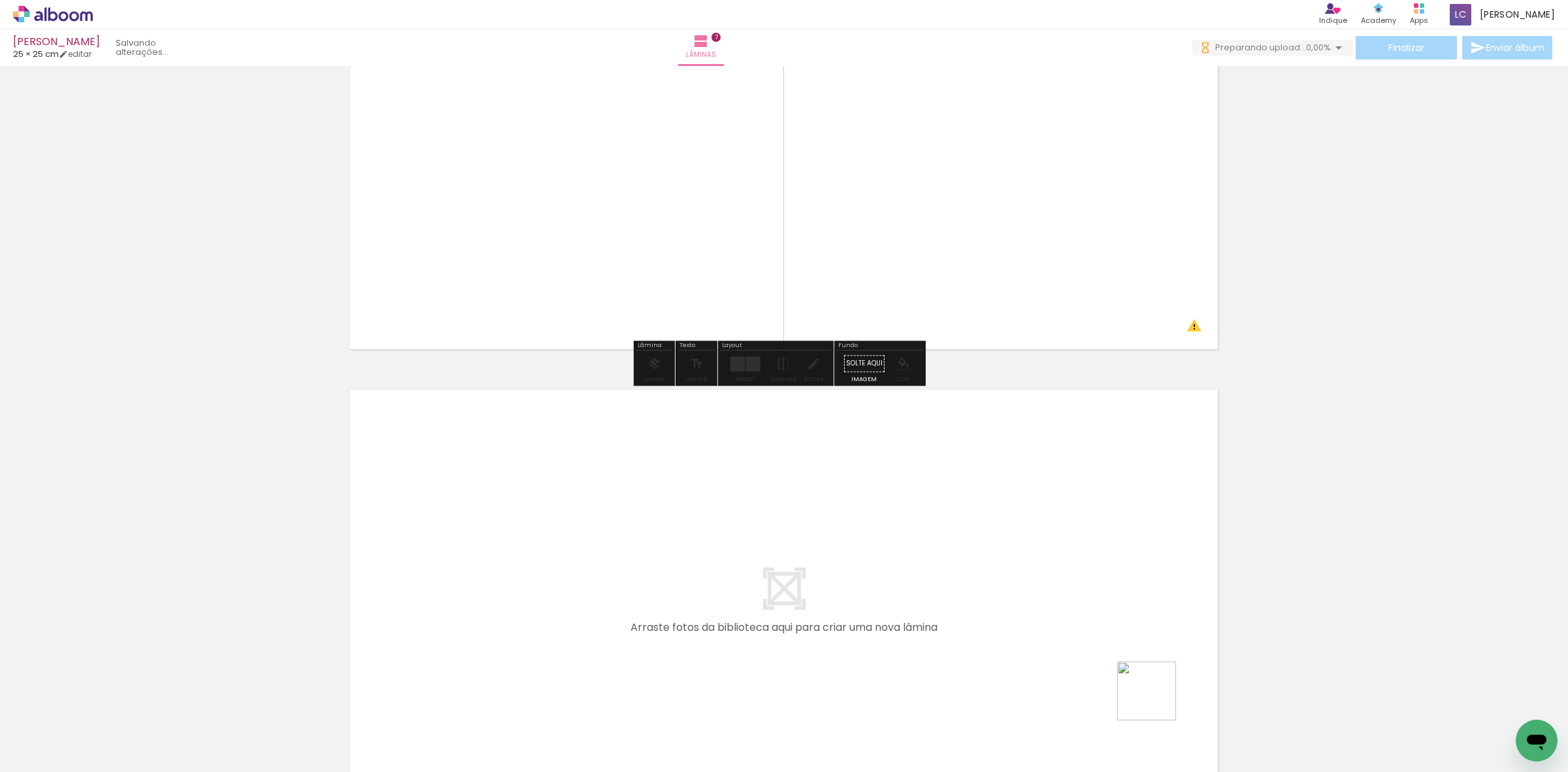
drag, startPoint x: 1169, startPoint y: 714, endPoint x: 1227, endPoint y: 700, distance: 59.7
click at [1076, 609] on quentale-workspace at bounding box center [784, 386] width 1568 height 772
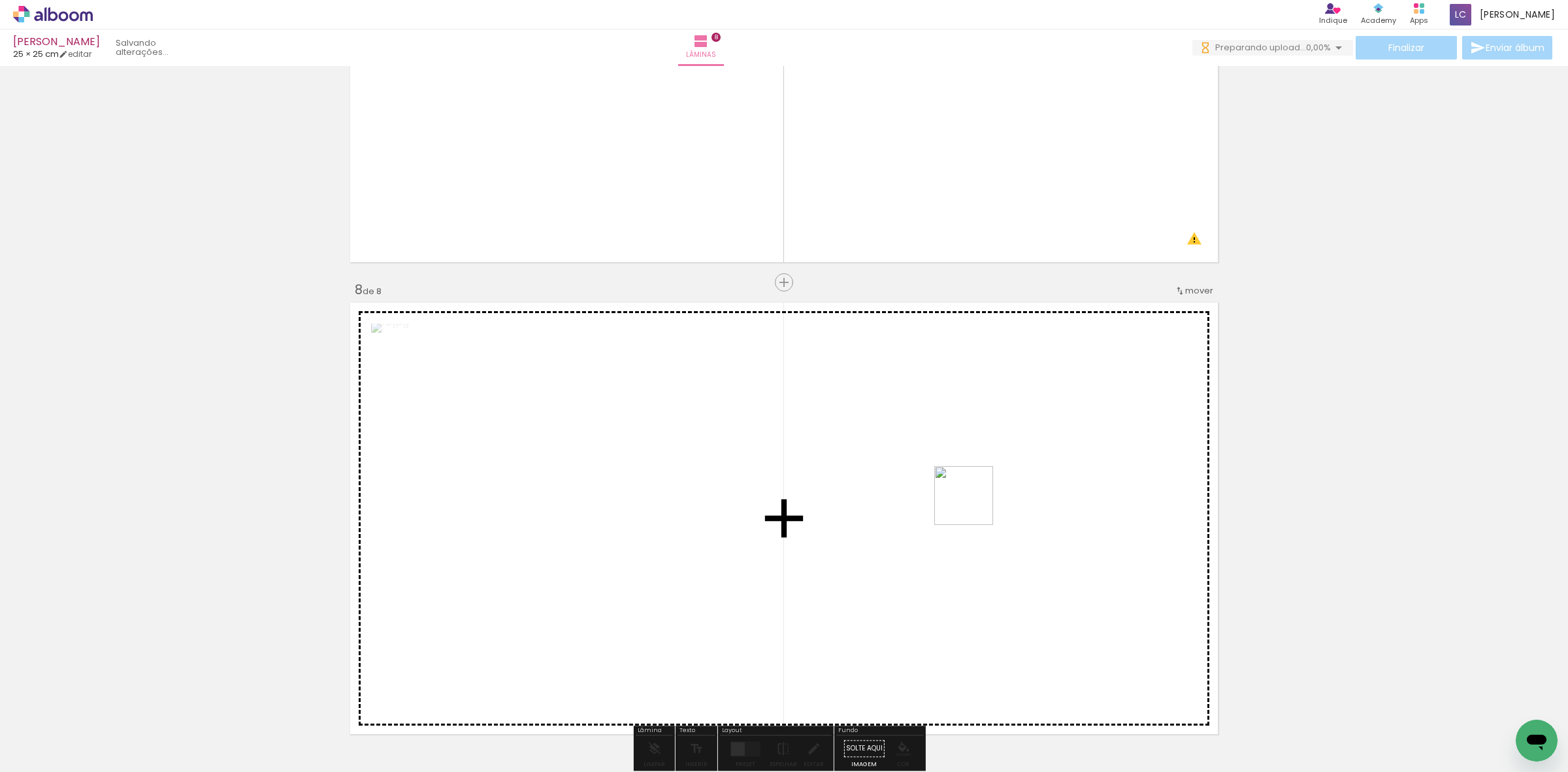
drag, startPoint x: 1227, startPoint y: 703, endPoint x: 741, endPoint y: 603, distance: 496.2
click at [862, 464] on quentale-workspace at bounding box center [784, 386] width 1568 height 772
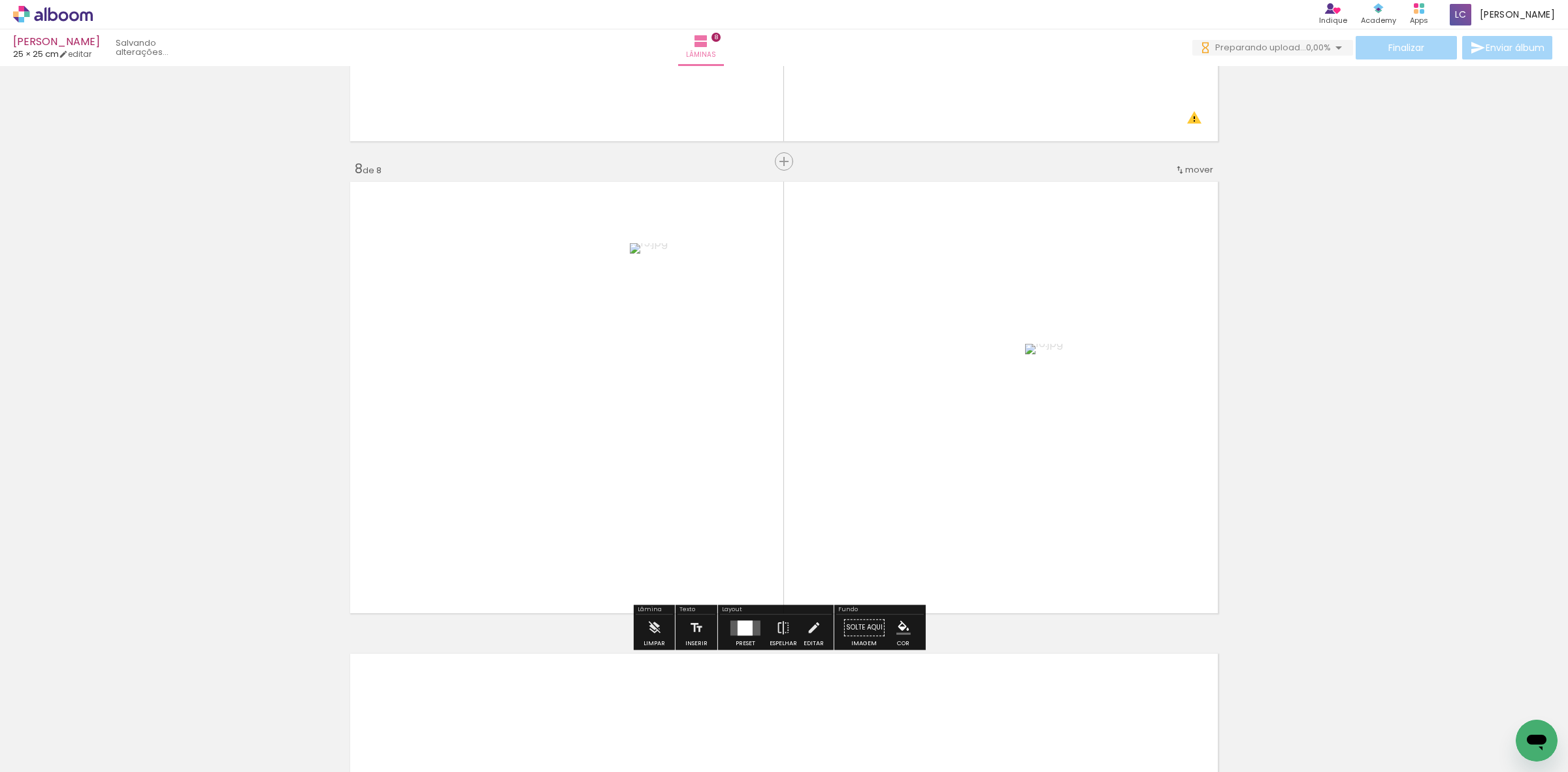
scroll to position [3249, 0]
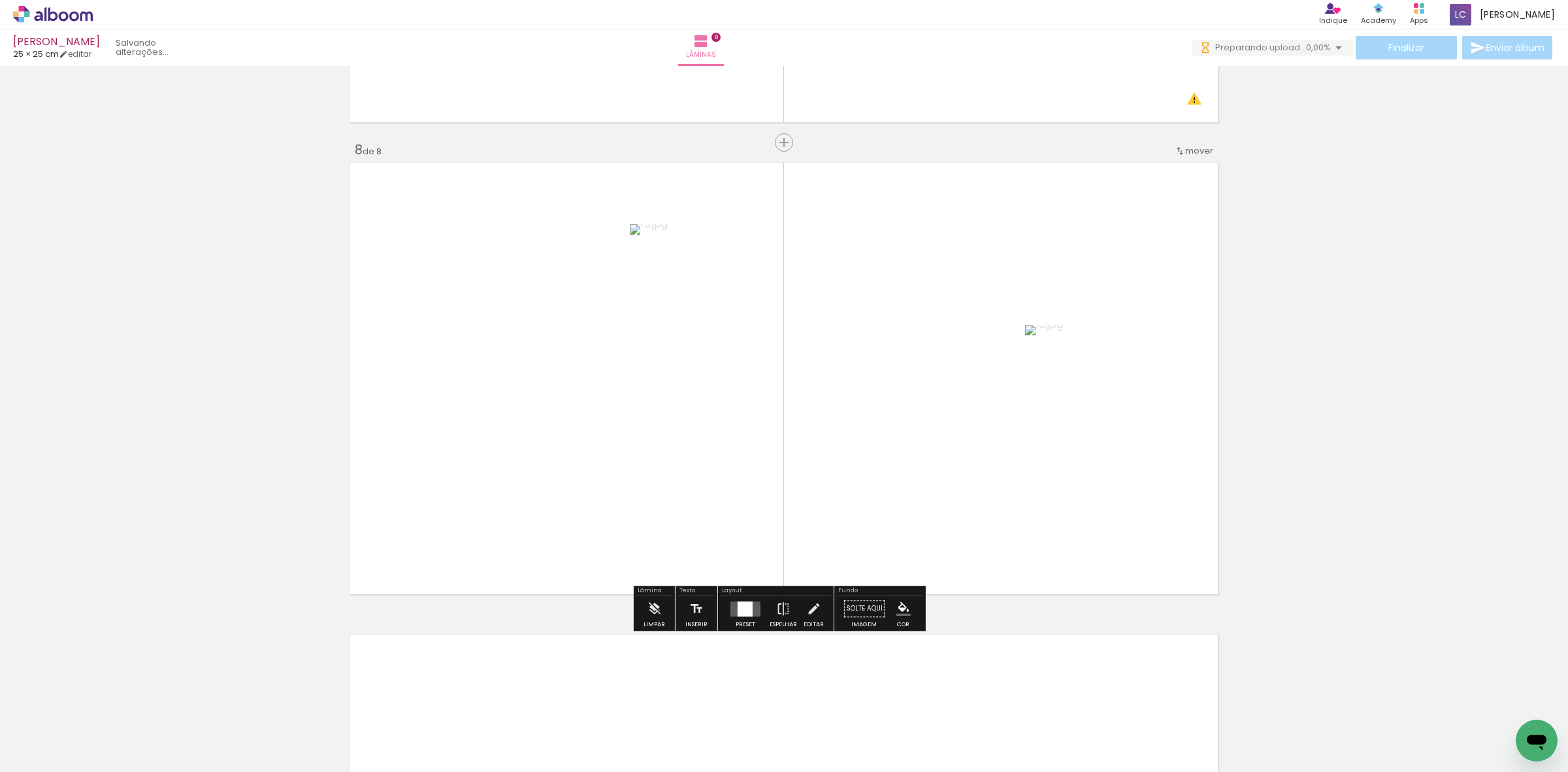
click at [736, 596] on div at bounding box center [745, 609] width 35 height 26
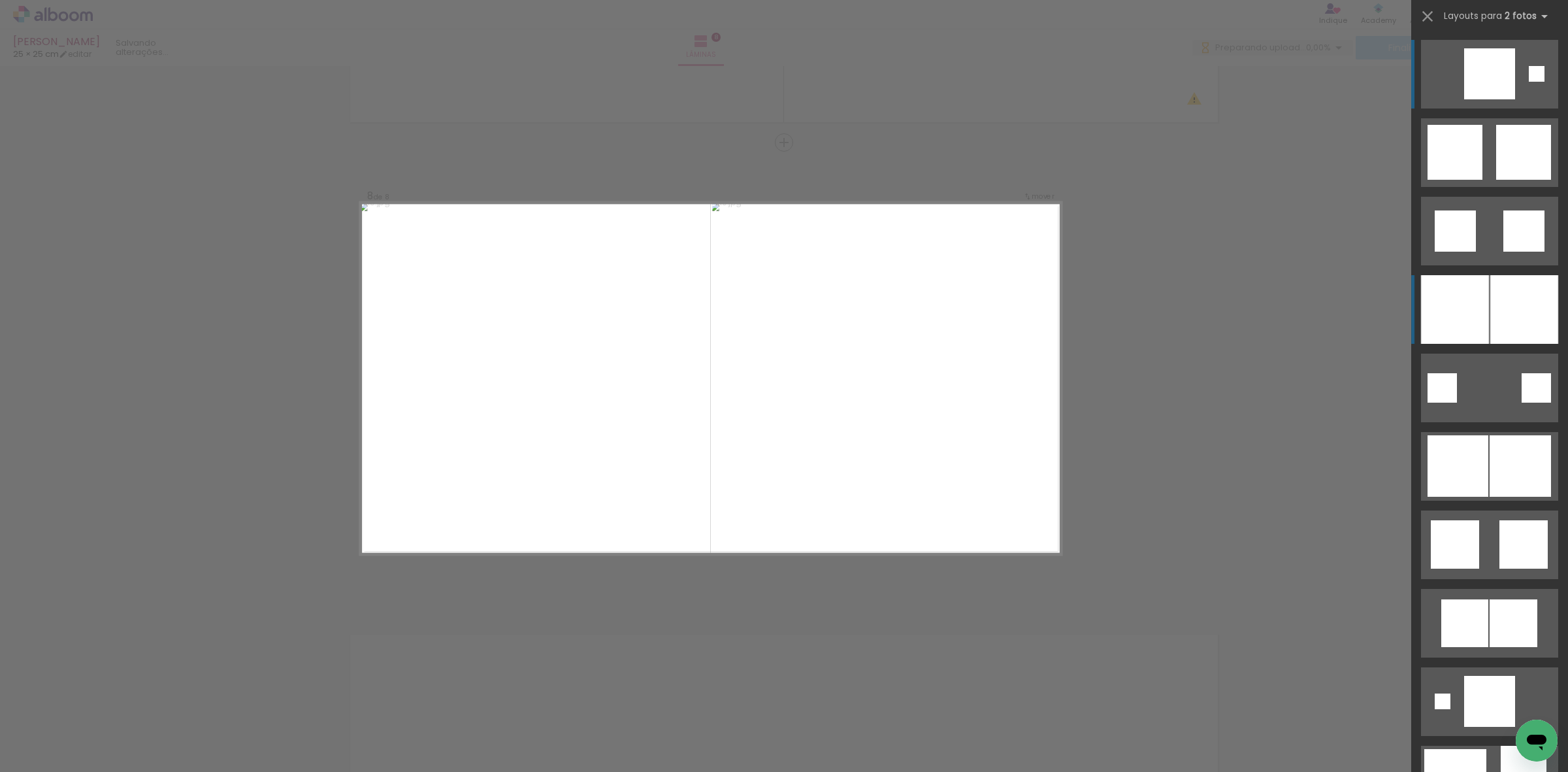
click at [1506, 306] on div at bounding box center [1524, 309] width 68 height 68
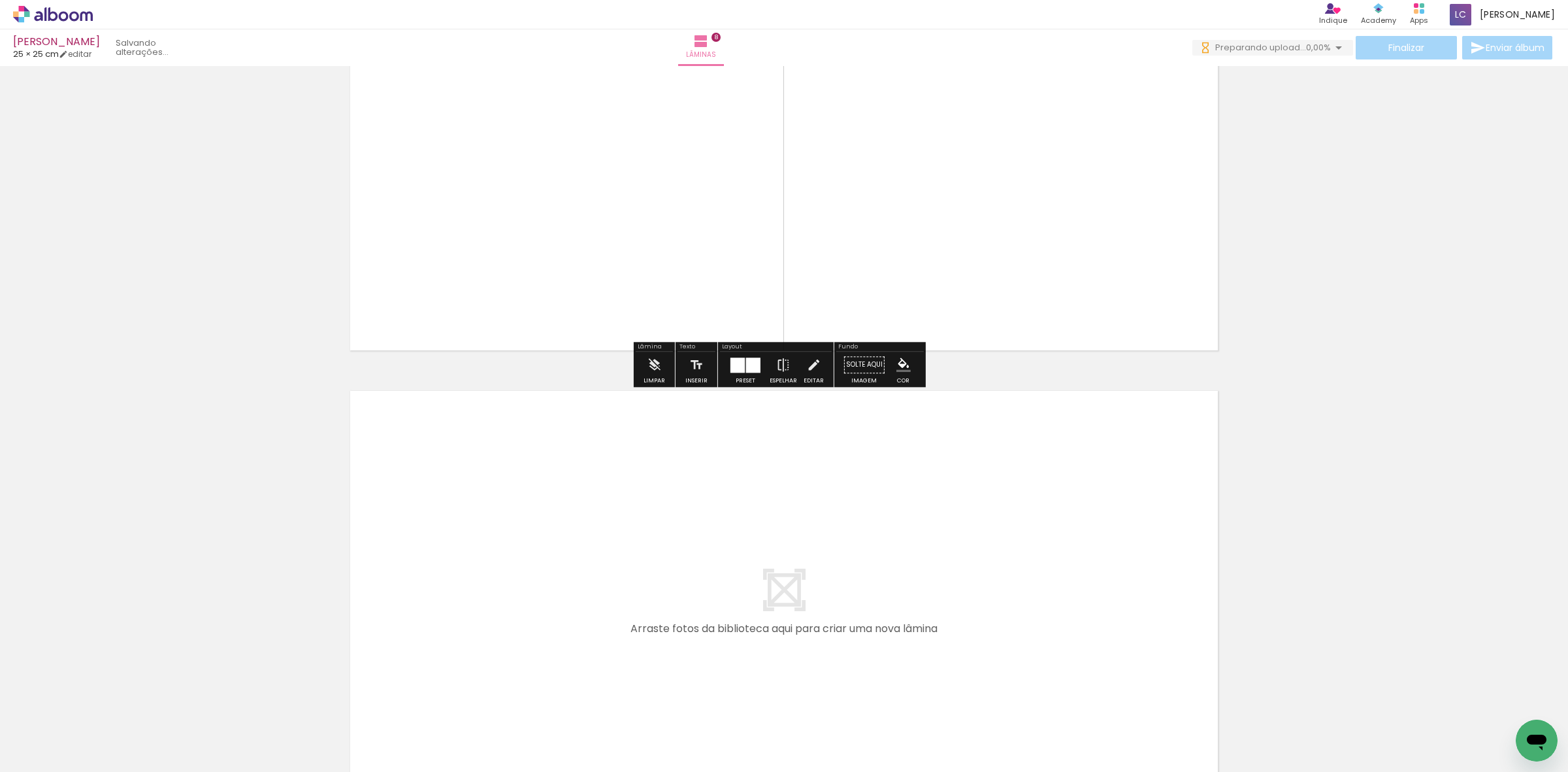
click at [971, 588] on quentale-workspace at bounding box center [784, 386] width 1568 height 772
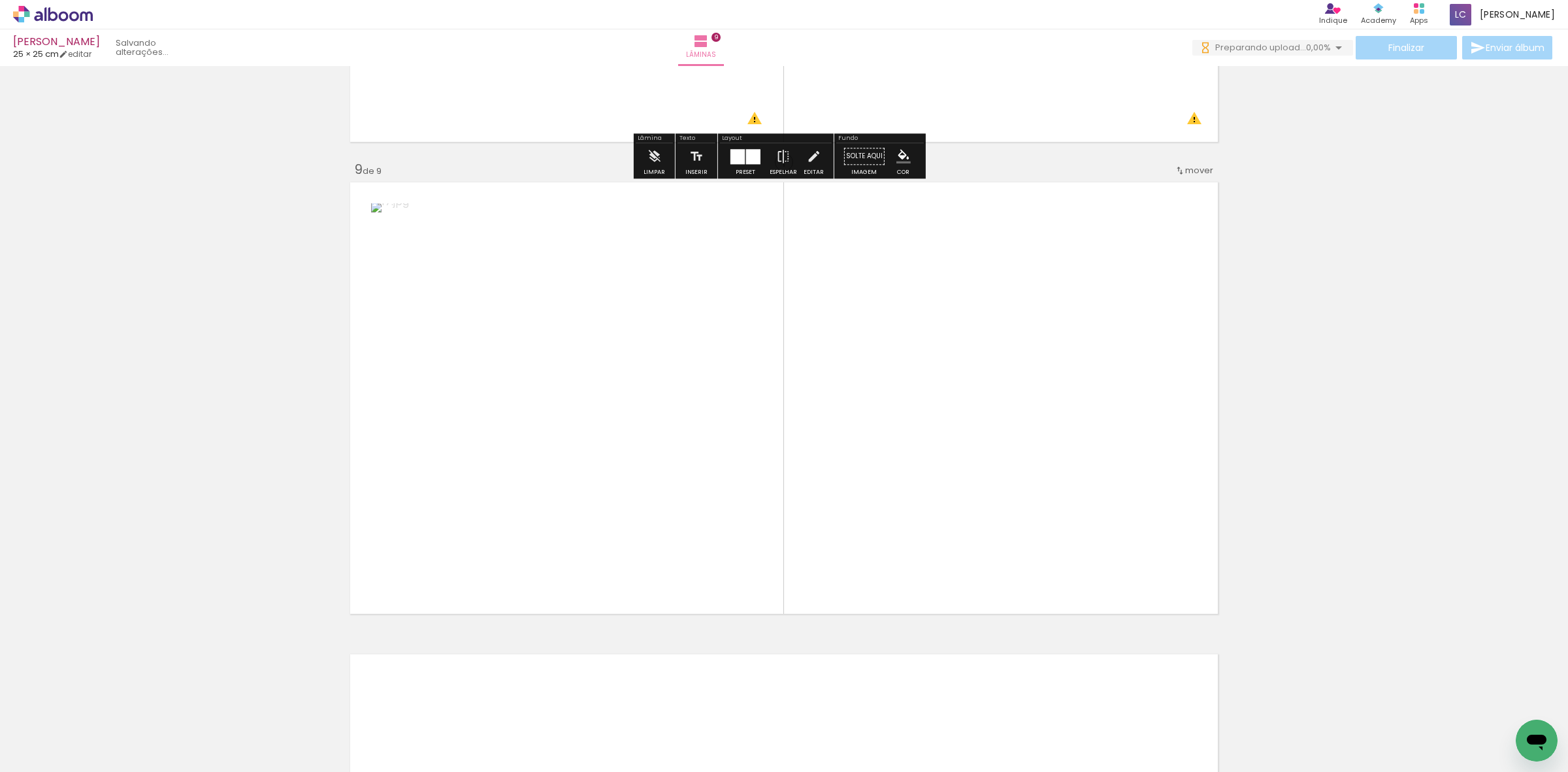
scroll to position [3721, 0]
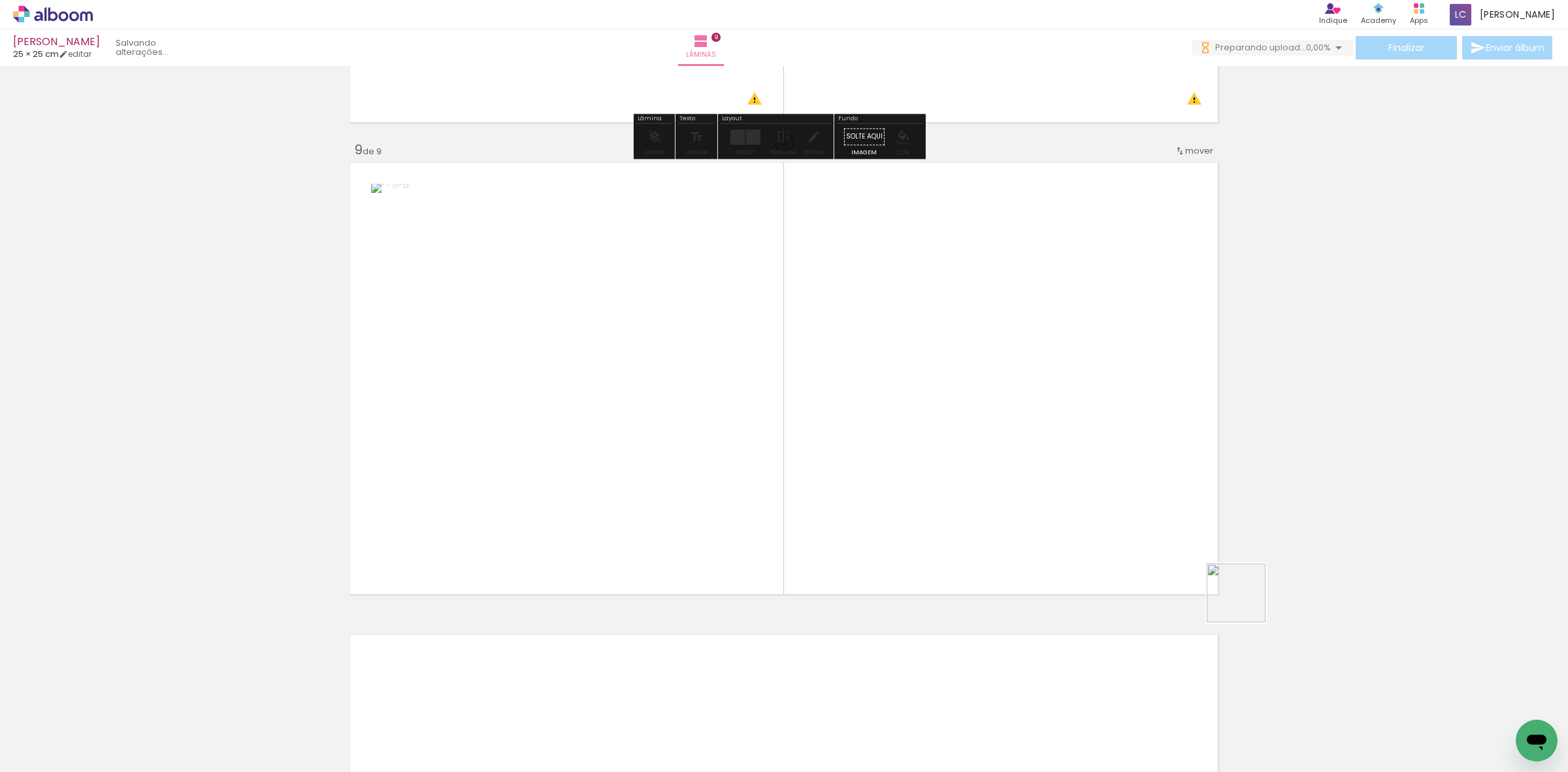
drag, startPoint x: 1351, startPoint y: 718, endPoint x: 830, endPoint y: 609, distance: 532.3
click at [1012, 522] on quentale-workspace at bounding box center [784, 386] width 1568 height 772
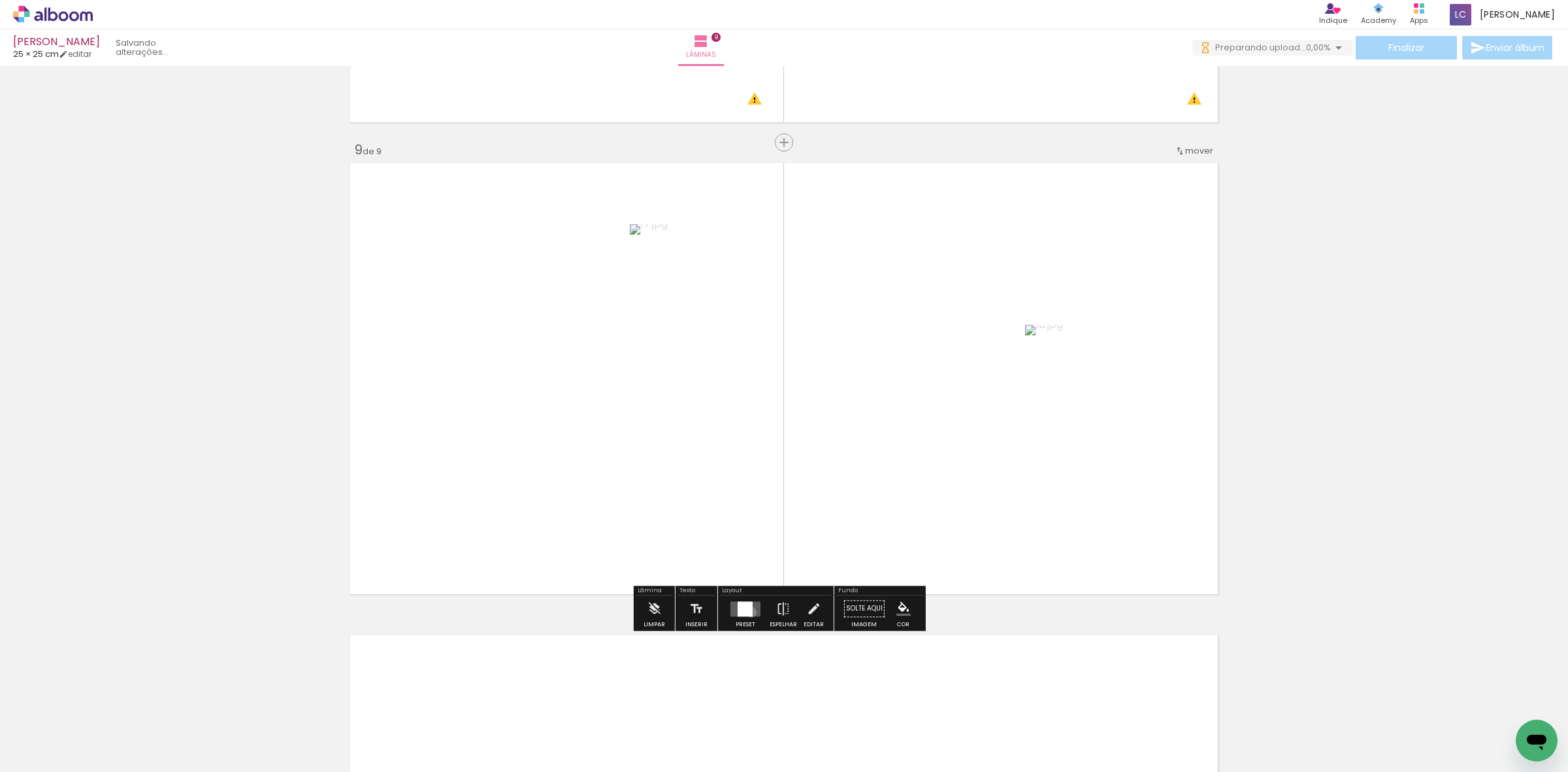
drag, startPoint x: 748, startPoint y: 611, endPoint x: 777, endPoint y: 599, distance: 31.4
click at [747, 611] on div at bounding box center [745, 609] width 15 height 15
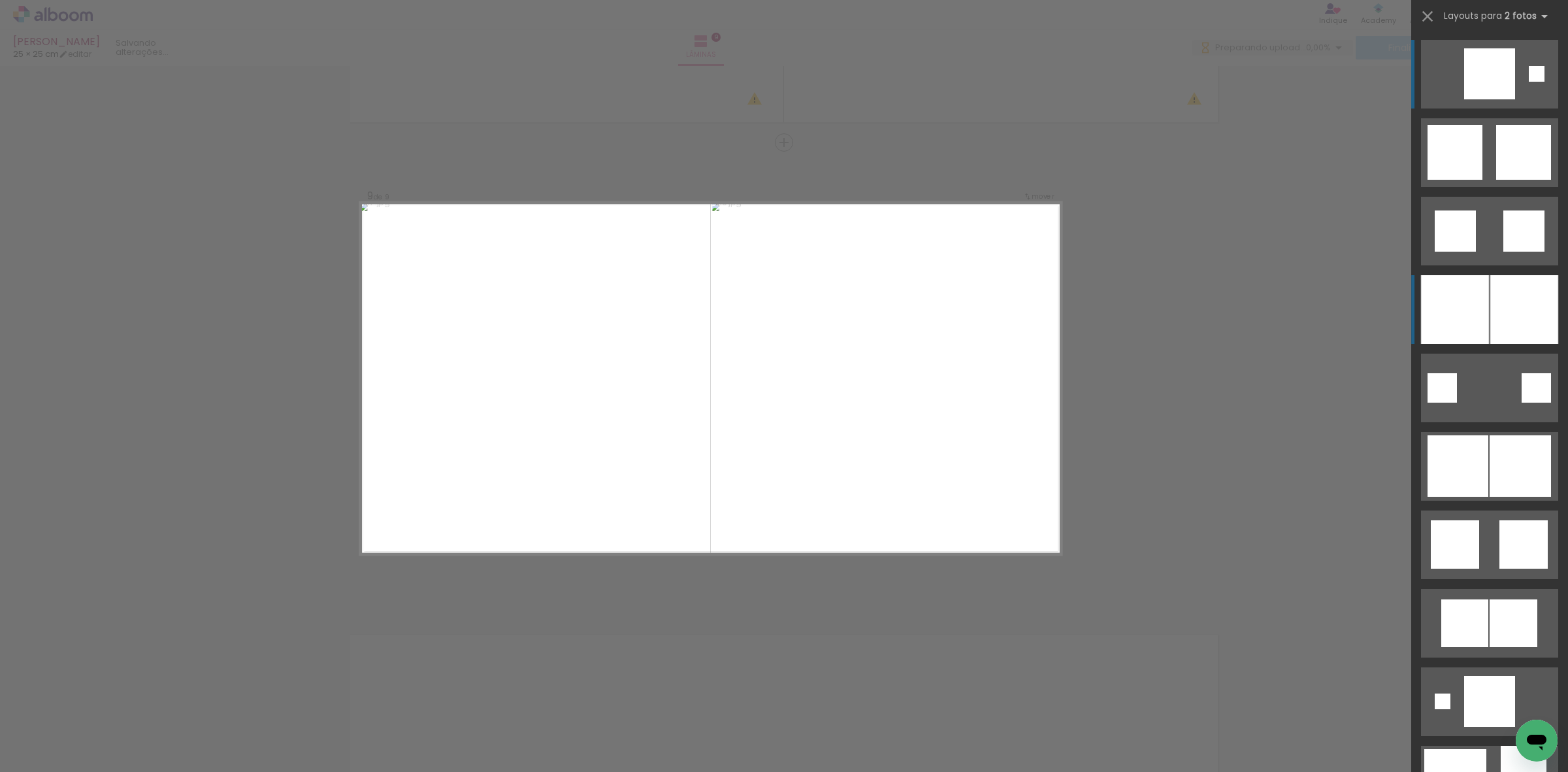
click at [1550, 292] on div at bounding box center [1524, 309] width 68 height 68
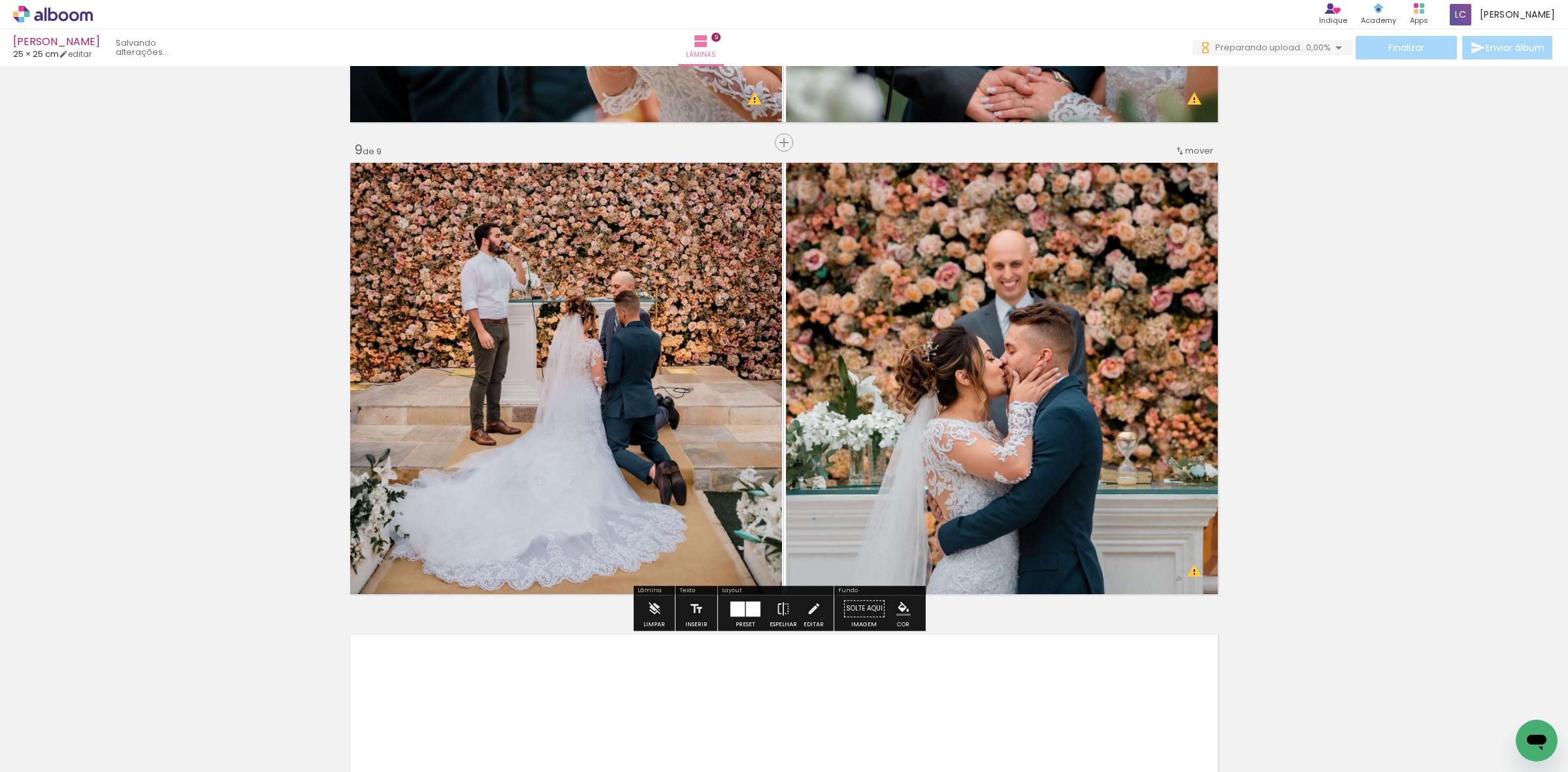
scroll to position [0, 533]
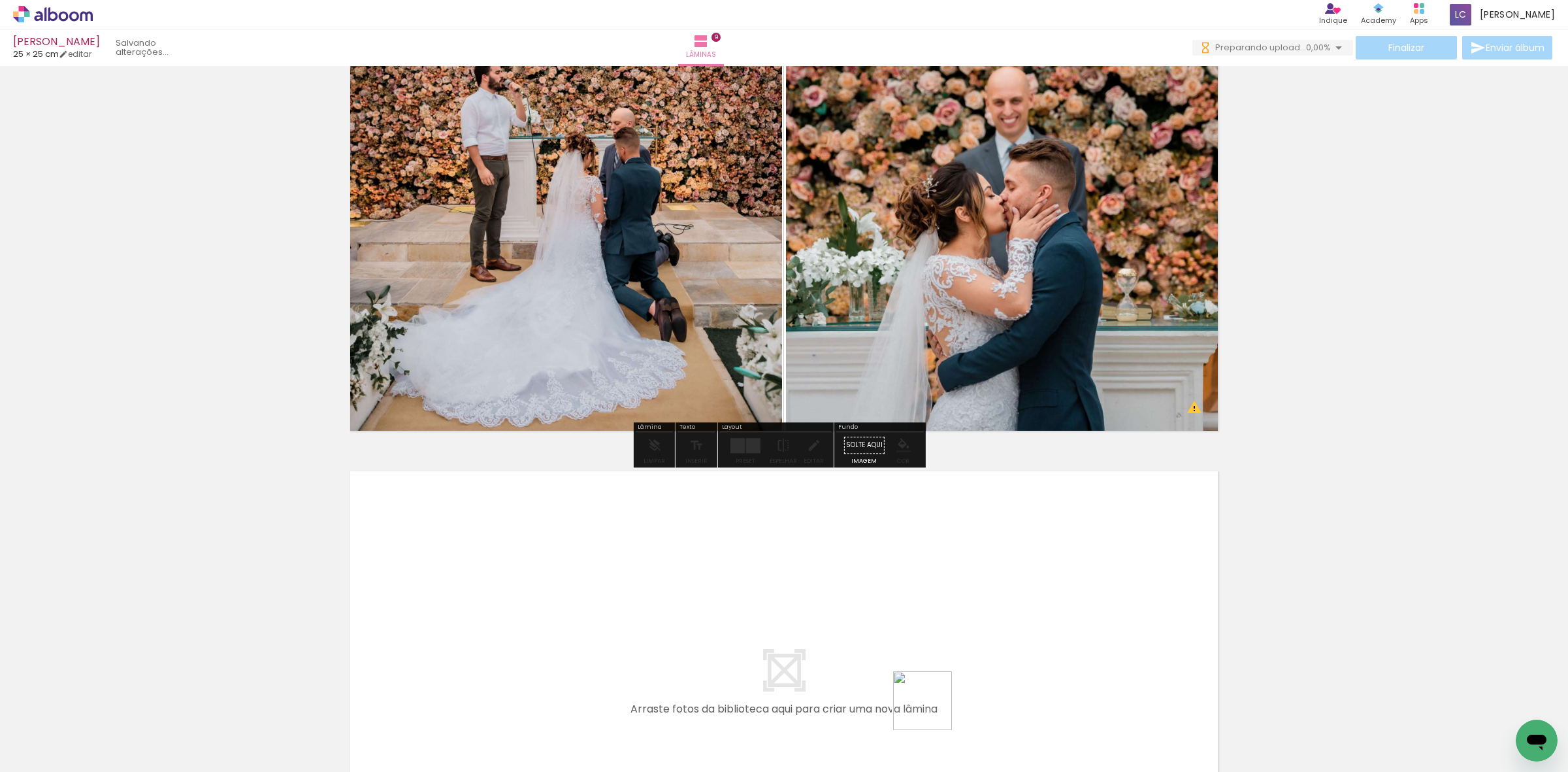
drag, startPoint x: 934, startPoint y: 717, endPoint x: 1000, endPoint y: 726, distance: 66.6
click at [955, 662] on quentale-workspace at bounding box center [784, 386] width 1568 height 772
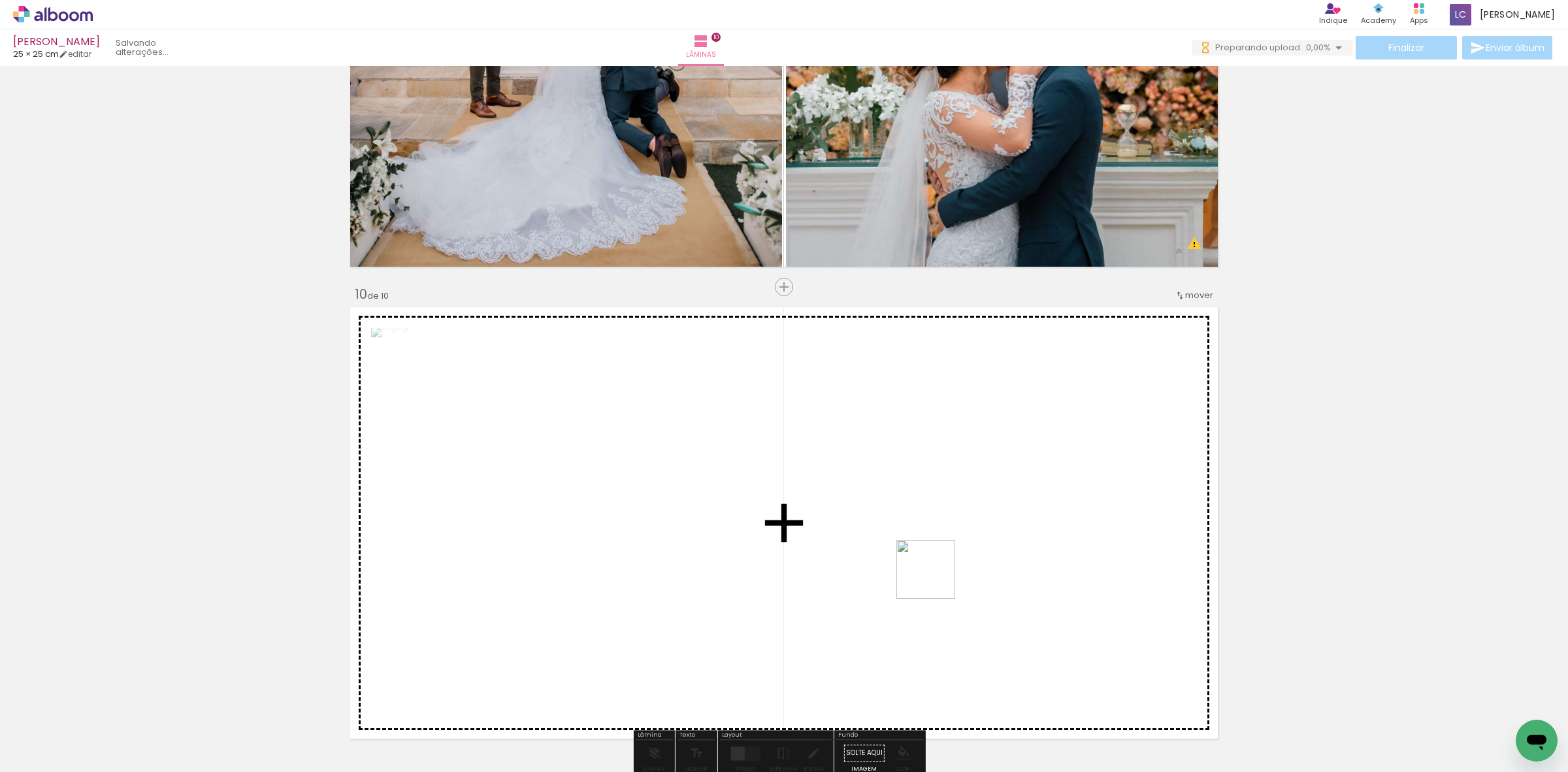
drag, startPoint x: 1000, startPoint y: 726, endPoint x: 834, endPoint y: 589, distance: 215.2
click at [905, 562] on quentale-workspace at bounding box center [784, 386] width 1568 height 772
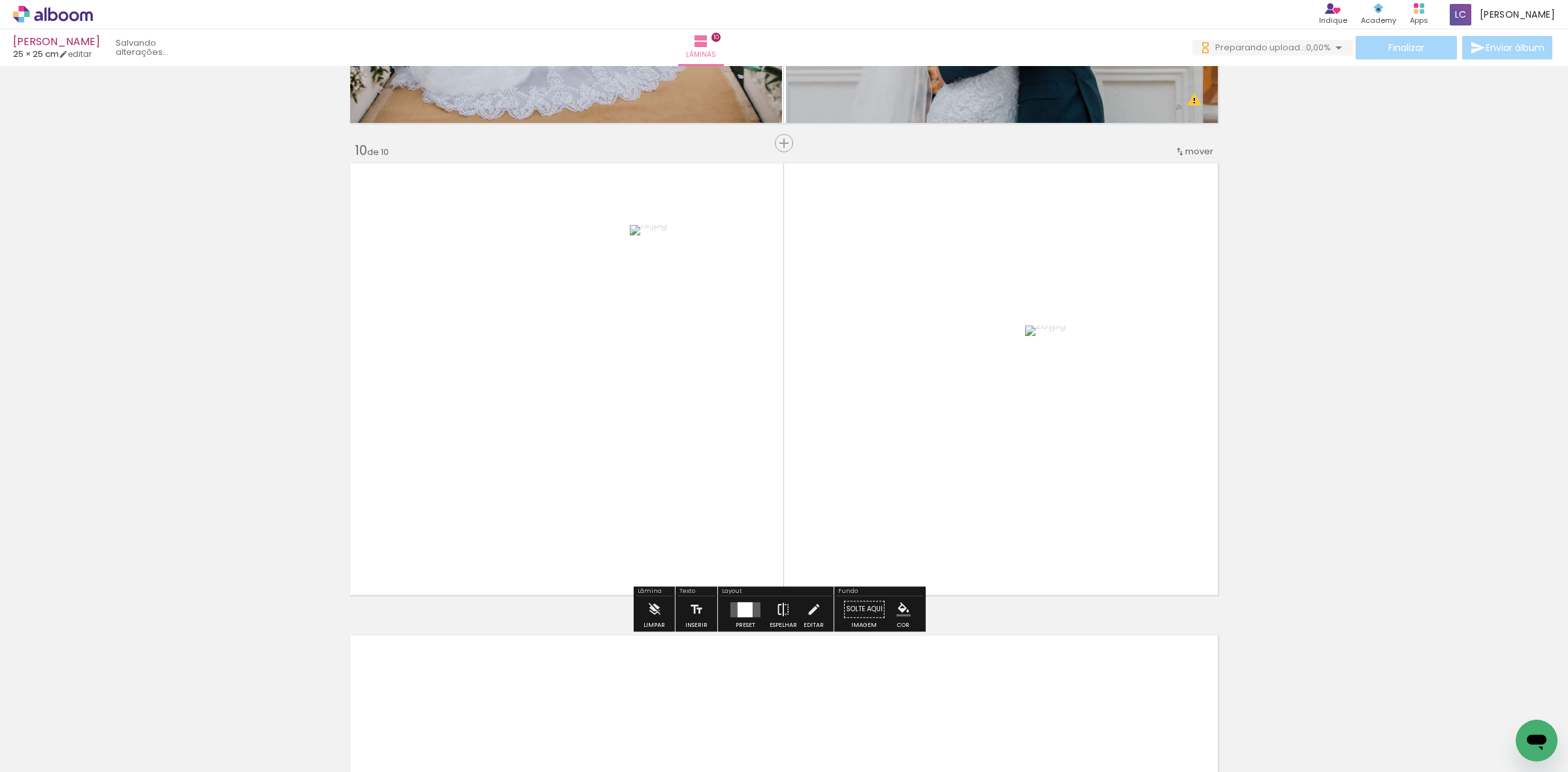
scroll to position [4192, 0]
drag, startPoint x: 739, startPoint y: 615, endPoint x: 996, endPoint y: 514, distance: 276.1
click at [739, 615] on div at bounding box center [745, 609] width 15 height 15
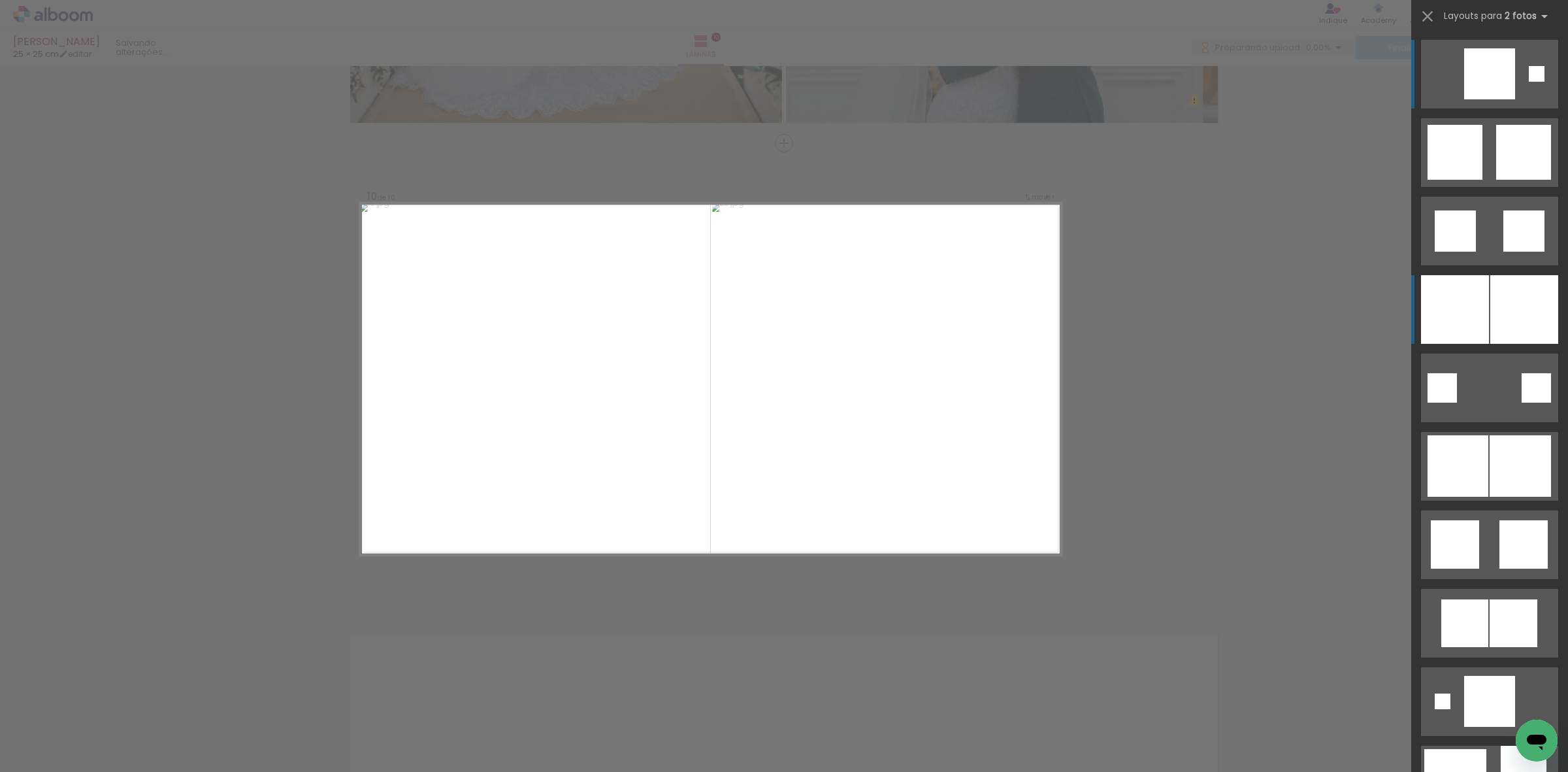
click at [1474, 301] on div at bounding box center [1454, 309] width 68 height 68
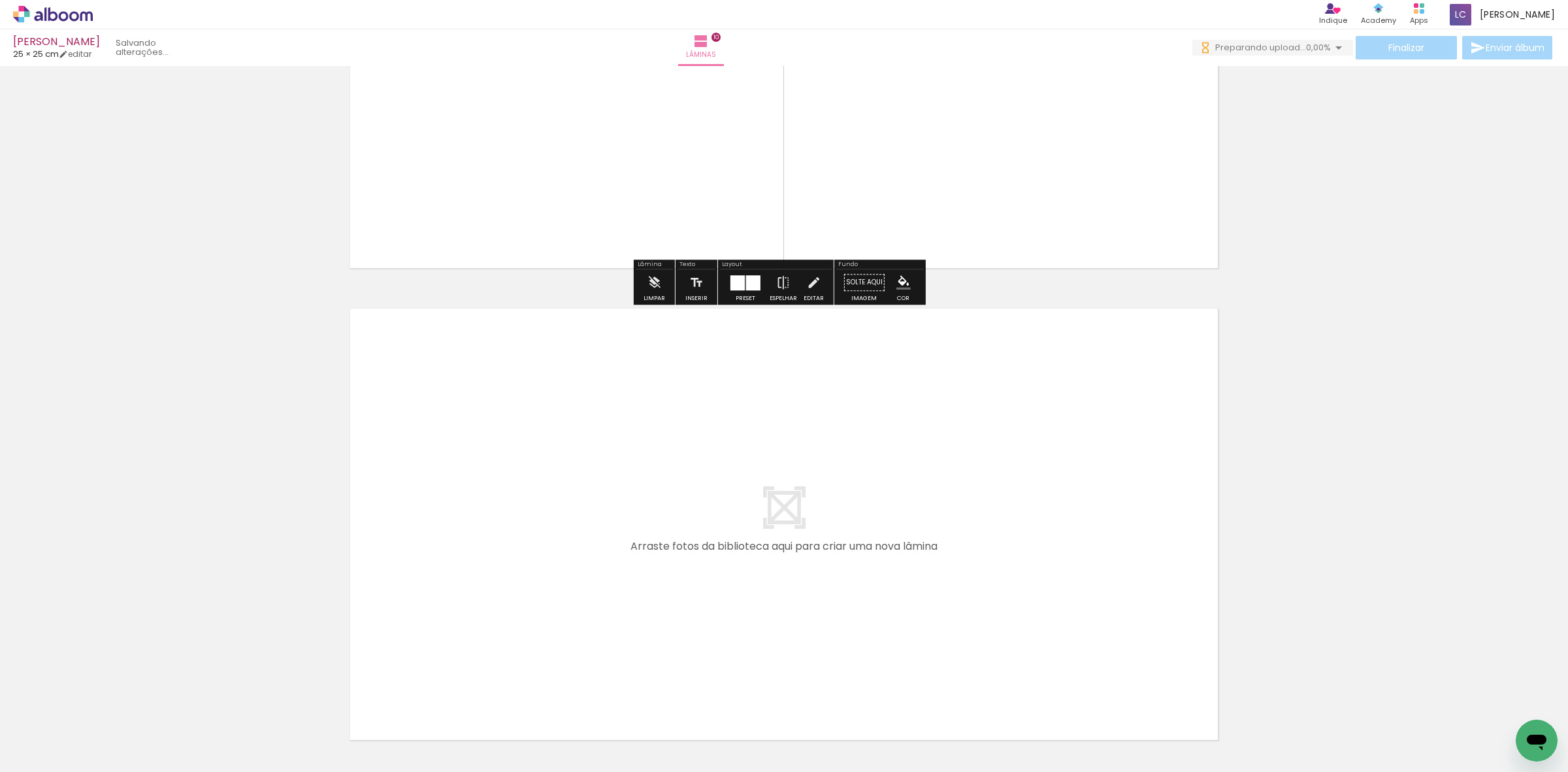
click at [1057, 641] on quentale-workspace at bounding box center [784, 386] width 1568 height 772
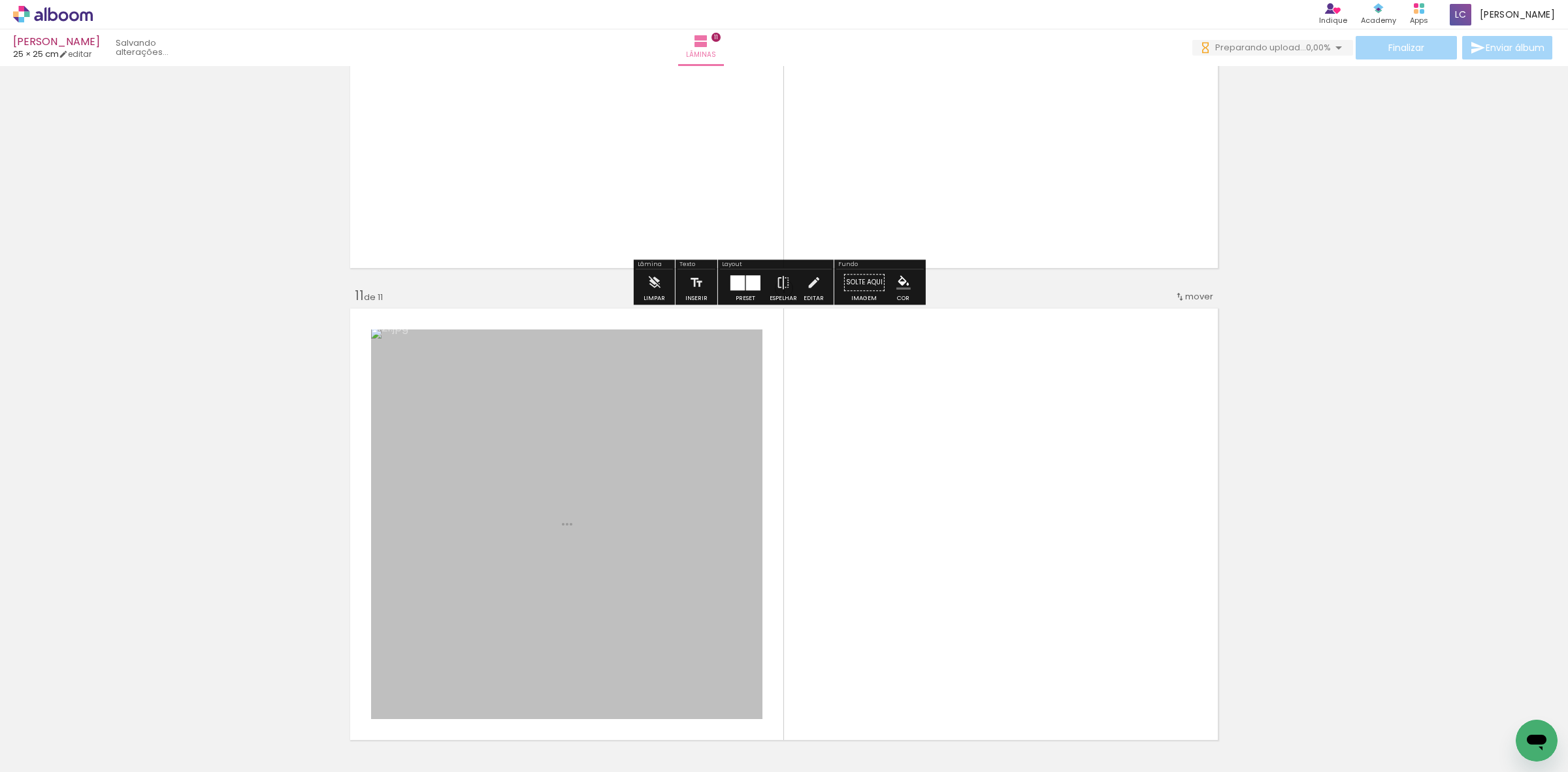
drag, startPoint x: 1139, startPoint y: 720, endPoint x: 847, endPoint y: 585, distance: 321.7
click at [1056, 599] on quentale-workspace at bounding box center [784, 386] width 1568 height 772
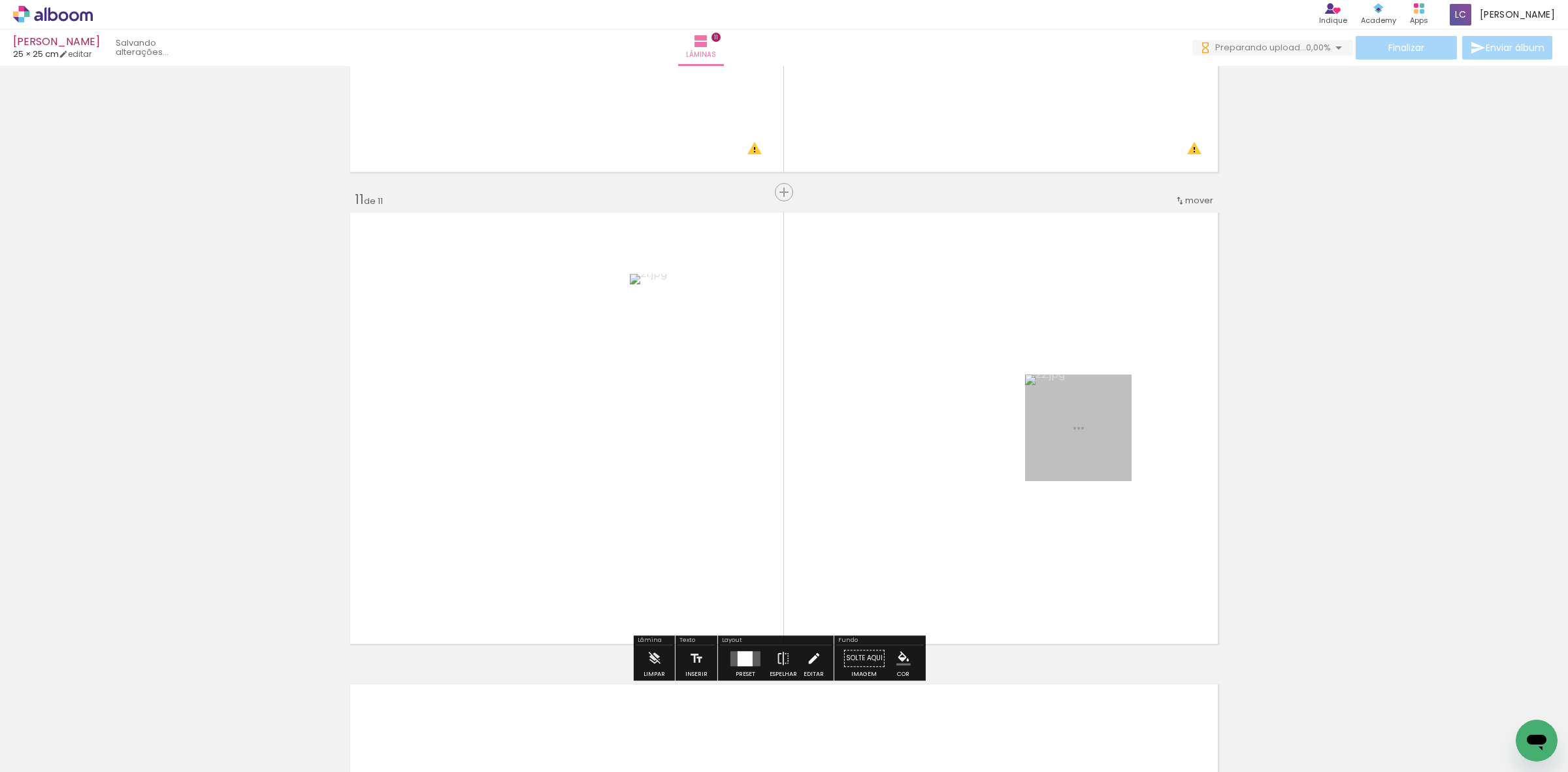
scroll to position [4664, 0]
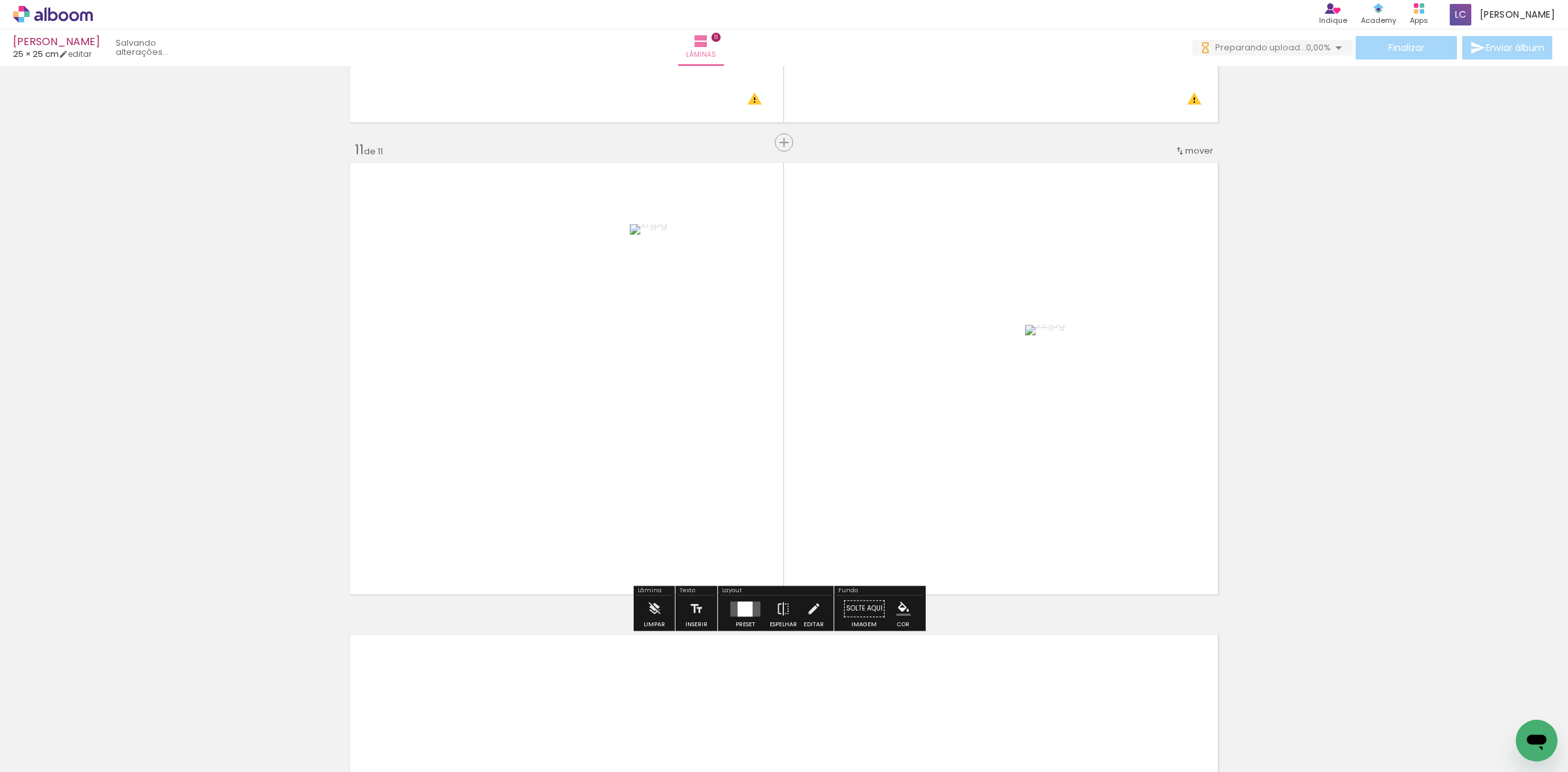
click at [742, 609] on div at bounding box center [745, 609] width 15 height 15
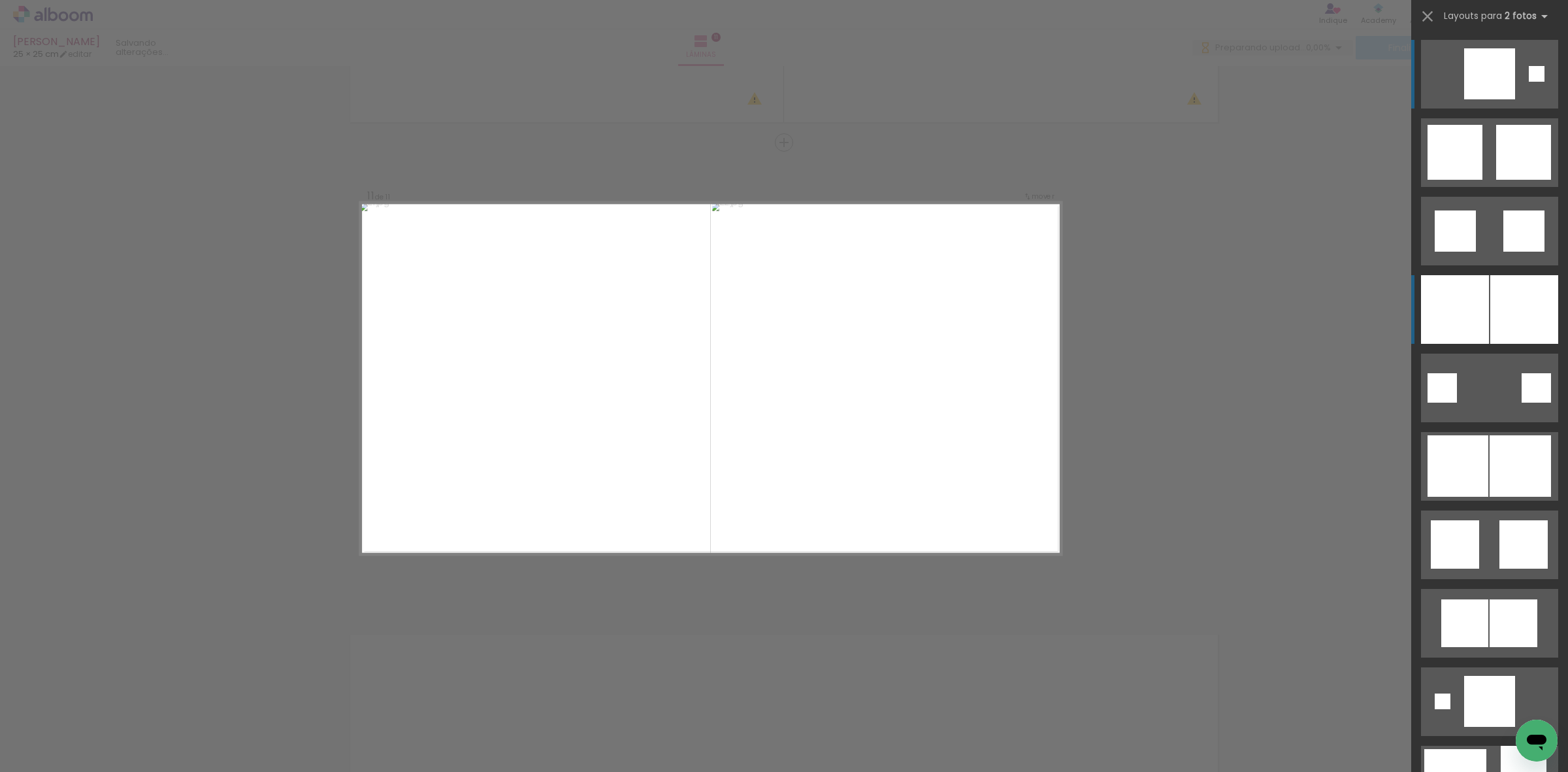
click at [1527, 296] on div at bounding box center [1524, 309] width 68 height 68
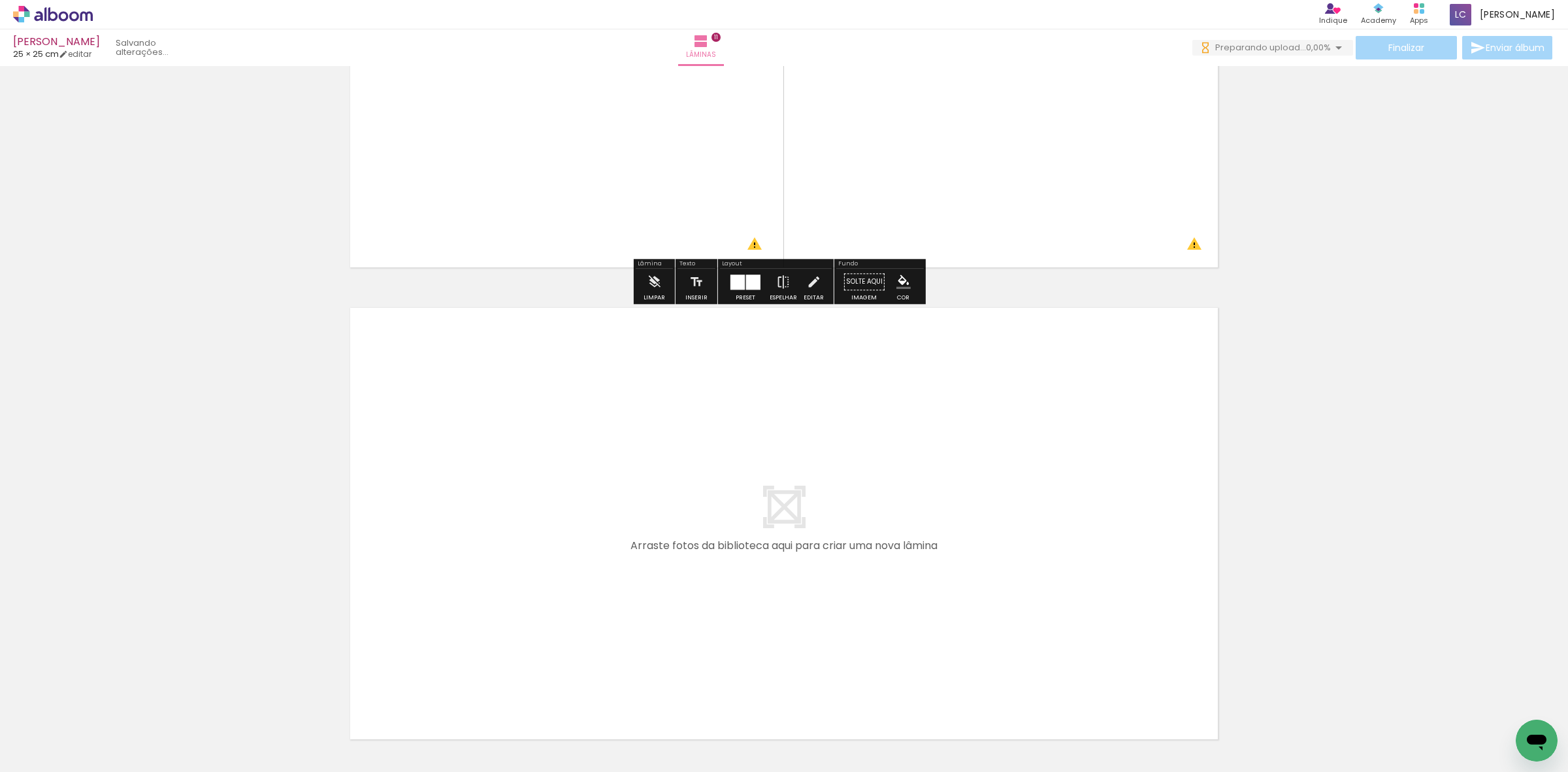
drag, startPoint x: 1196, startPoint y: 712, endPoint x: 978, endPoint y: 554, distance: 269.2
click at [978, 554] on quentale-workspace at bounding box center [784, 386] width 1568 height 772
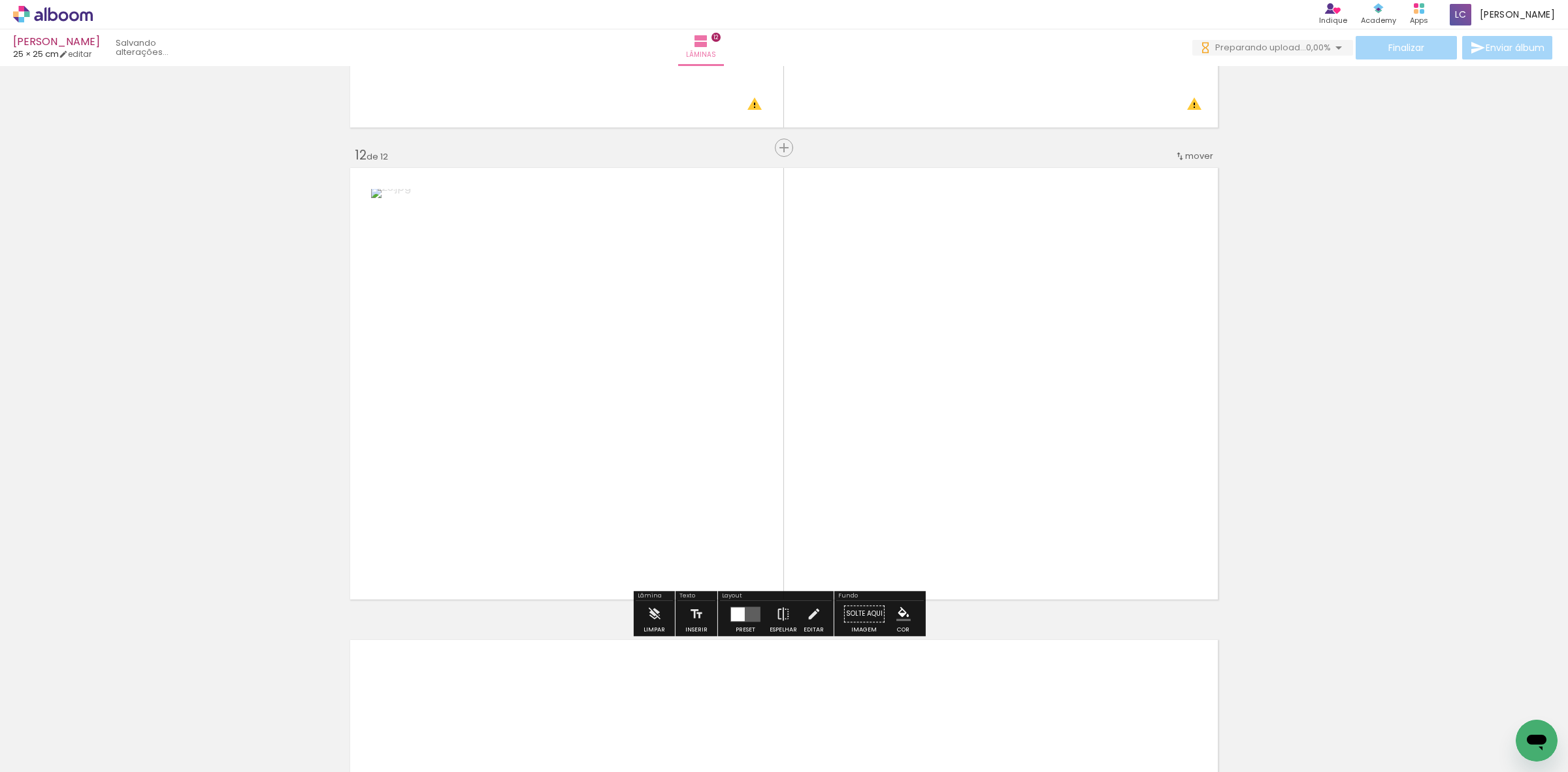
scroll to position [5136, 0]
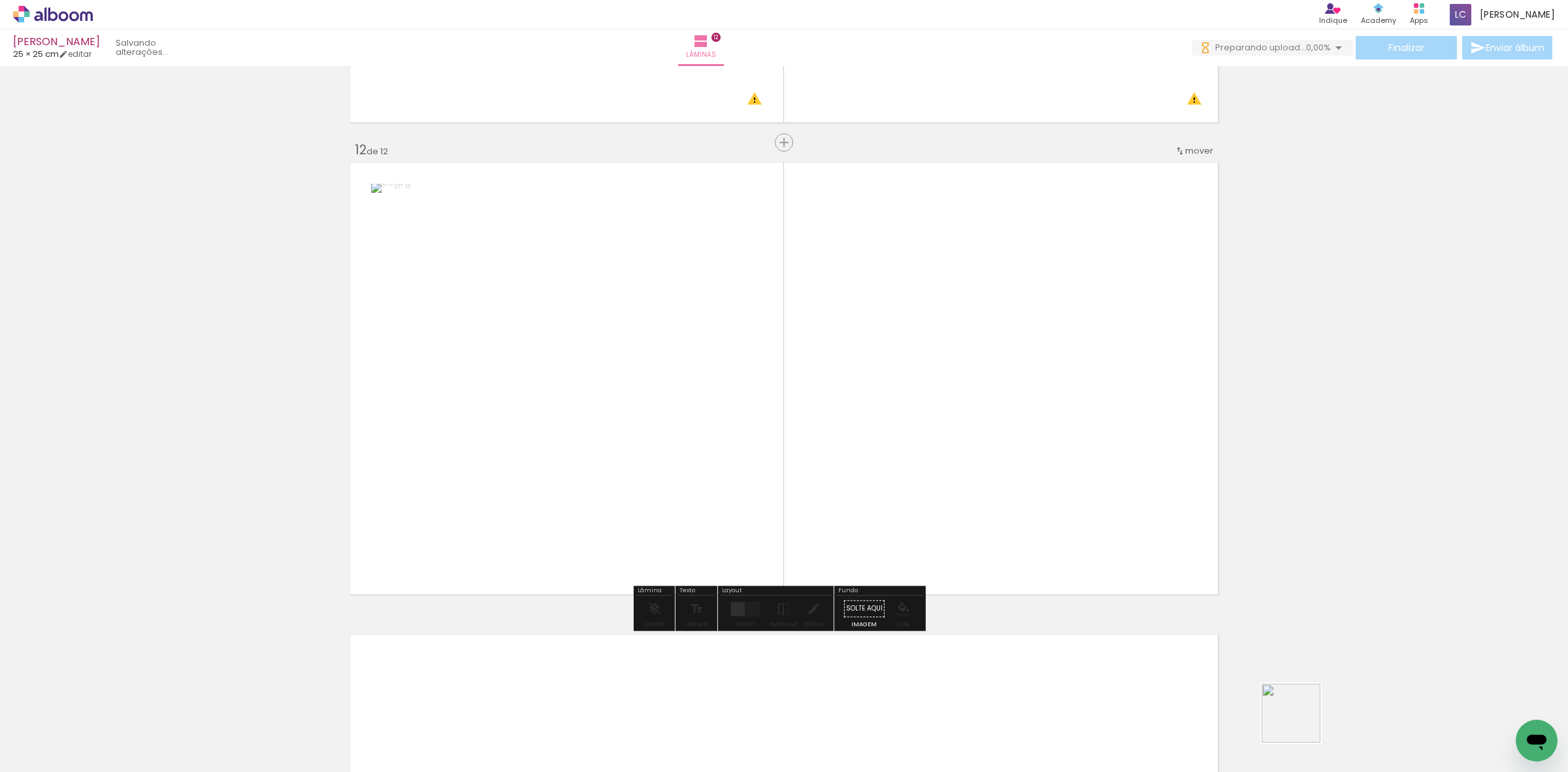
drag, startPoint x: 1300, startPoint y: 723, endPoint x: 906, endPoint y: 543, distance: 433.2
click at [1021, 546] on quentale-workspace at bounding box center [784, 386] width 1568 height 772
click at [737, 608] on div at bounding box center [745, 609] width 15 height 15
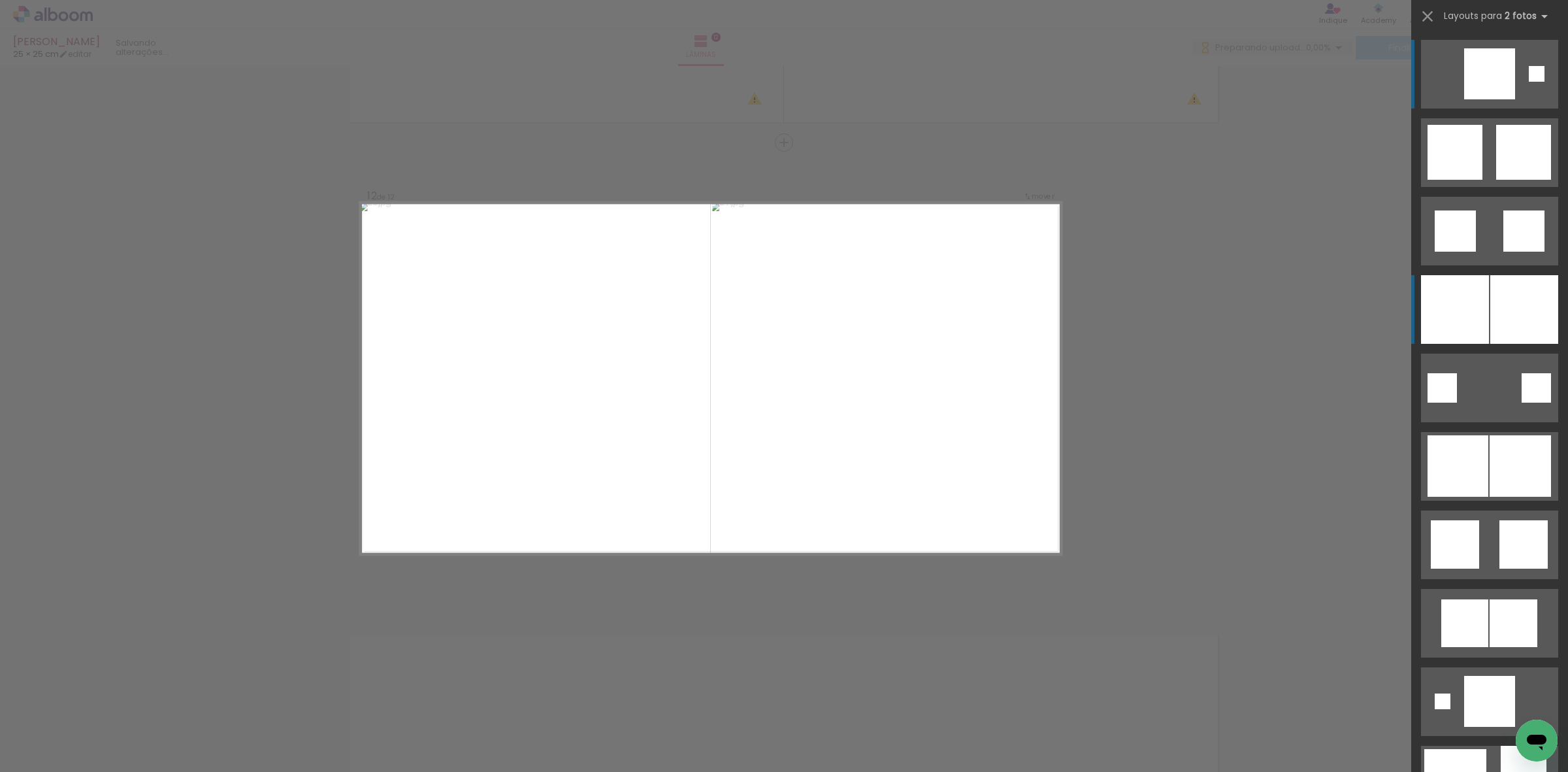
click at [1519, 298] on div at bounding box center [1524, 309] width 68 height 68
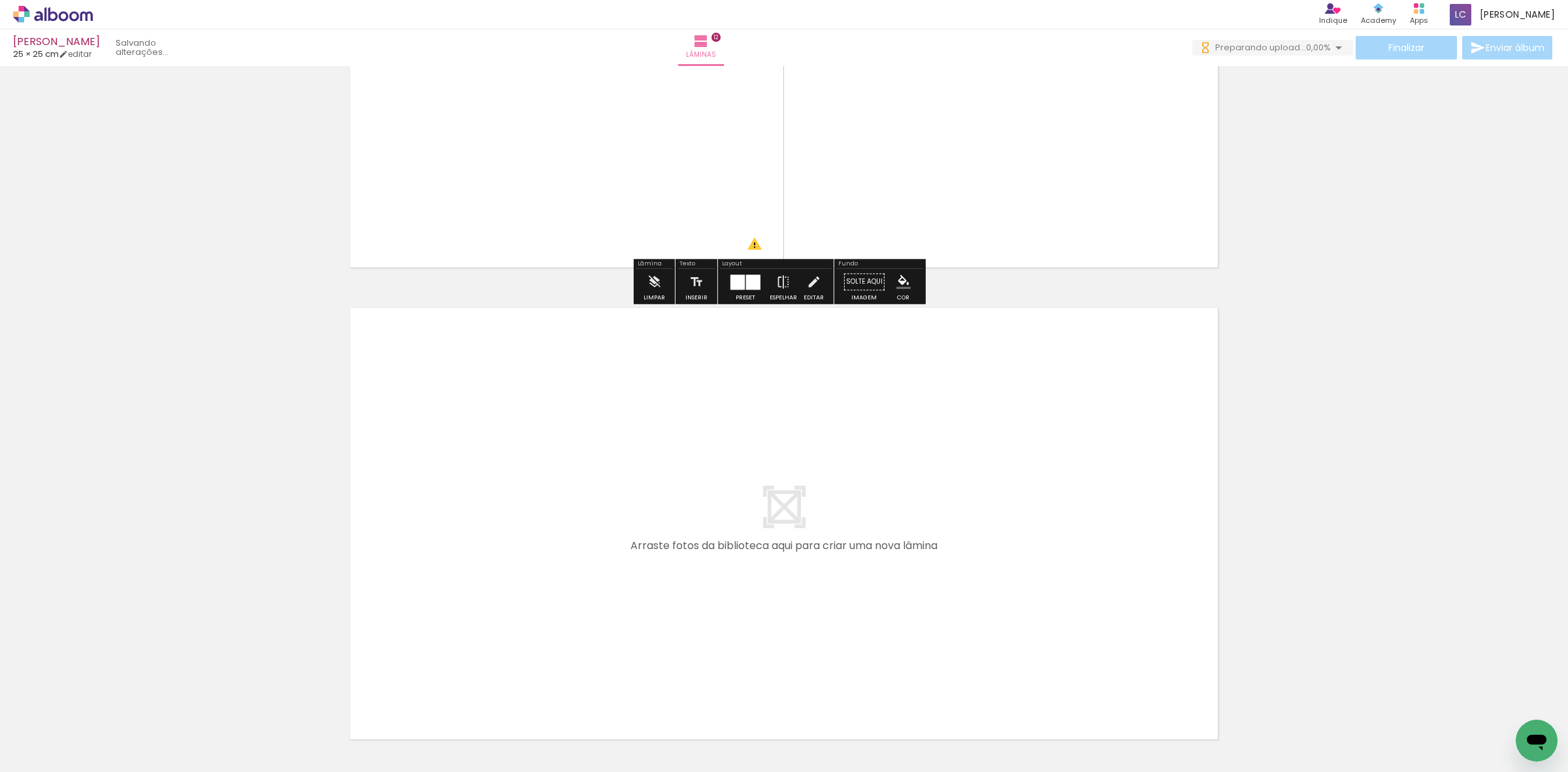
drag, startPoint x: 1363, startPoint y: 747, endPoint x: 1342, endPoint y: 678, distance: 72.1
click at [989, 504] on quentale-workspace at bounding box center [784, 386] width 1568 height 772
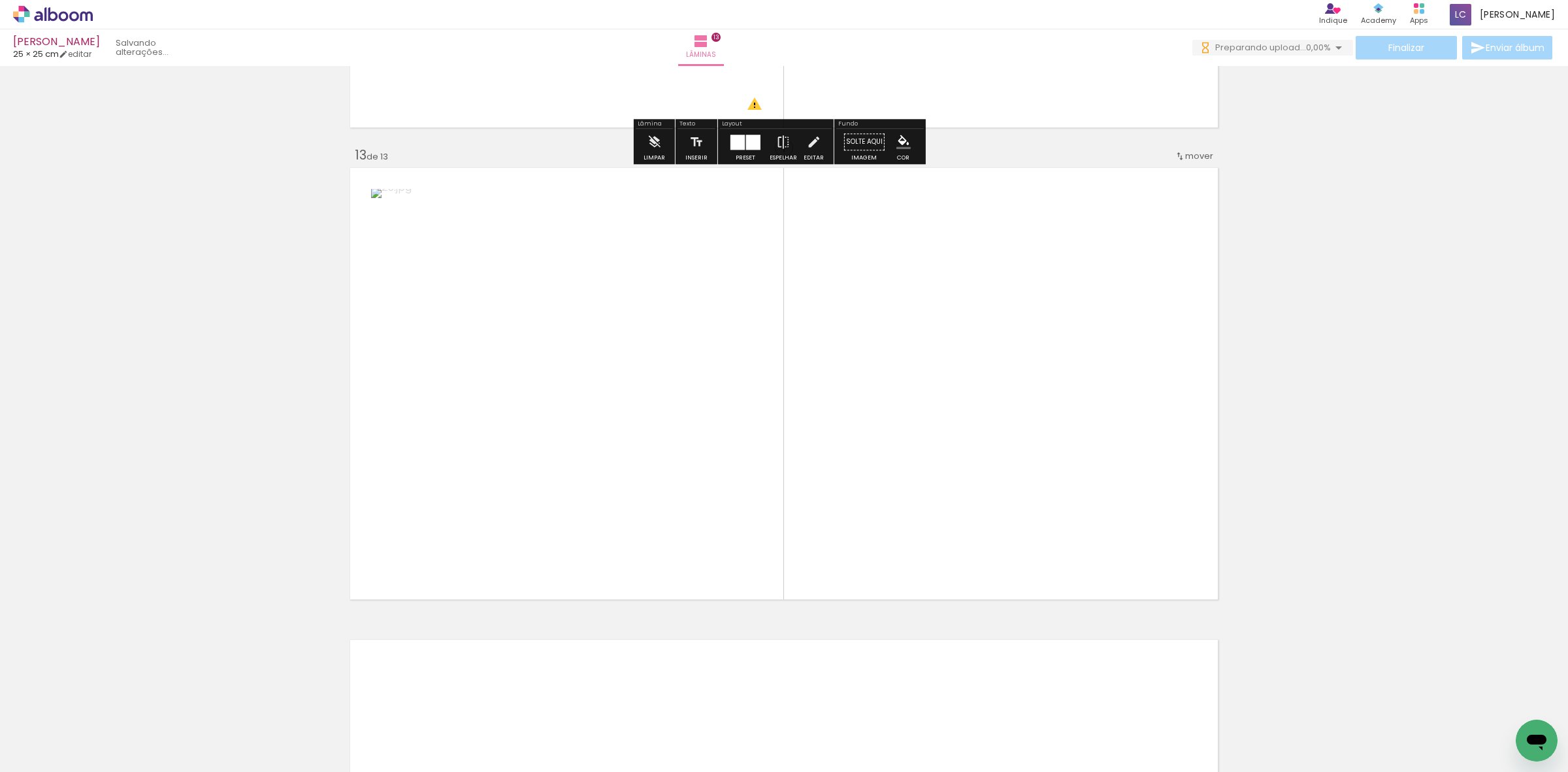
scroll to position [5608, 0]
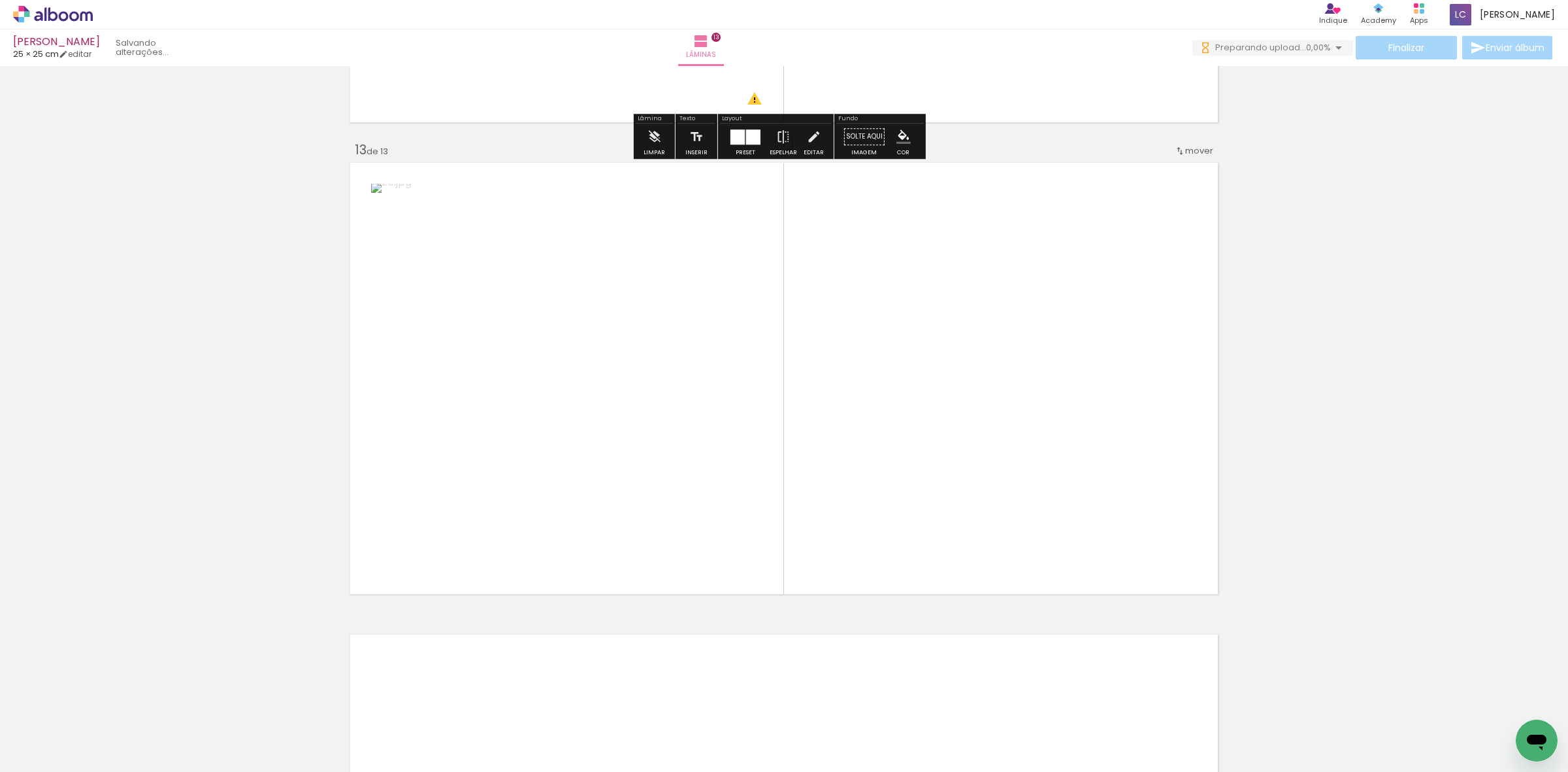
drag, startPoint x: 1412, startPoint y: 722, endPoint x: 837, endPoint y: 584, distance: 591.3
click at [1013, 508] on quentale-workspace at bounding box center [784, 386] width 1568 height 772
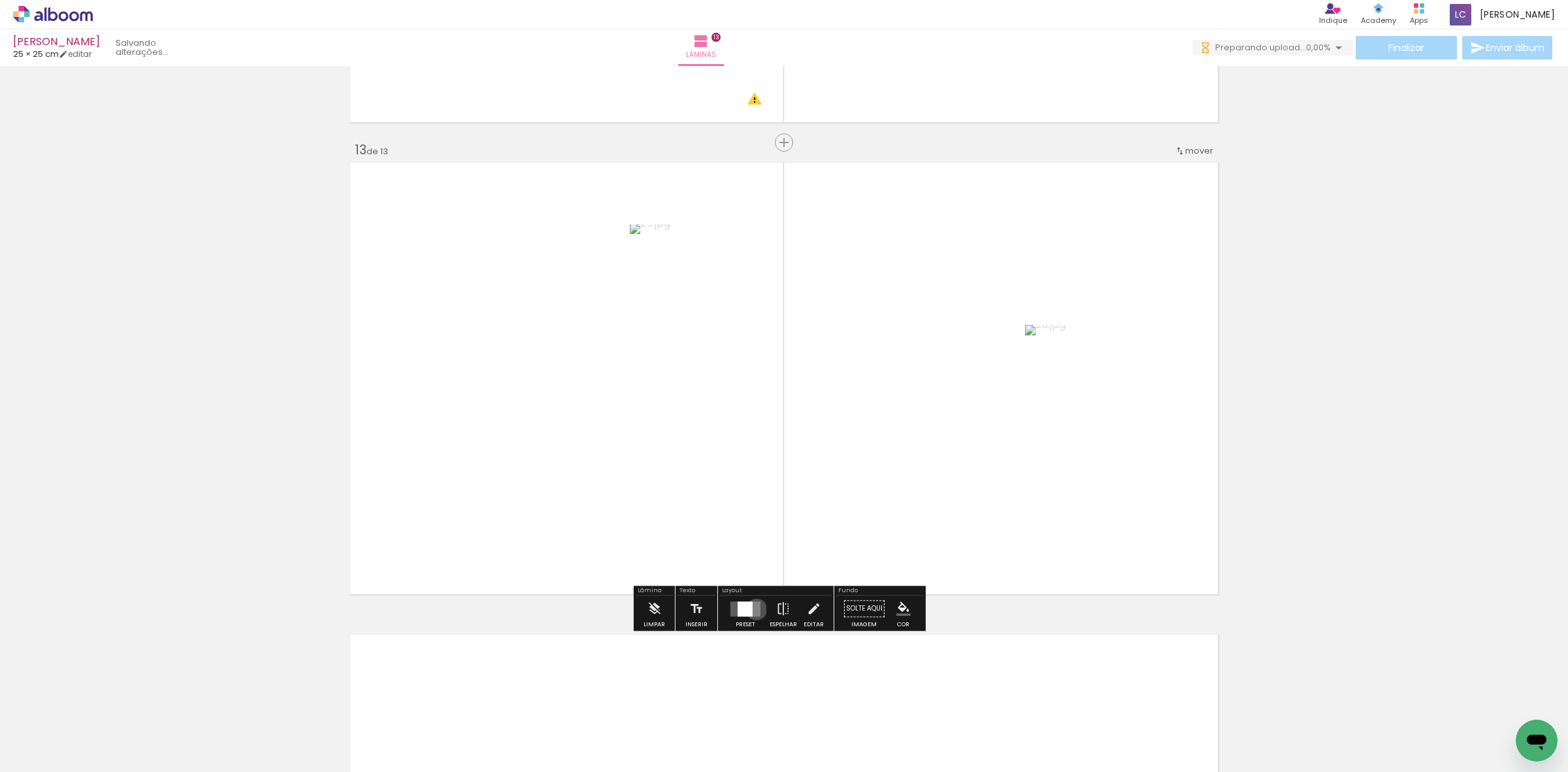
click at [753, 609] on quentale-layouter at bounding box center [745, 609] width 30 height 15
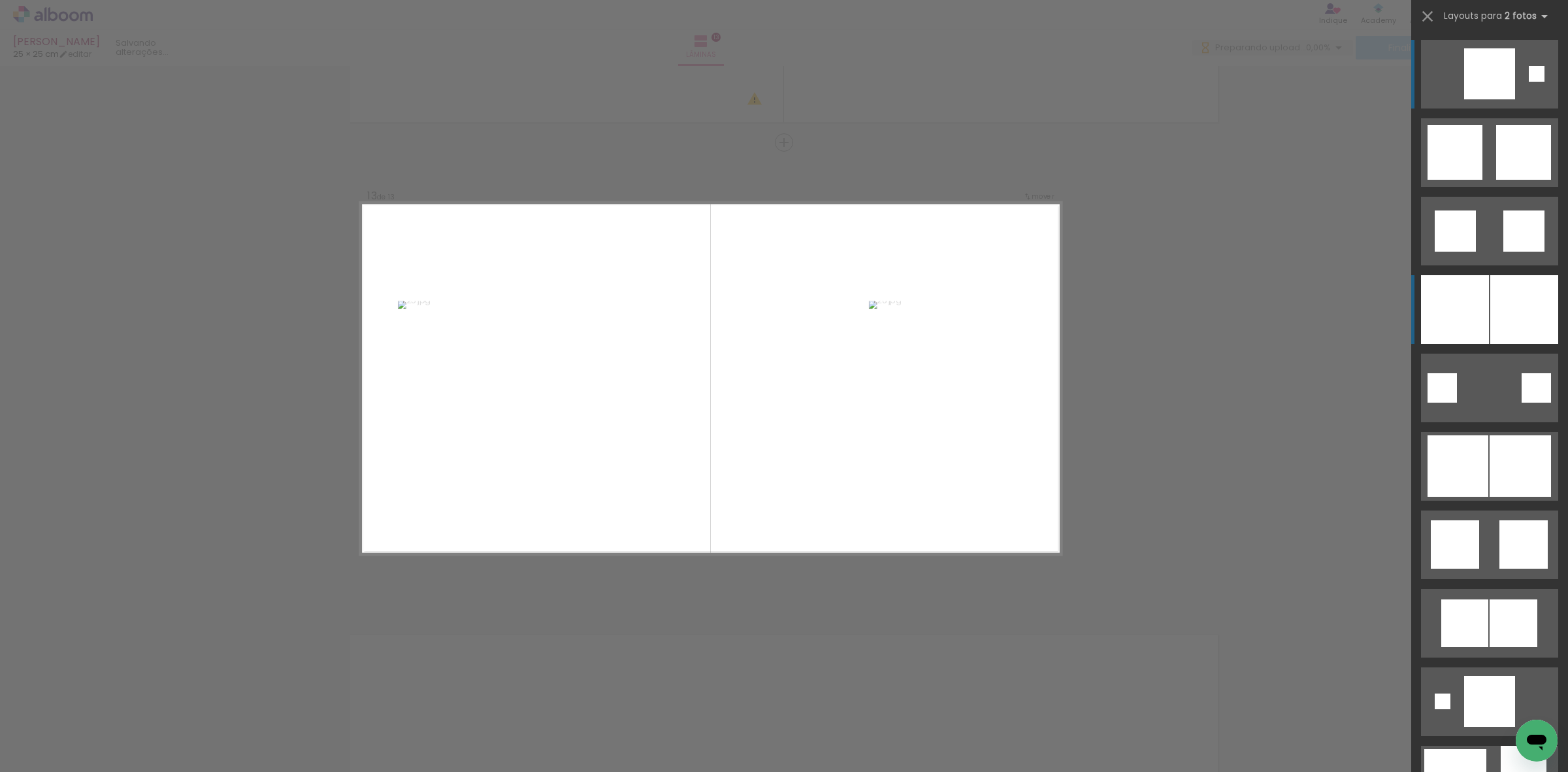
click at [1493, 305] on div at bounding box center [1524, 309] width 68 height 68
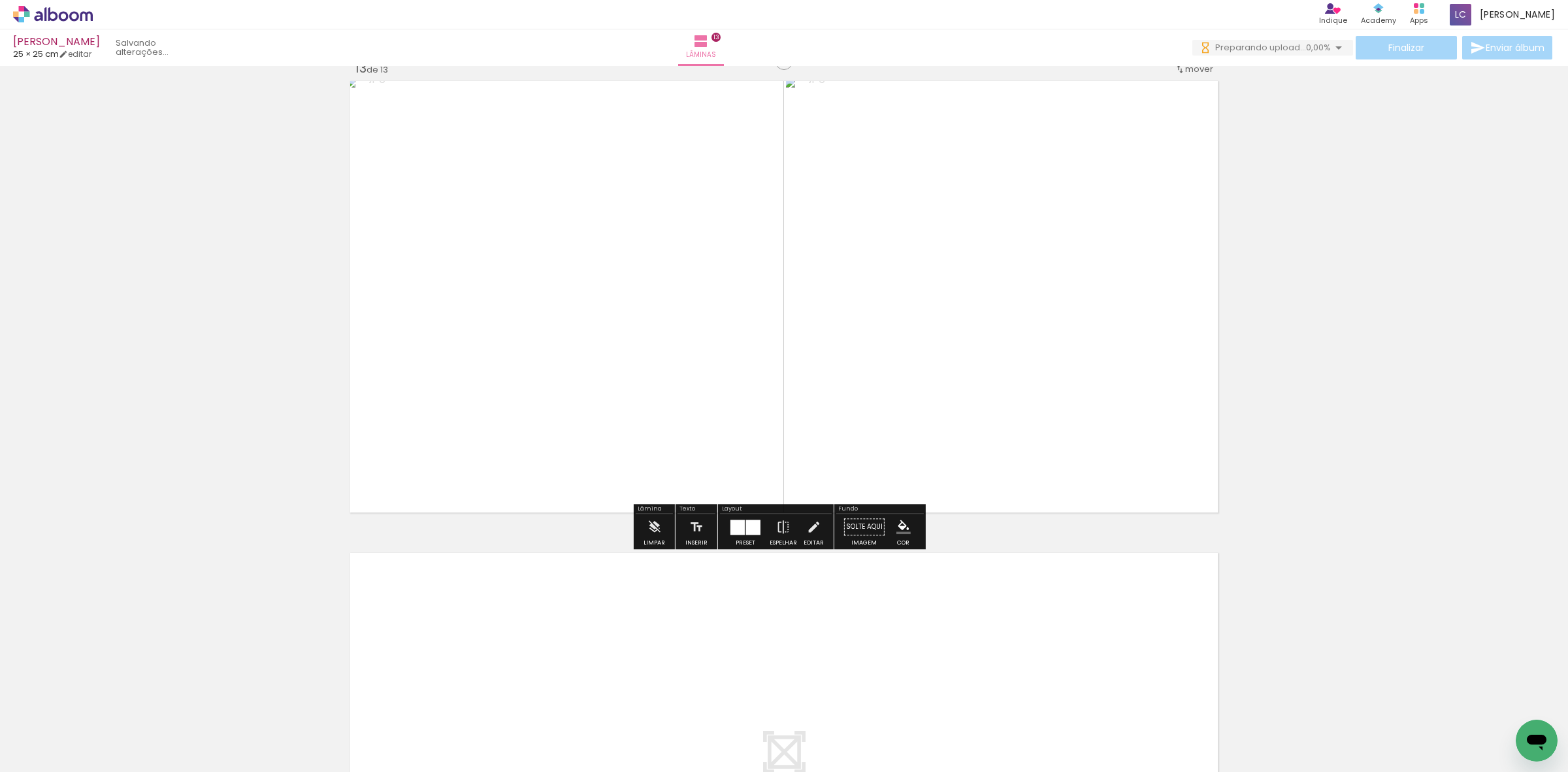
scroll to position [0, 738]
drag, startPoint x: 1121, startPoint y: 624, endPoint x: 1330, endPoint y: 717, distance: 228.8
click at [1098, 616] on quentale-workspace at bounding box center [784, 386] width 1568 height 772
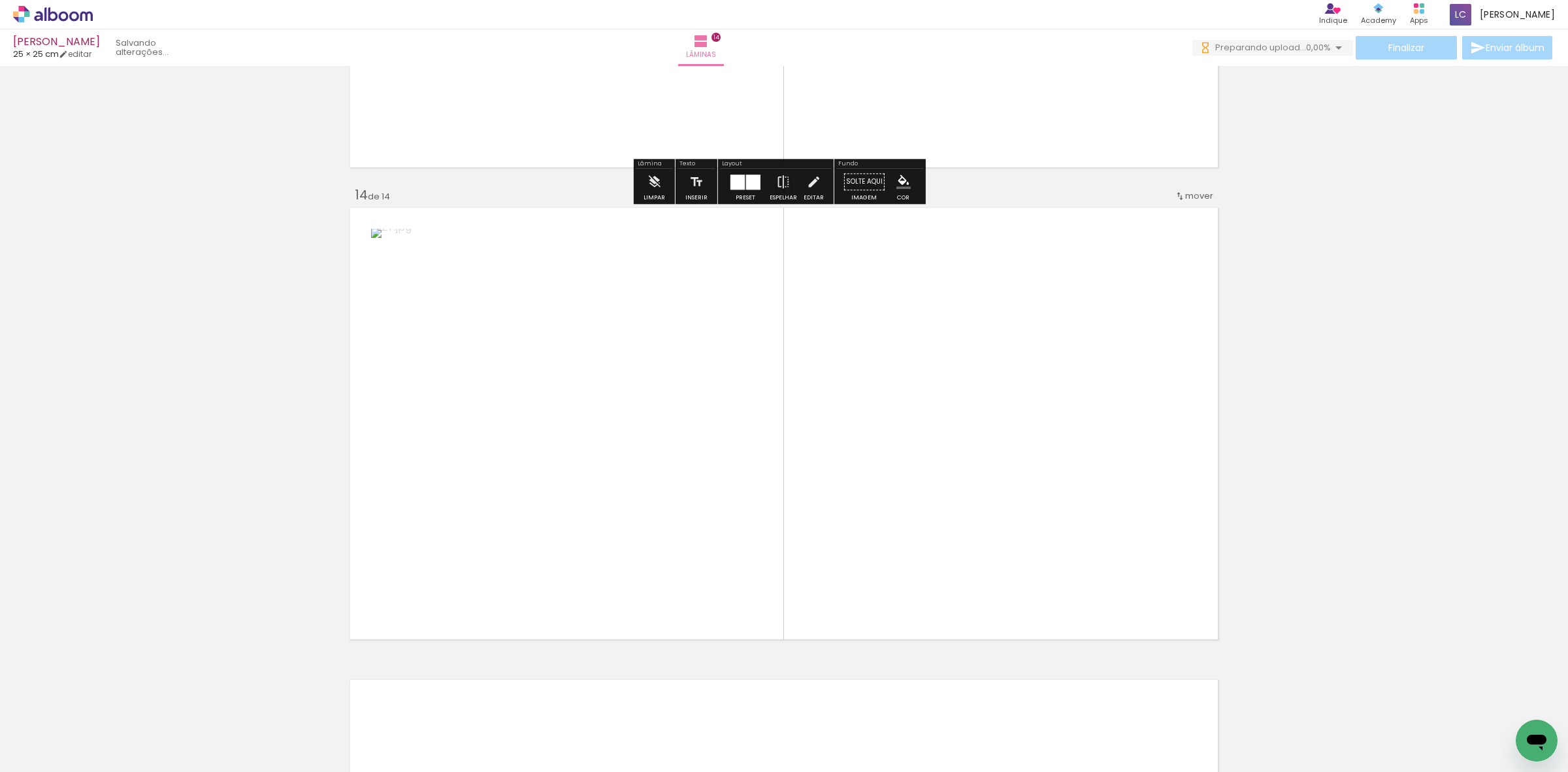
scroll to position [6080, 0]
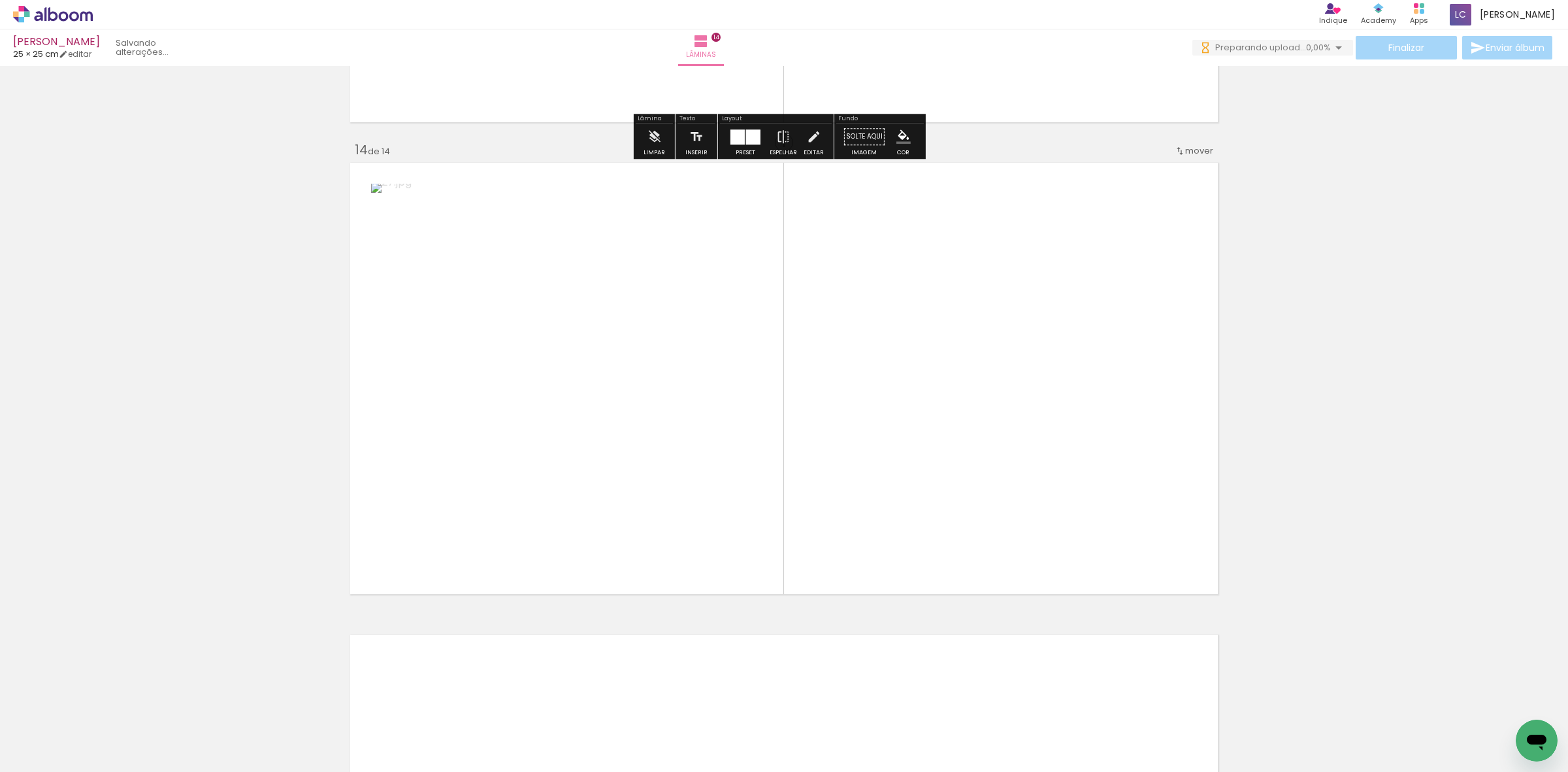
drag, startPoint x: 1370, startPoint y: 720, endPoint x: 817, endPoint y: 668, distance: 555.4
click at [1011, 558] on quentale-workspace at bounding box center [784, 386] width 1568 height 772
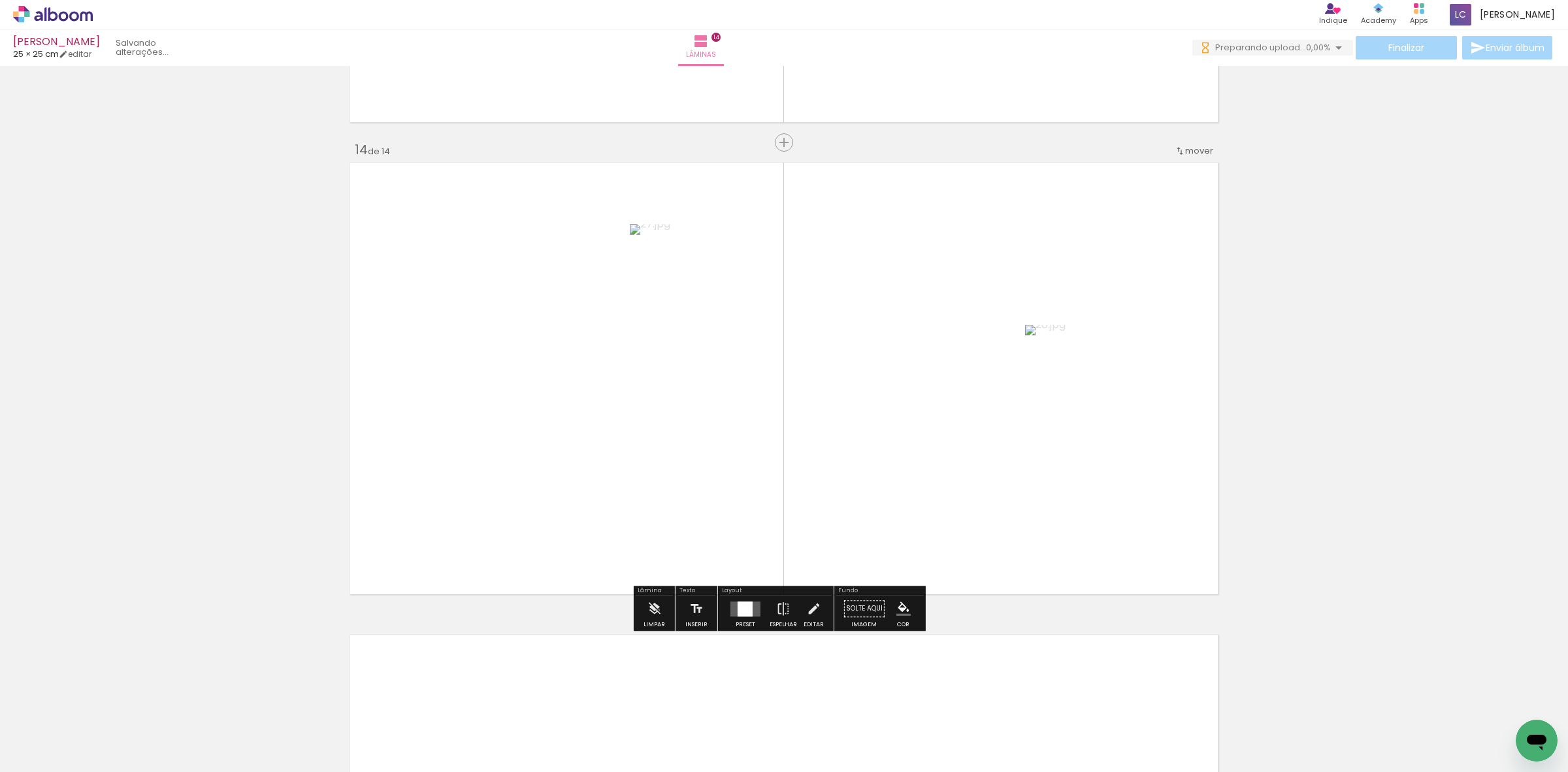
click at [739, 608] on div at bounding box center [745, 609] width 15 height 15
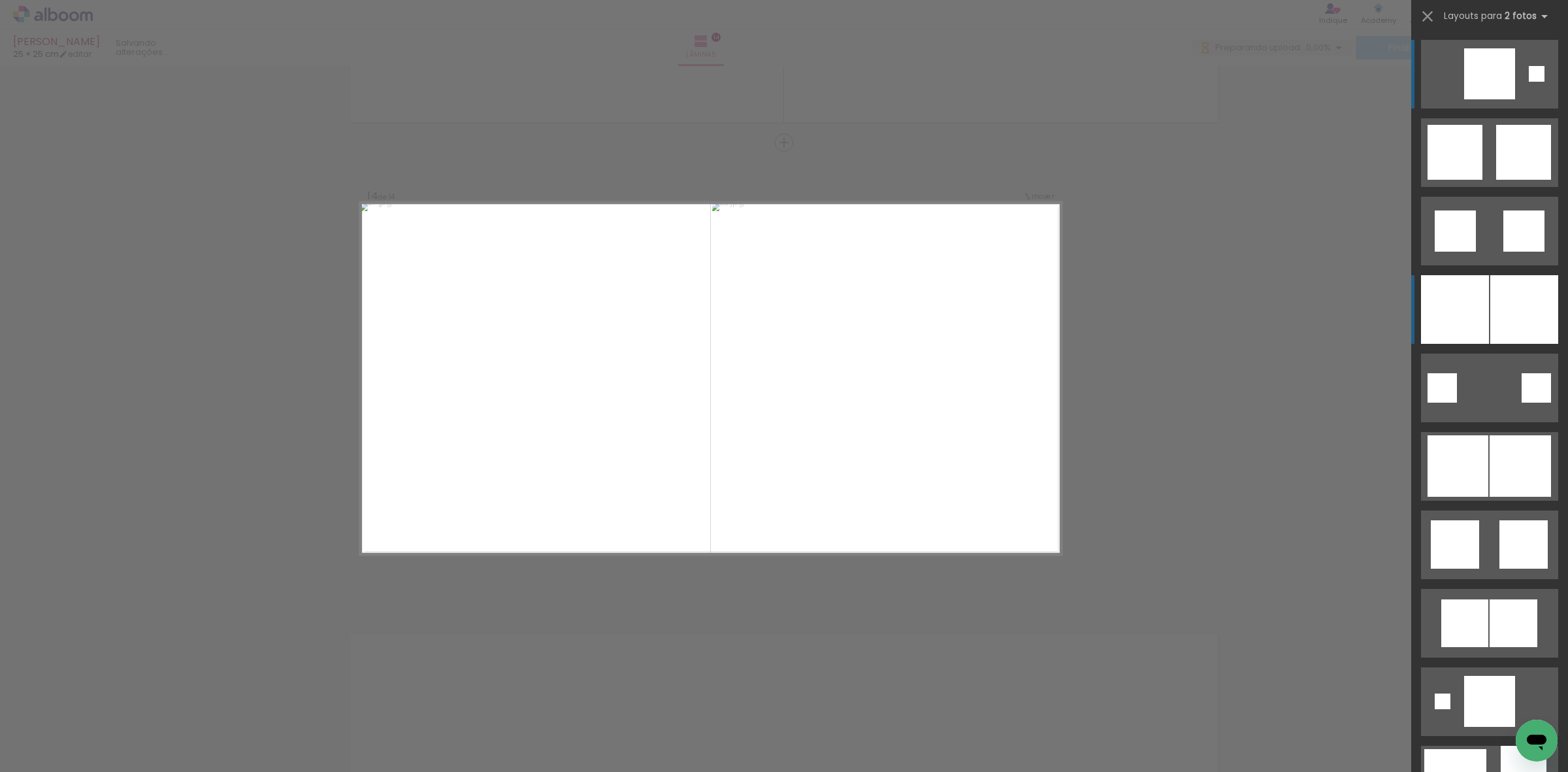
click at [1465, 310] on div at bounding box center [1454, 309] width 68 height 68
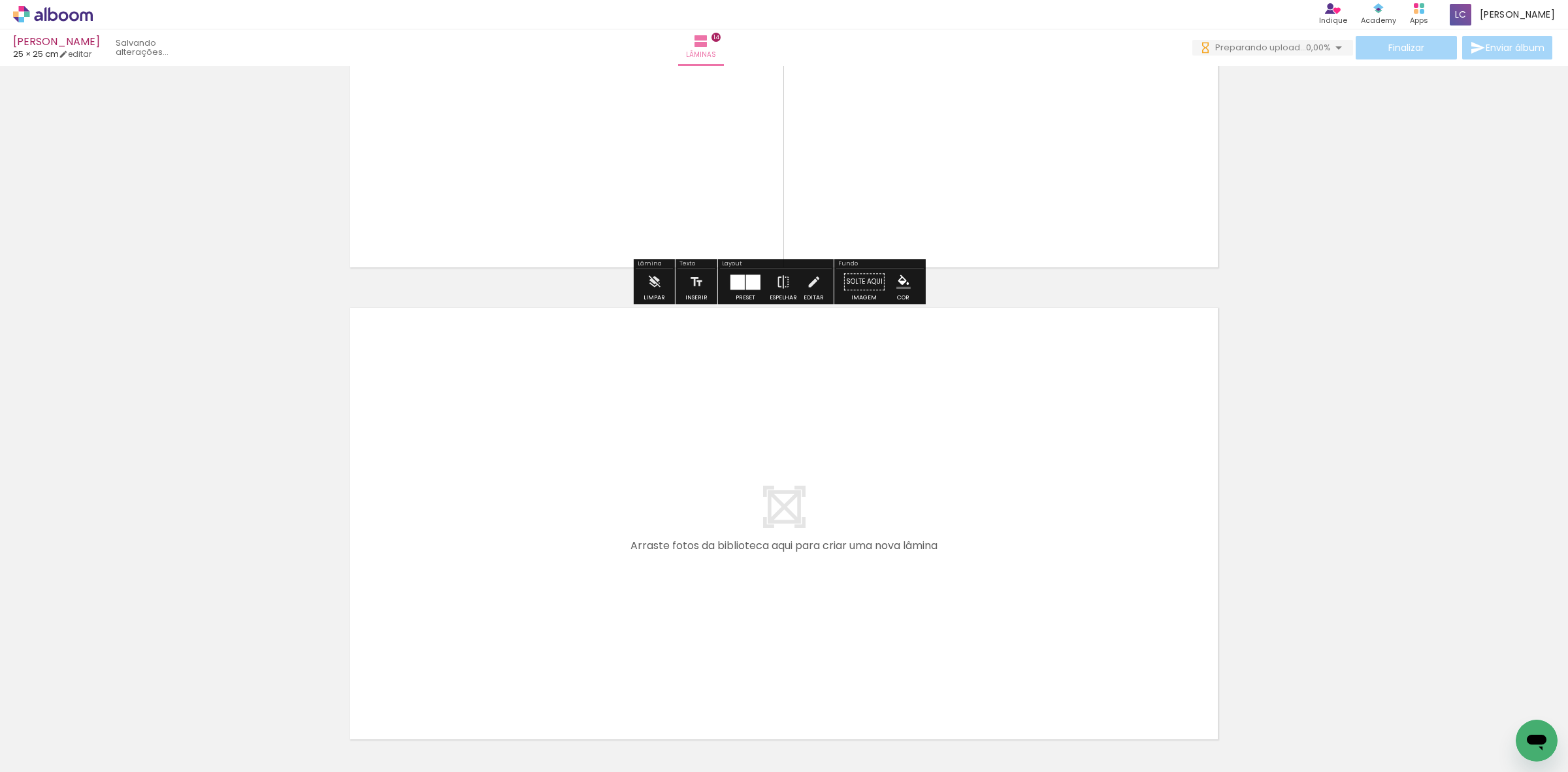
drag, startPoint x: 1434, startPoint y: 717, endPoint x: 1426, endPoint y: 684, distance: 34.0
click at [870, 507] on quentale-workspace at bounding box center [784, 386] width 1568 height 772
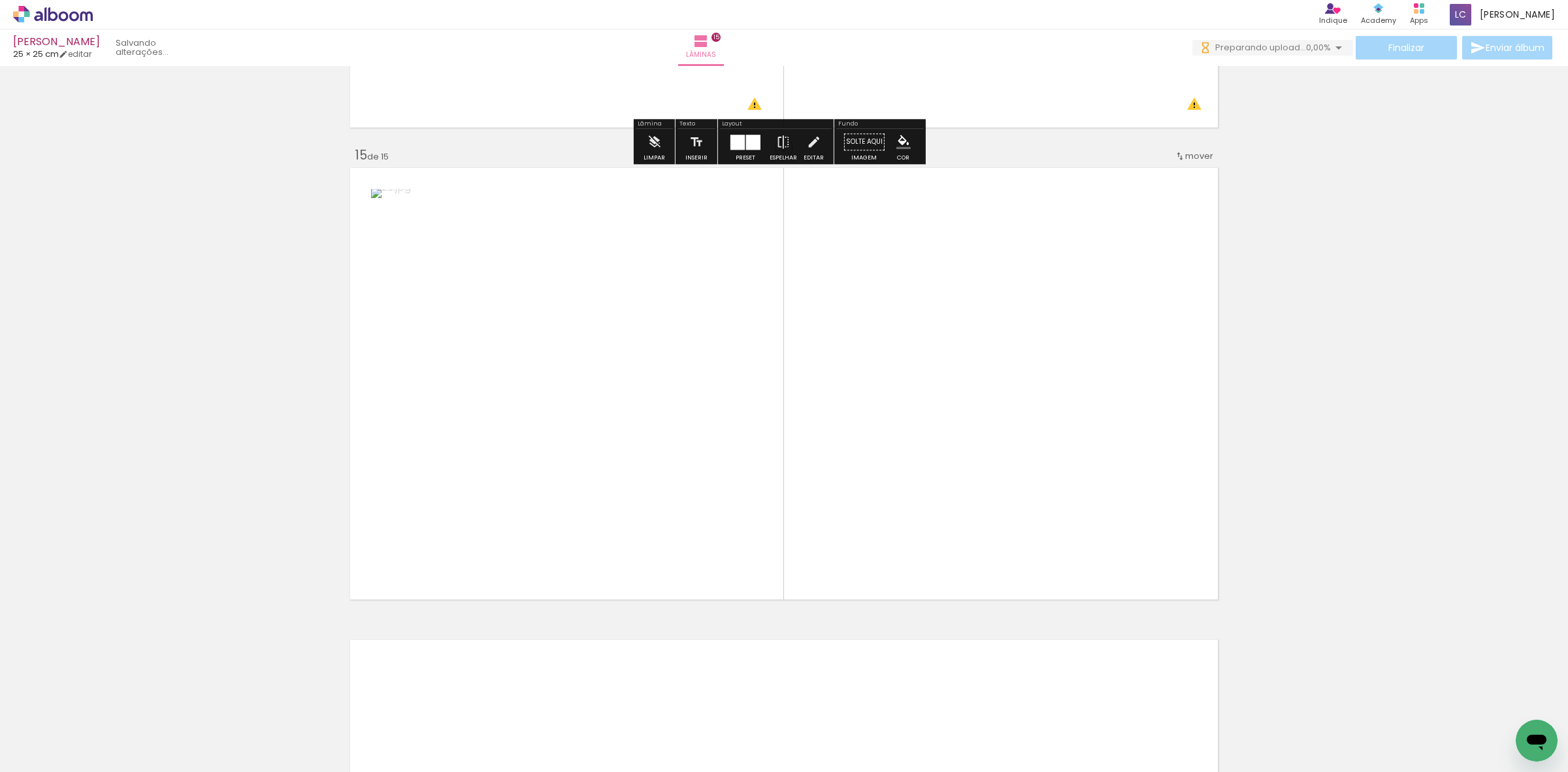
scroll to position [6551, 0]
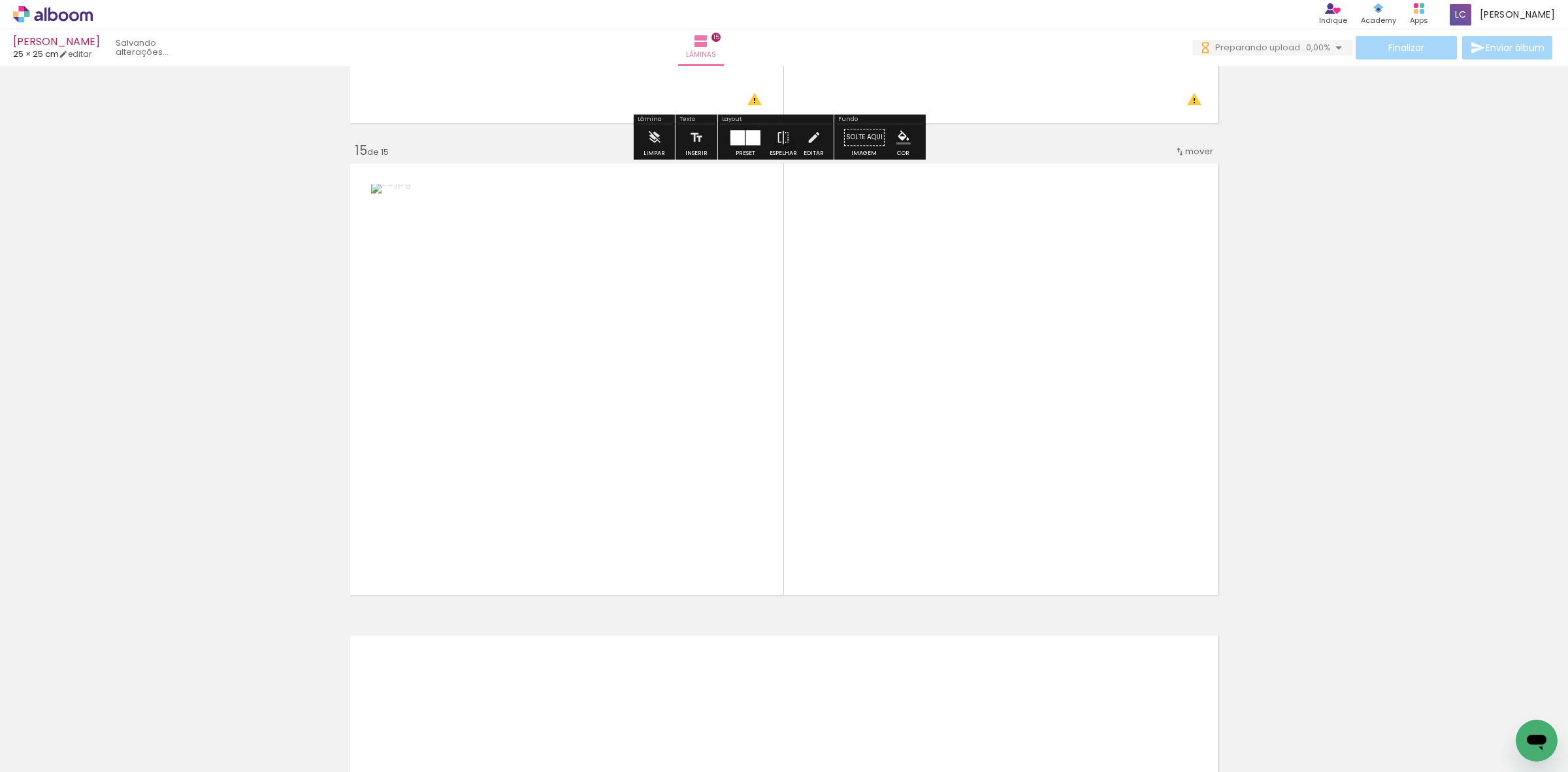
drag, startPoint x: 1503, startPoint y: 709, endPoint x: 670, endPoint y: 562, distance: 845.9
click at [784, 450] on quentale-workspace at bounding box center [784, 386] width 1568 height 772
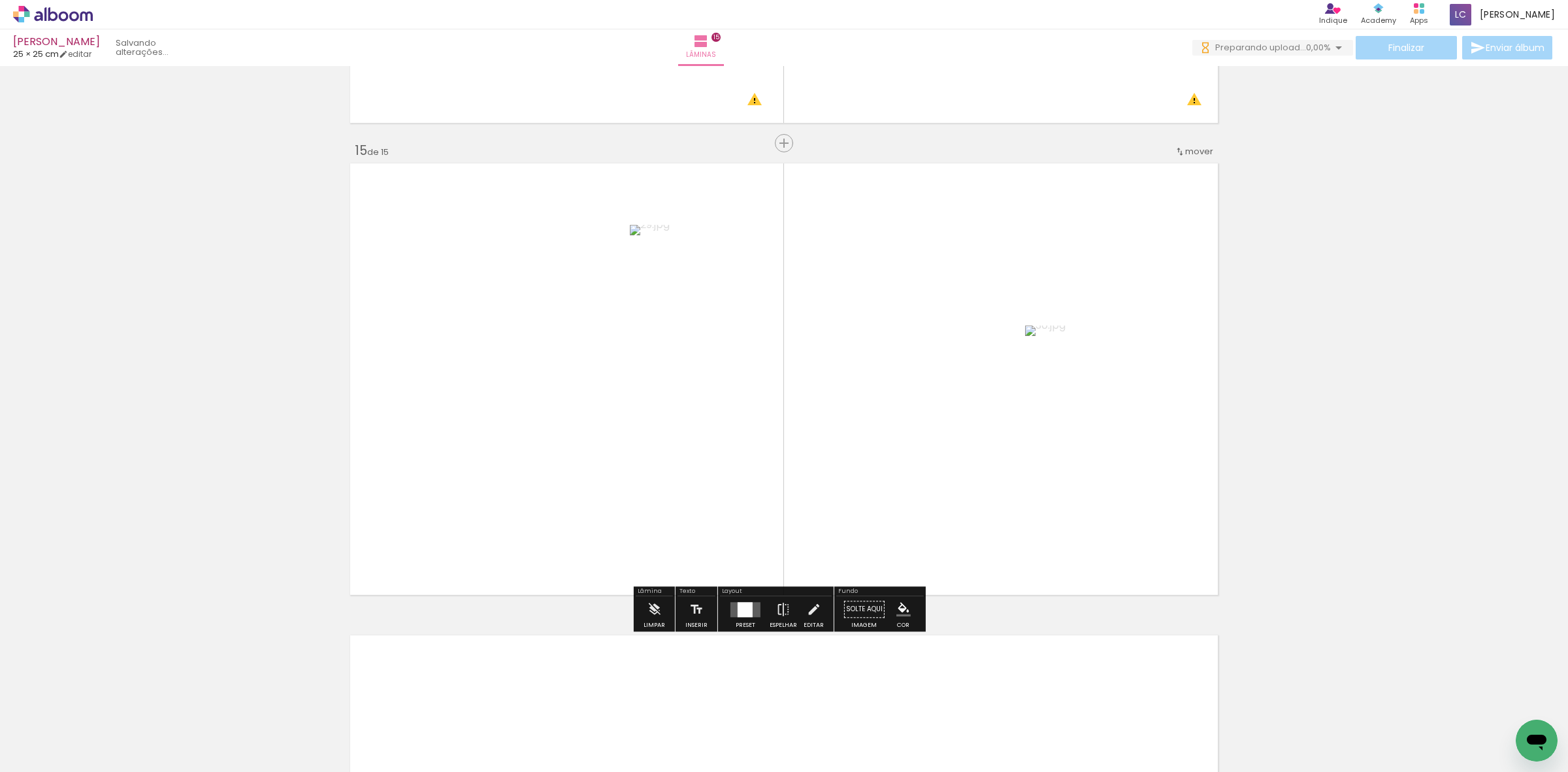
click at [727, 619] on div at bounding box center [745, 609] width 35 height 26
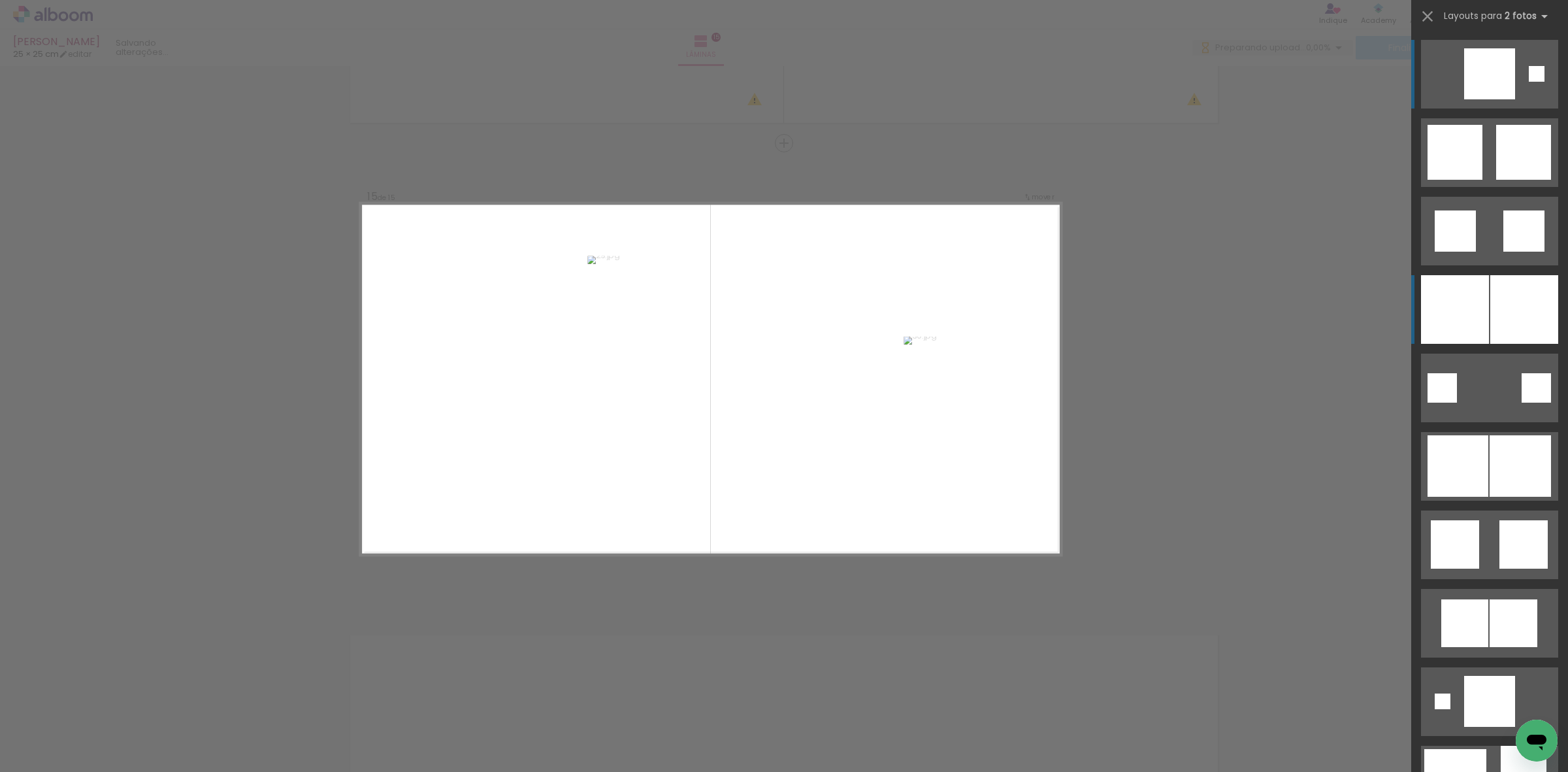
click at [1472, 316] on div at bounding box center [1454, 309] width 68 height 68
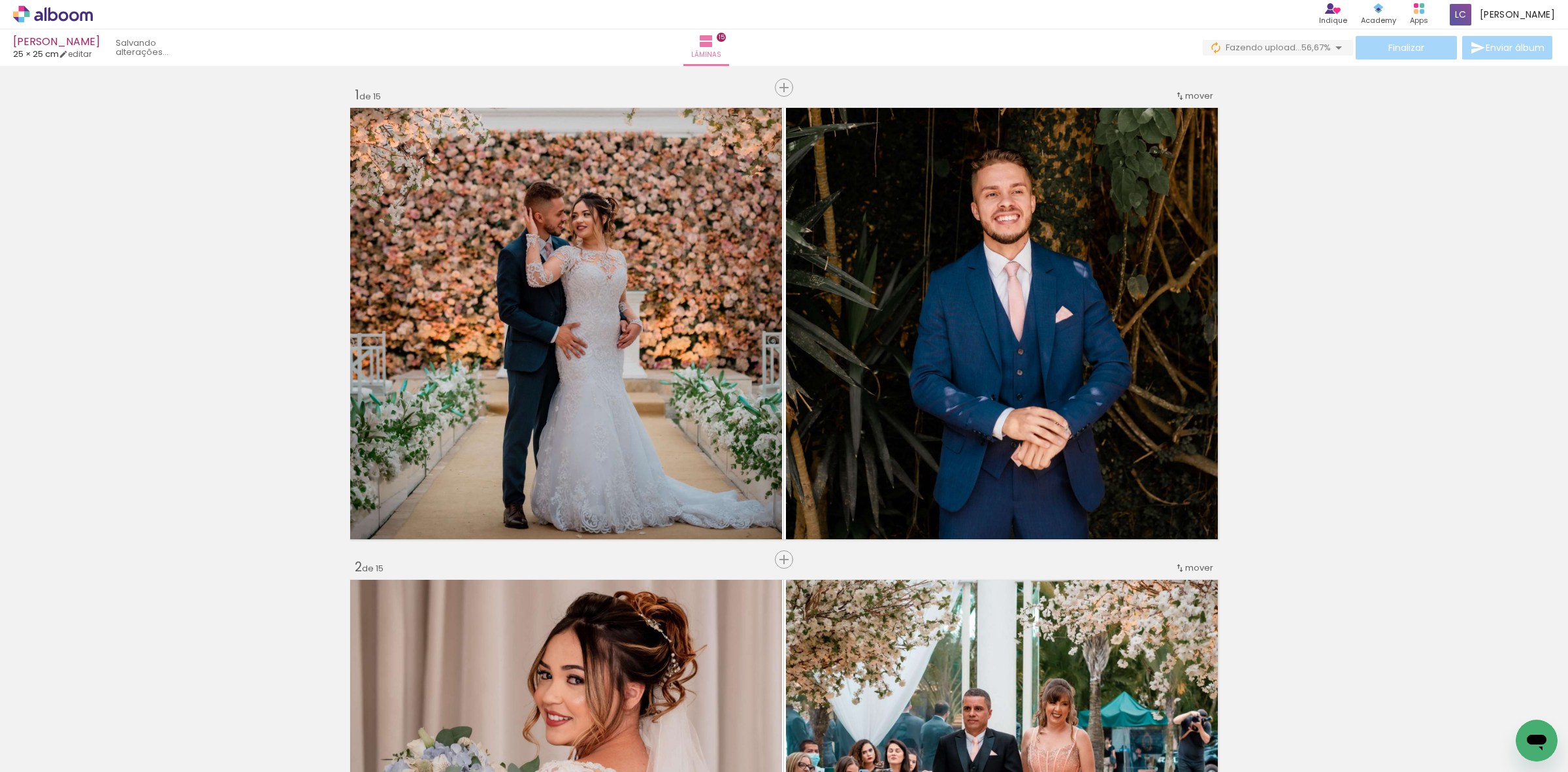
scroll to position [0, 738]
